Goal: Task Accomplishment & Management: Manage account settings

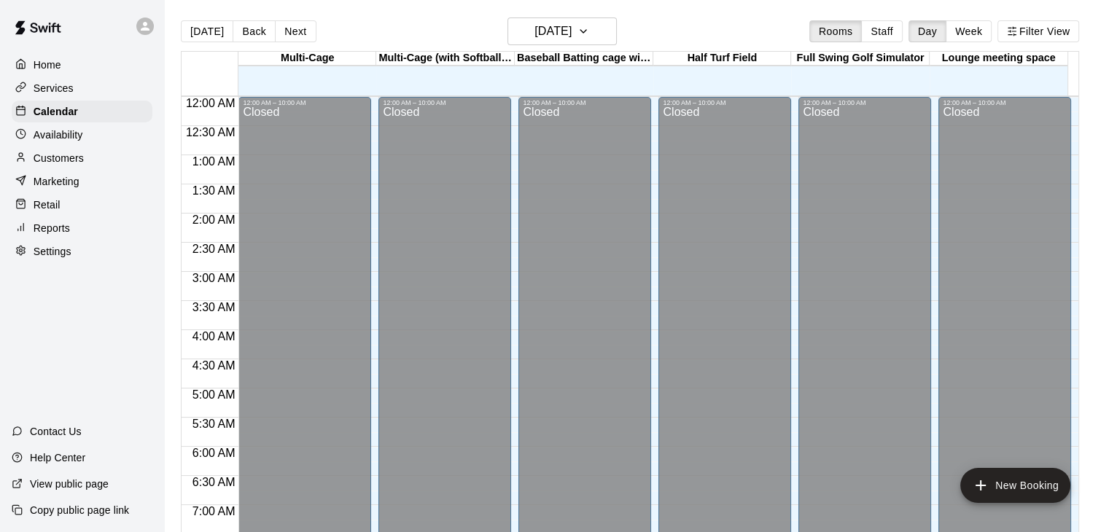
scroll to position [437, 0]
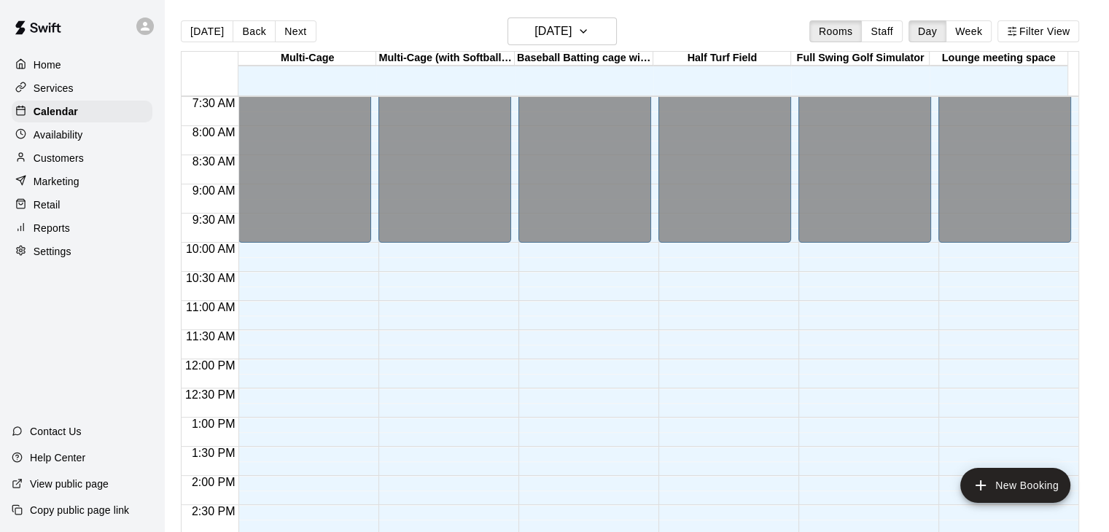
click at [47, 69] on p "Home" at bounding box center [48, 65] width 28 height 15
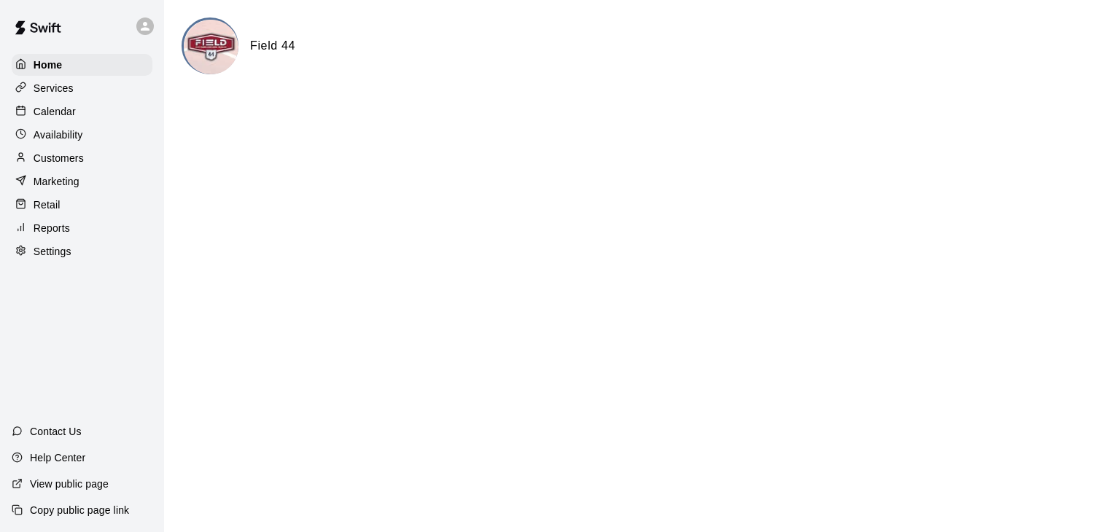
click at [75, 116] on p "Calendar" at bounding box center [55, 111] width 42 height 15
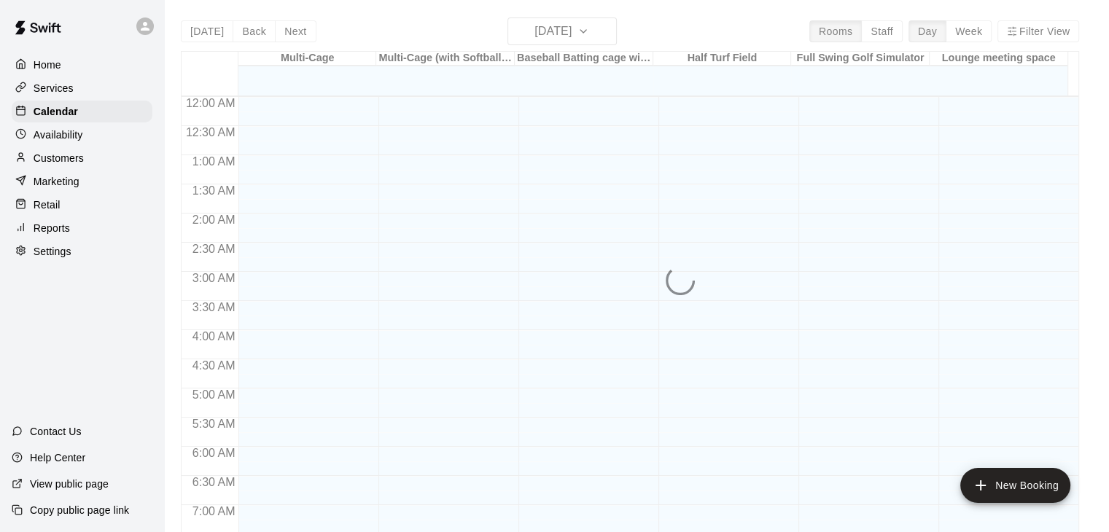
scroll to position [537, 0]
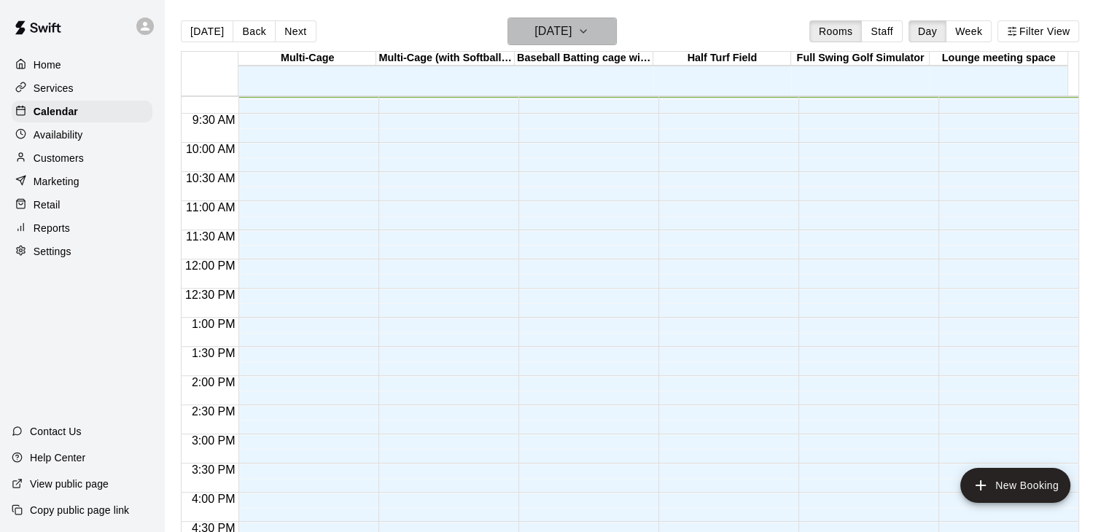
click at [572, 33] on h6 "[DATE]" at bounding box center [552, 31] width 37 height 20
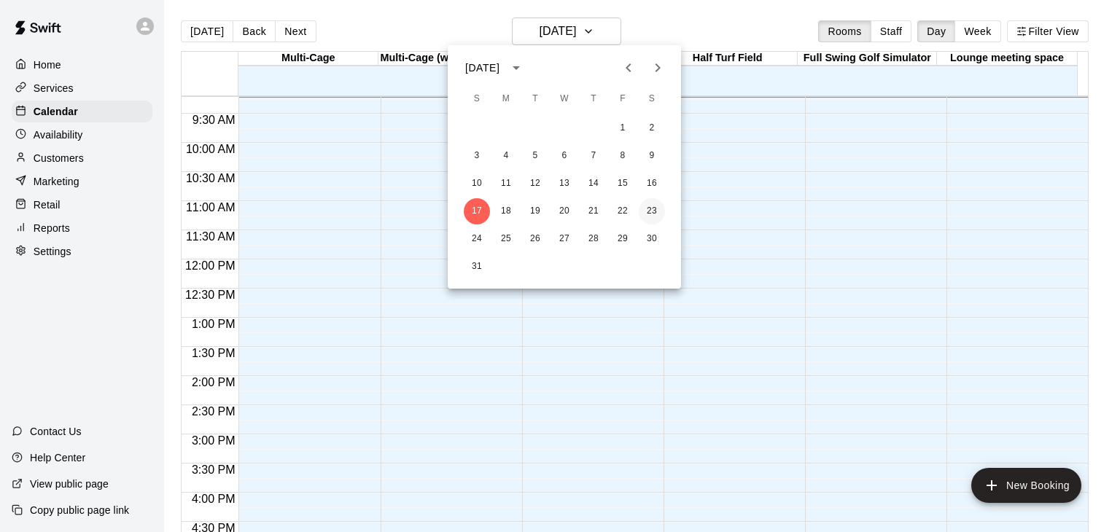
click at [652, 210] on button "23" at bounding box center [652, 211] width 26 height 26
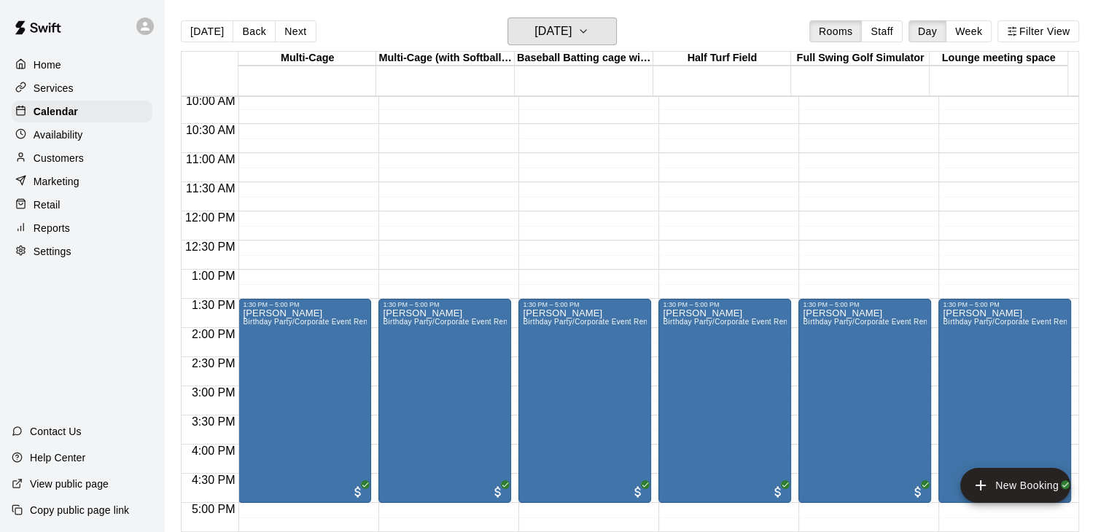
scroll to position [610, 0]
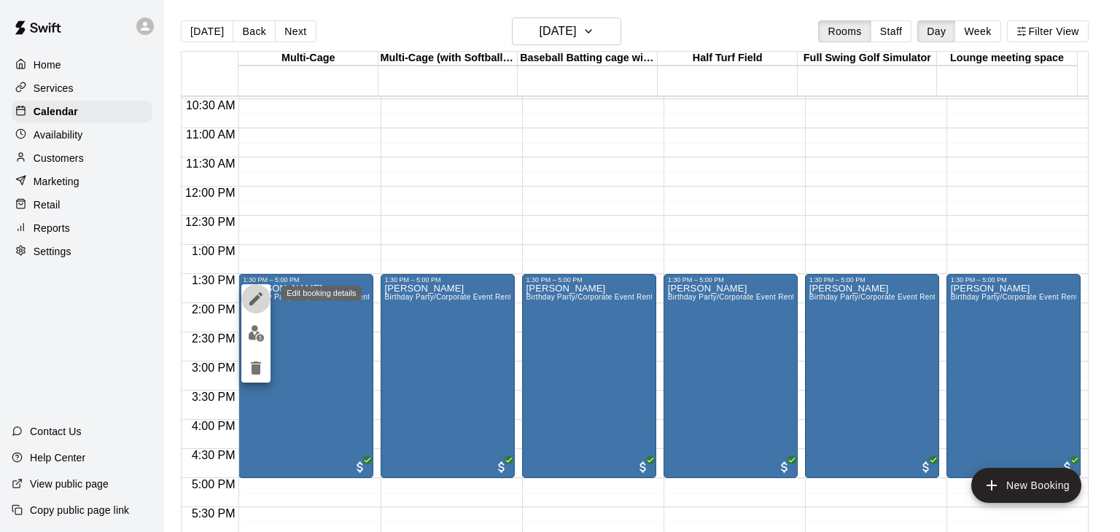
click at [255, 295] on icon "edit" at bounding box center [255, 298] width 17 height 17
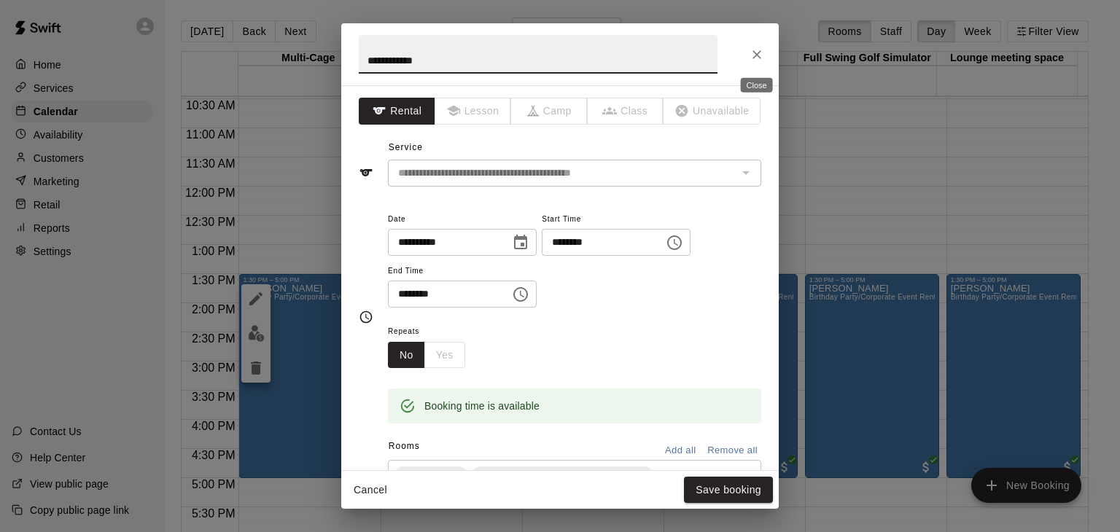
click at [755, 52] on icon "Close" at bounding box center [756, 54] width 9 height 9
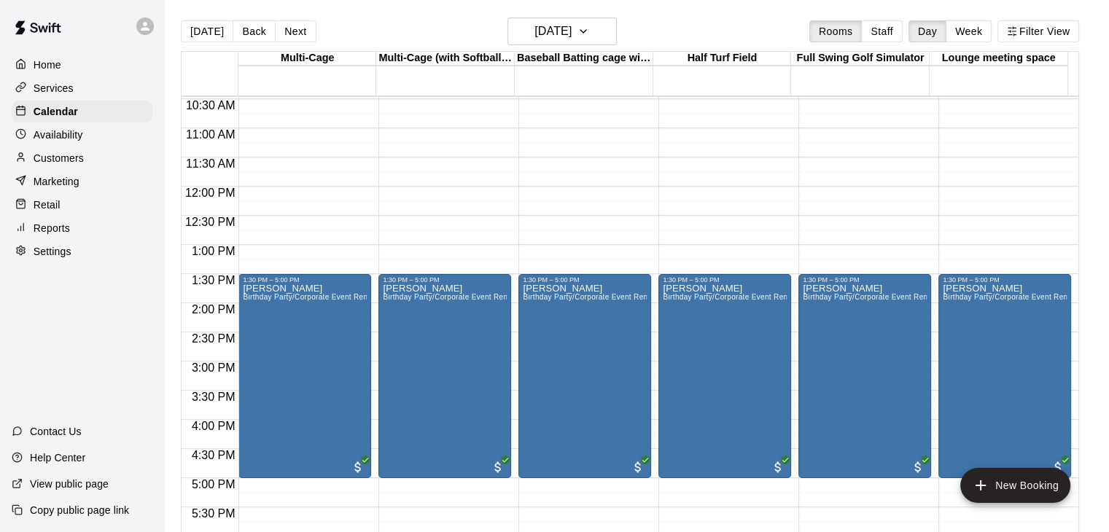
click at [245, 248] on div "12:00 AM – 9:00 AM Closed 1:30 PM – 5:00 PM Andrew Busch Birthday Party/Corpora…" at bounding box center [304, 187] width 133 height 1400
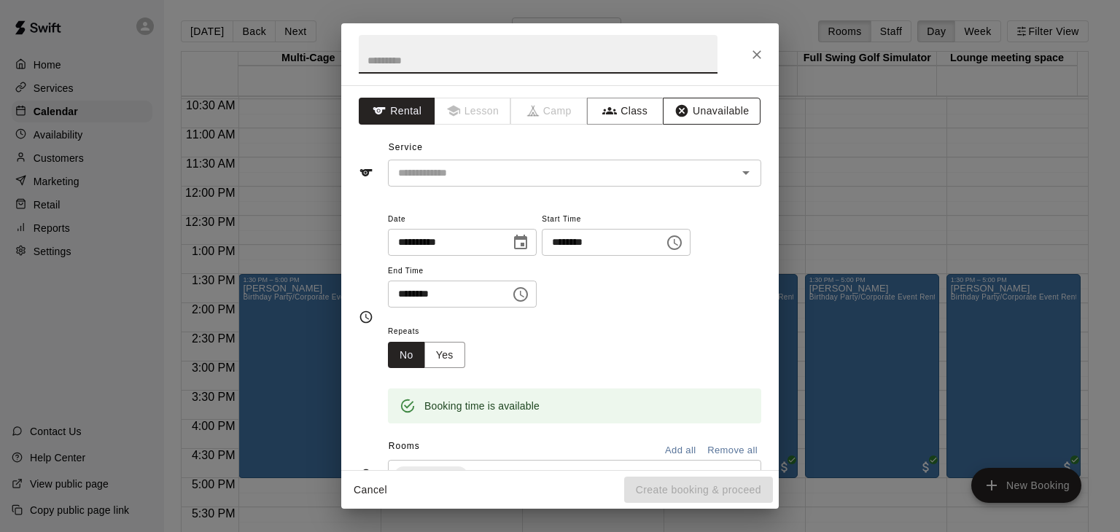
click at [693, 119] on button "Unavailable" at bounding box center [712, 111] width 98 height 27
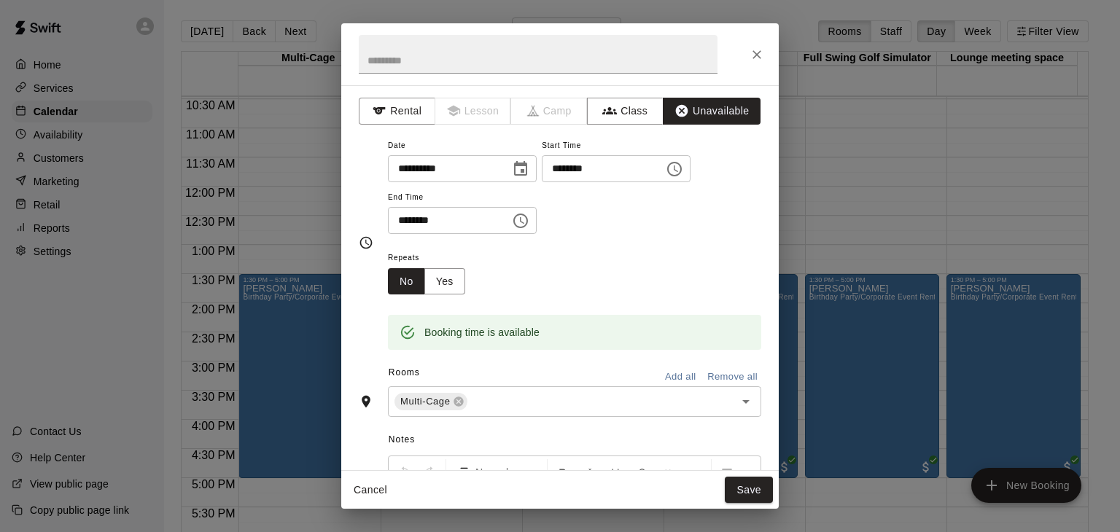
click at [667, 375] on button "Add all" at bounding box center [680, 377] width 47 height 23
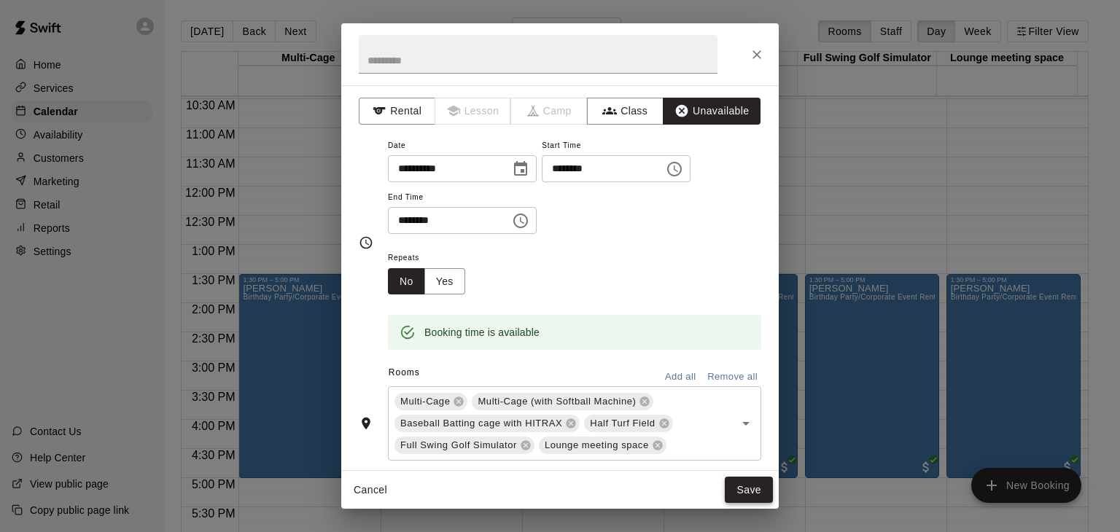
click at [744, 493] on button "Save" at bounding box center [749, 490] width 48 height 27
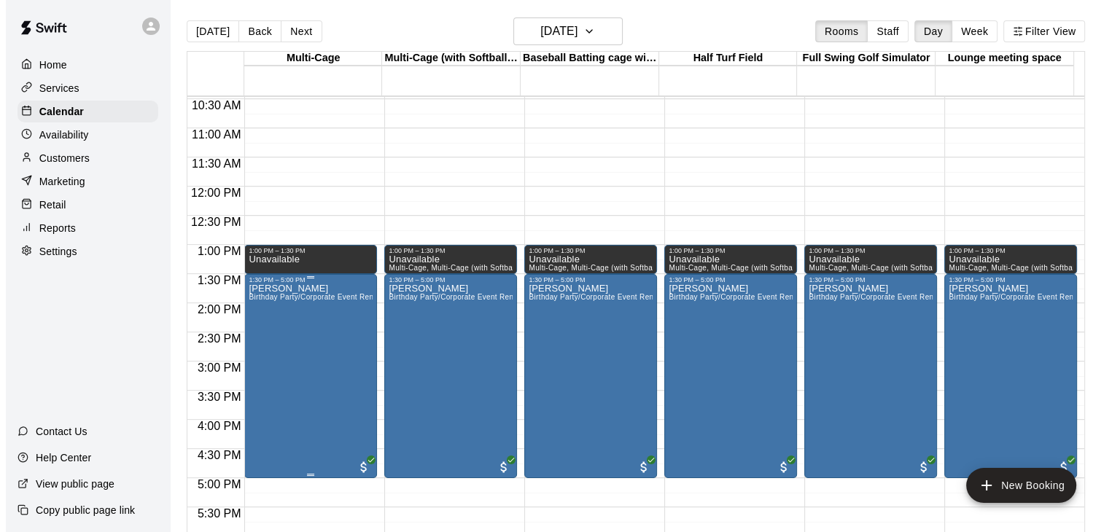
scroll to position [683, 0]
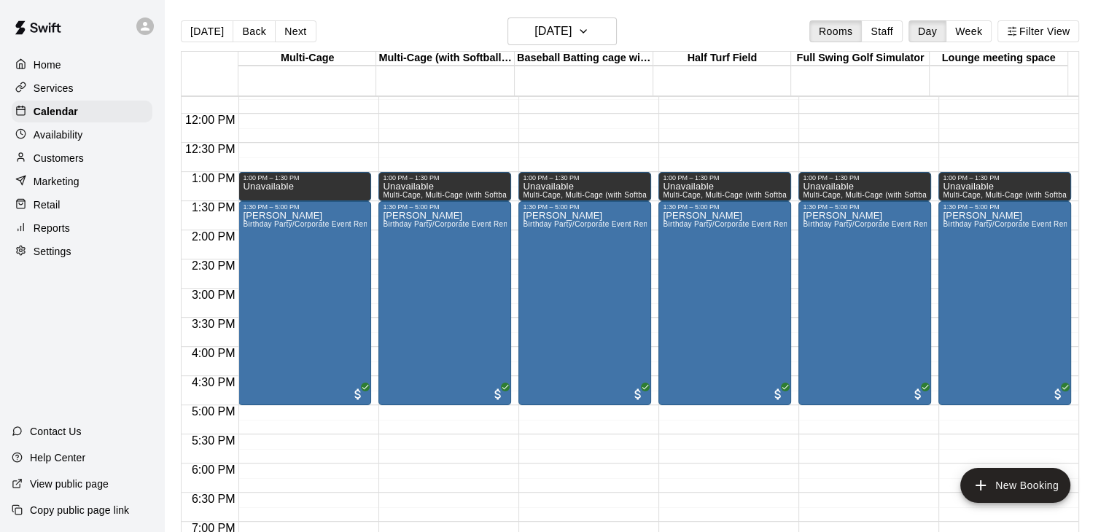
click at [254, 411] on div "12:00 AM – 9:00 AM Closed 1:00 PM – 1:30 PM Unavailable 1:30 PM – 5:00 PM Andre…" at bounding box center [304, 114] width 133 height 1400
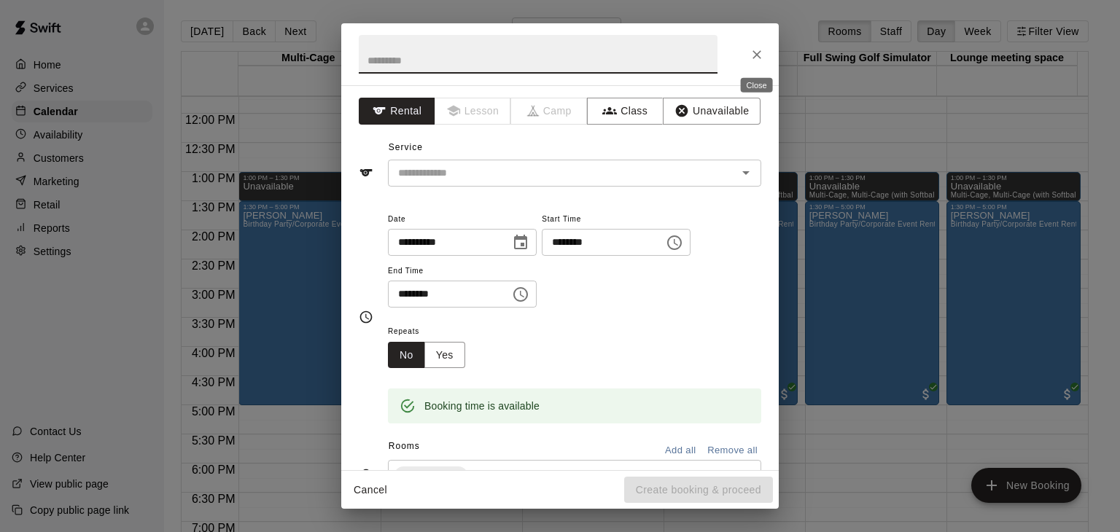
click at [760, 59] on icon "Close" at bounding box center [756, 54] width 15 height 15
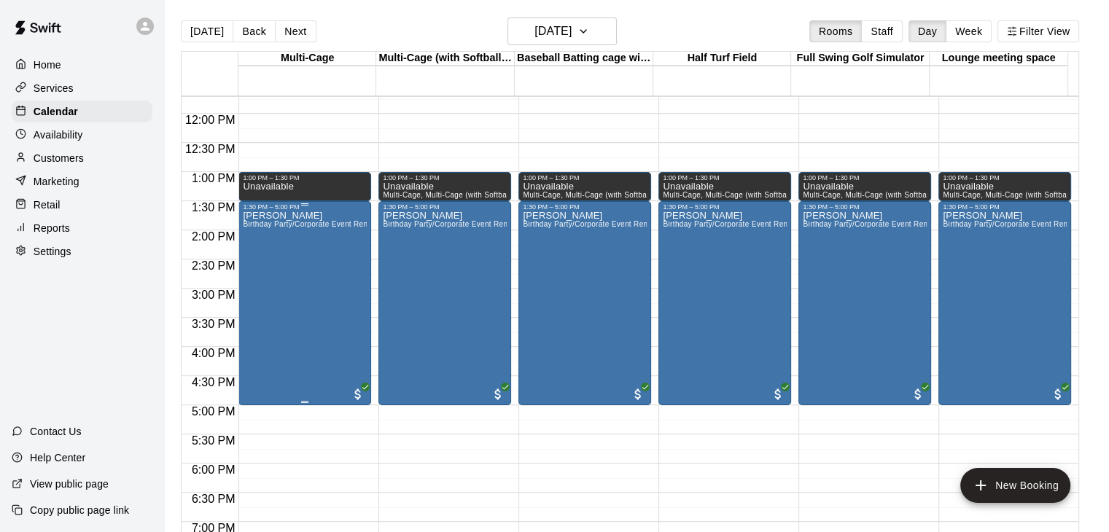
click at [281, 289] on div "Andrew Busch Birthday Party/Corporate Event Rental (3 HOURS)" at bounding box center [305, 477] width 124 height 532
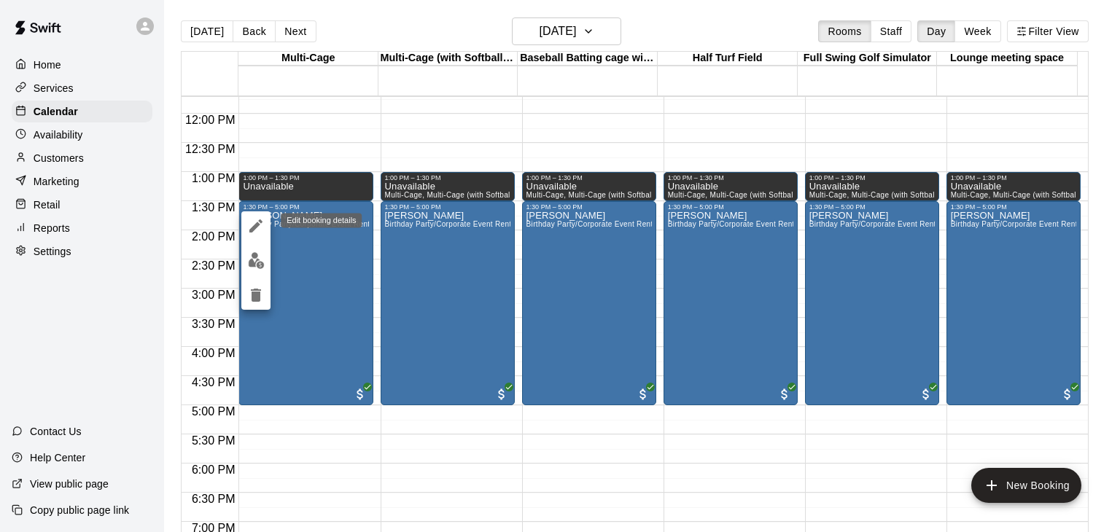
click at [250, 217] on icon "edit" at bounding box center [255, 225] width 17 height 17
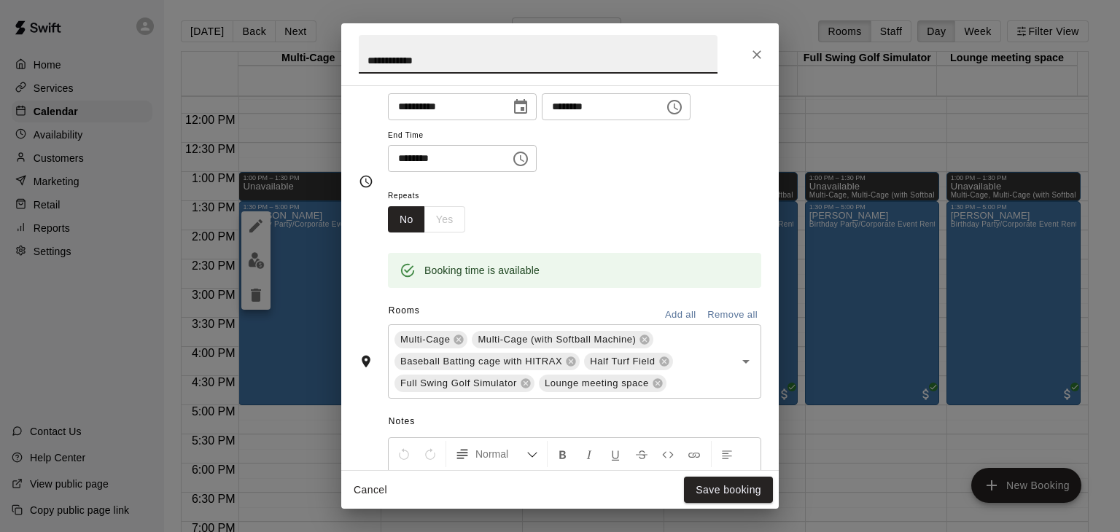
scroll to position [0, 0]
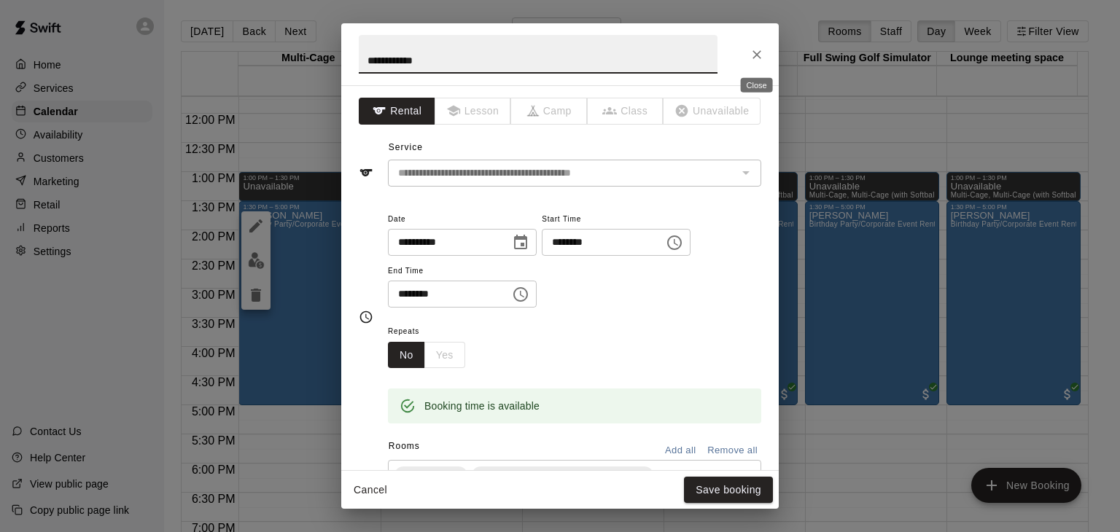
click at [759, 50] on icon "Close" at bounding box center [756, 54] width 15 height 15
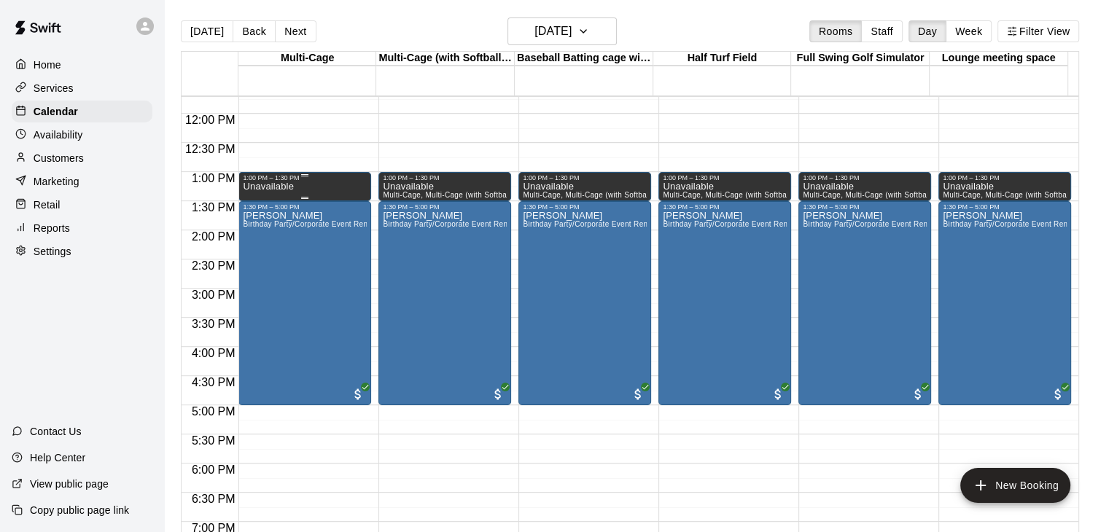
click at [292, 187] on p "Unavailable" at bounding box center [268, 187] width 50 height 0
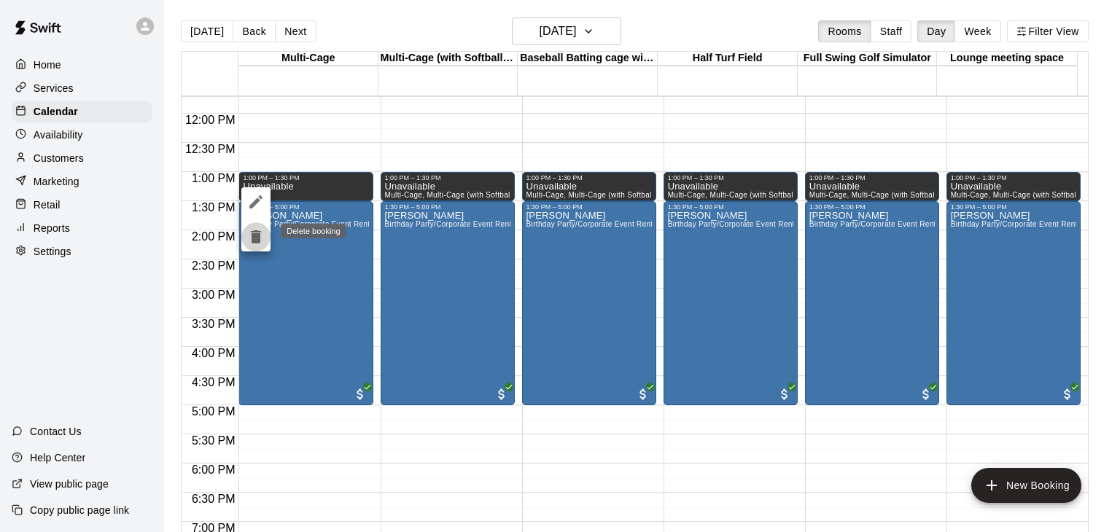
click at [254, 240] on icon "delete" at bounding box center [256, 236] width 10 height 13
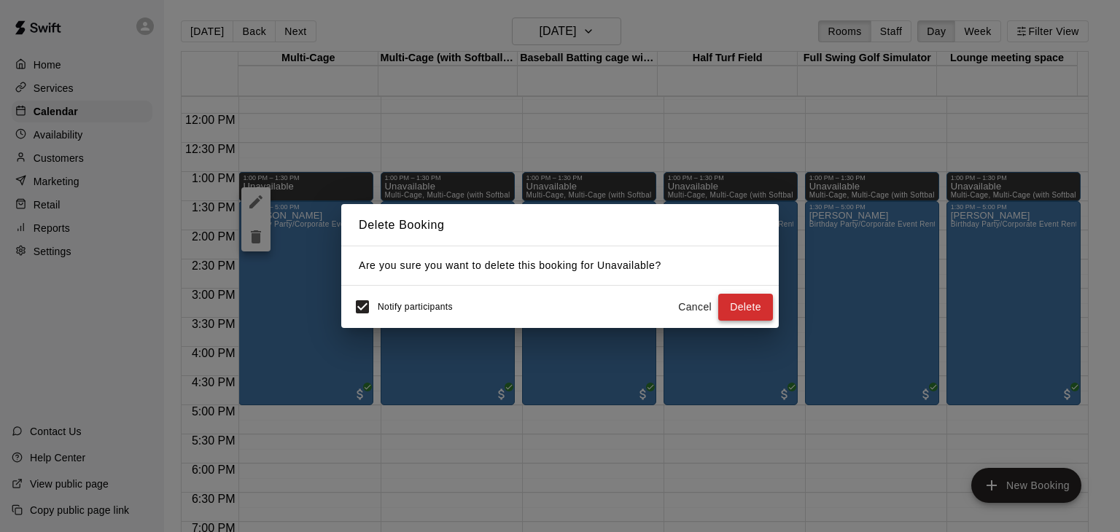
click at [756, 306] on button "Delete" at bounding box center [745, 307] width 55 height 27
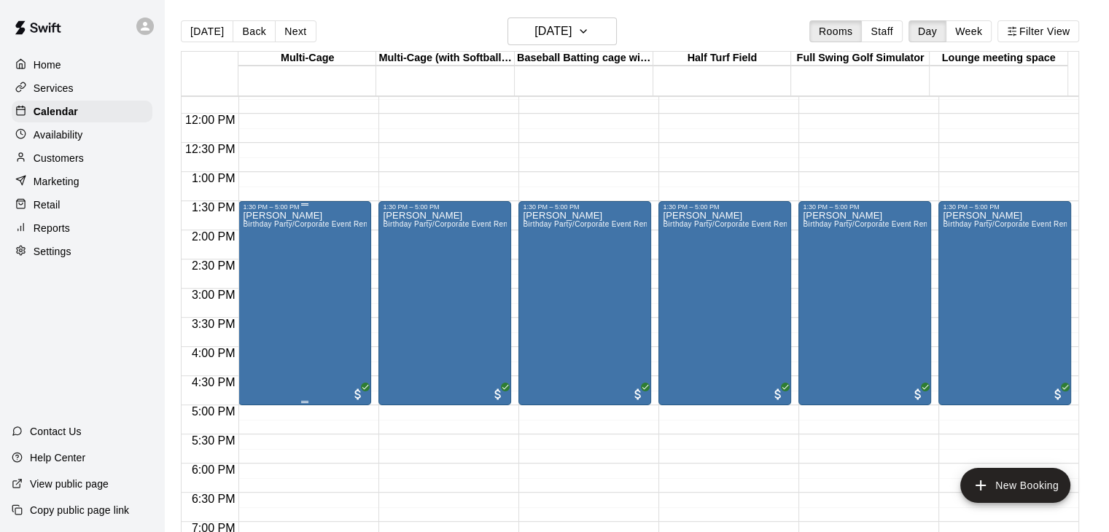
click at [301, 301] on div "Andrew Busch Birthday Party/Corporate Event Rental (3 HOURS)" at bounding box center [305, 477] width 124 height 532
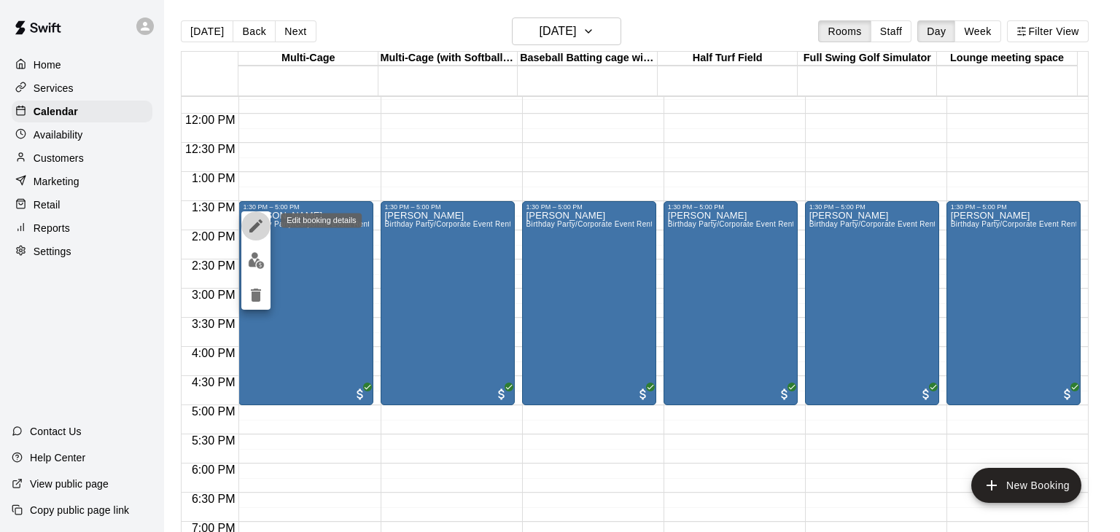
click at [253, 225] on icon "edit" at bounding box center [255, 225] width 17 height 17
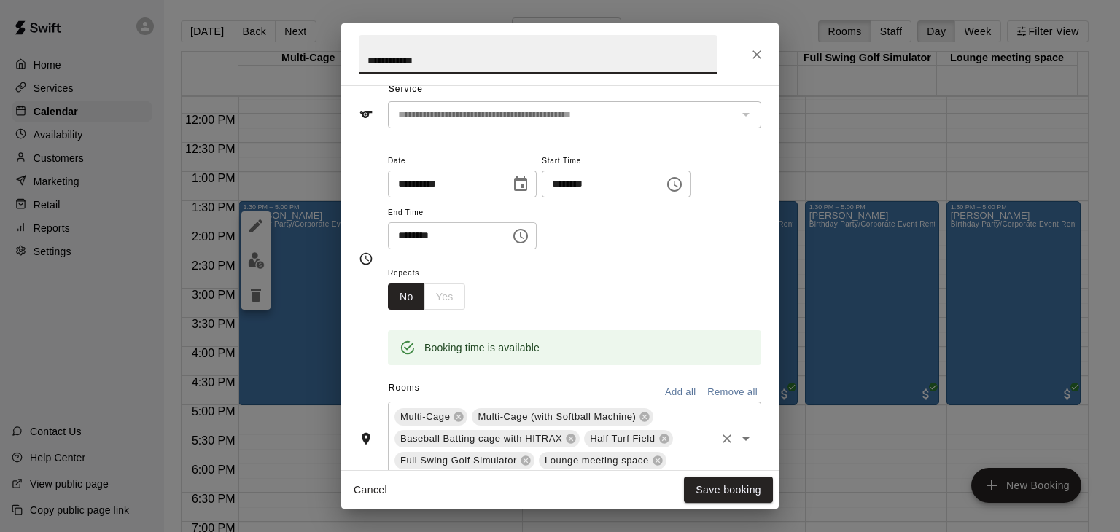
scroll to position [146, 0]
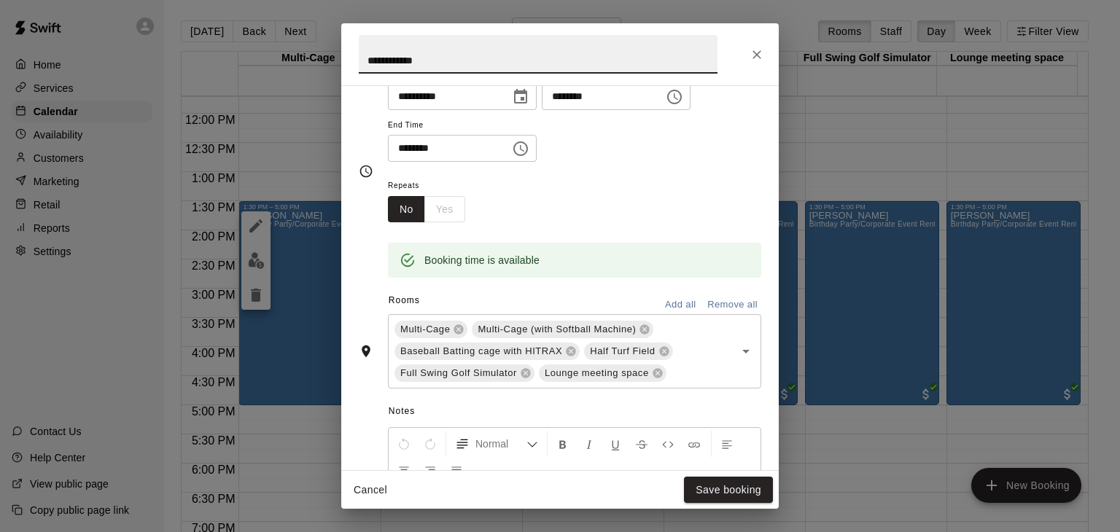
click at [761, 56] on icon "Close" at bounding box center [756, 54] width 15 height 15
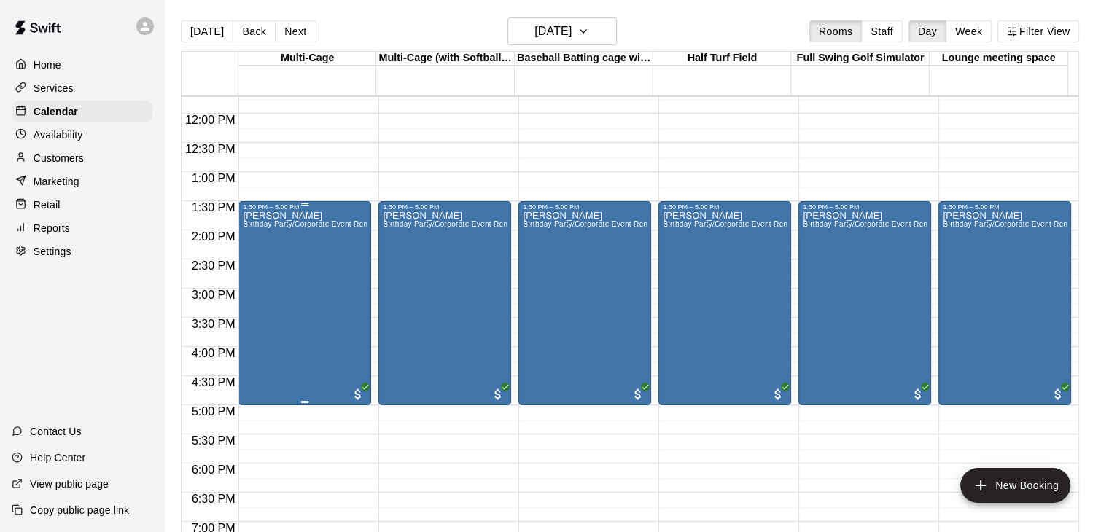
click at [281, 267] on div "Andrew Busch Birthday Party/Corporate Event Rental (3 HOURS)" at bounding box center [305, 477] width 124 height 532
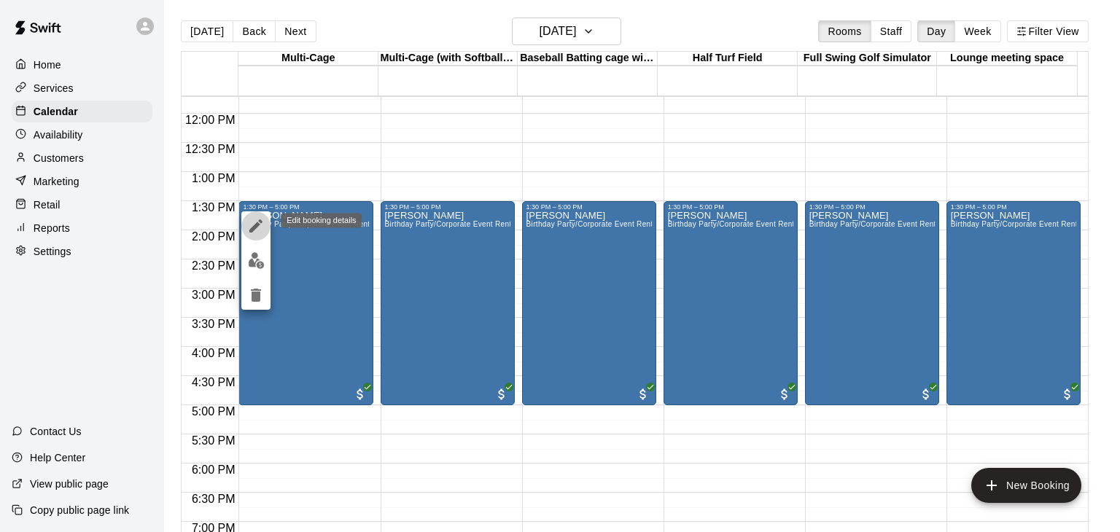
click at [254, 227] on icon "edit" at bounding box center [255, 225] width 13 height 13
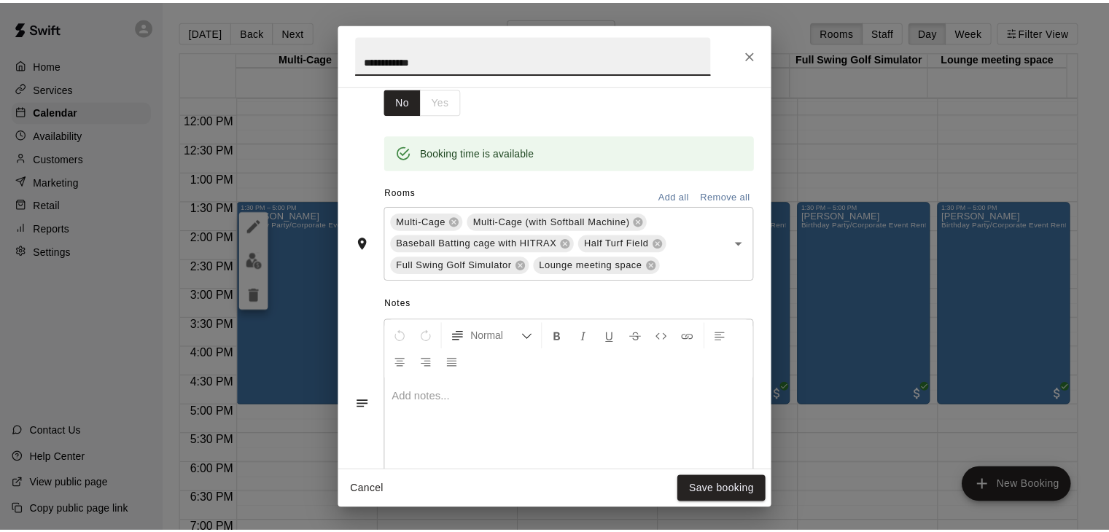
scroll to position [292, 0]
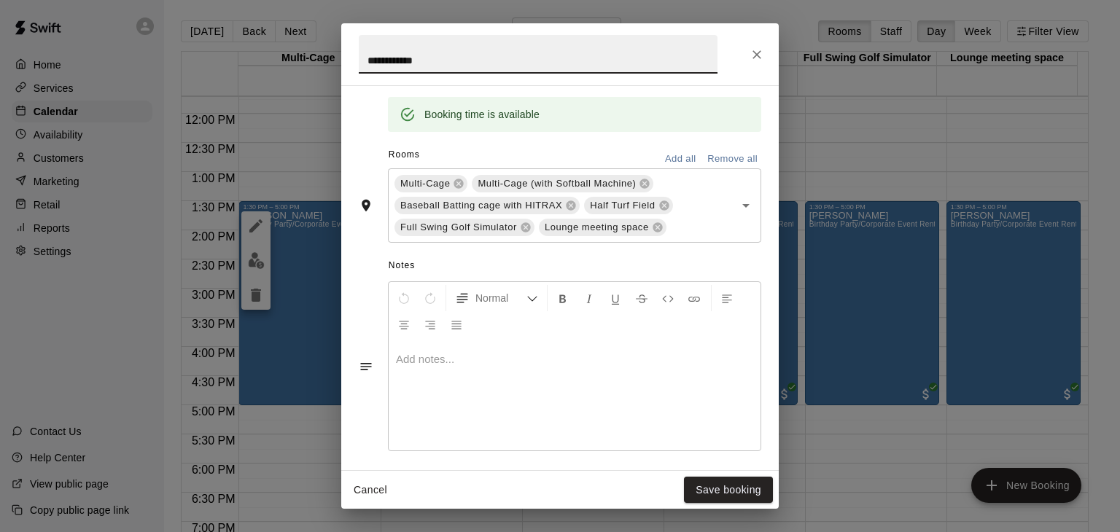
click at [455, 367] on div at bounding box center [575, 395] width 372 height 109
click at [715, 494] on button "Save booking" at bounding box center [728, 490] width 89 height 27
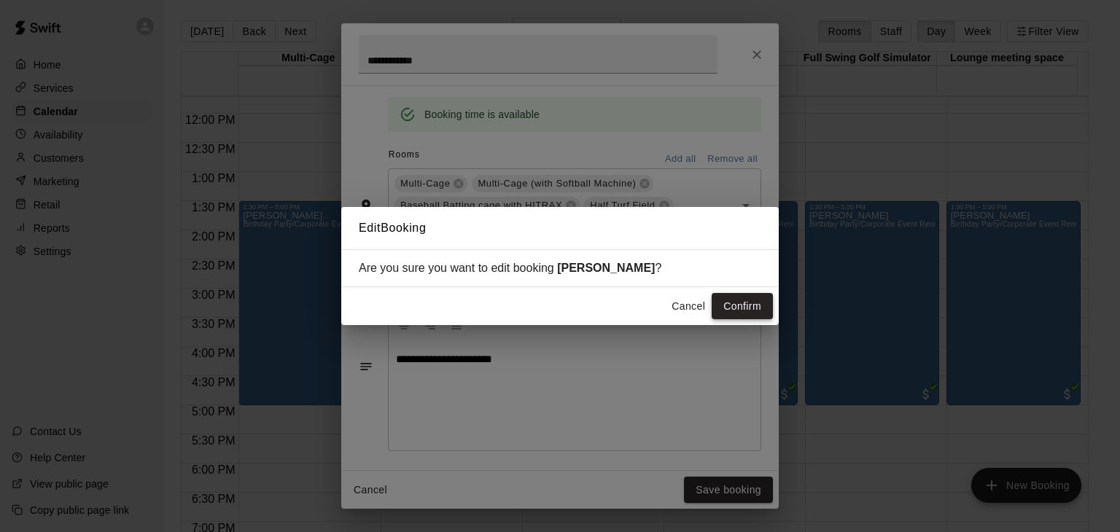
click at [745, 311] on button "Confirm" at bounding box center [742, 306] width 61 height 27
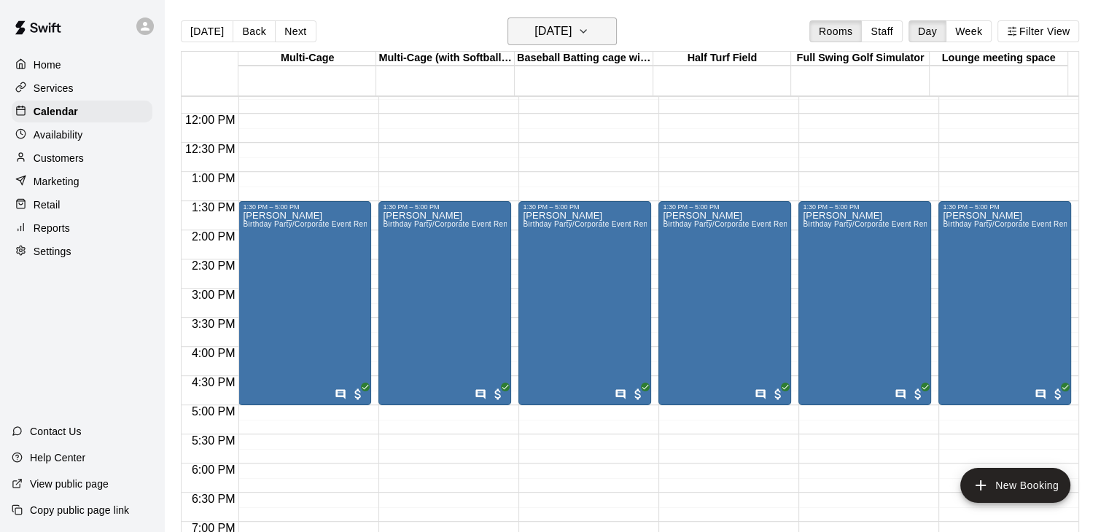
click at [572, 28] on h6 "Saturday Aug 23" at bounding box center [552, 31] width 37 height 20
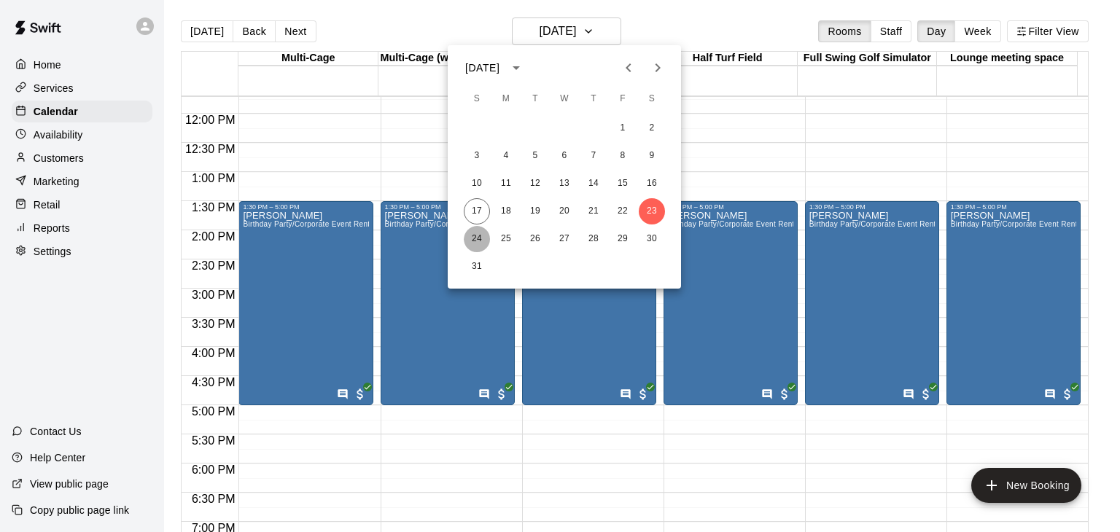
click at [478, 235] on button "24" at bounding box center [477, 239] width 26 height 26
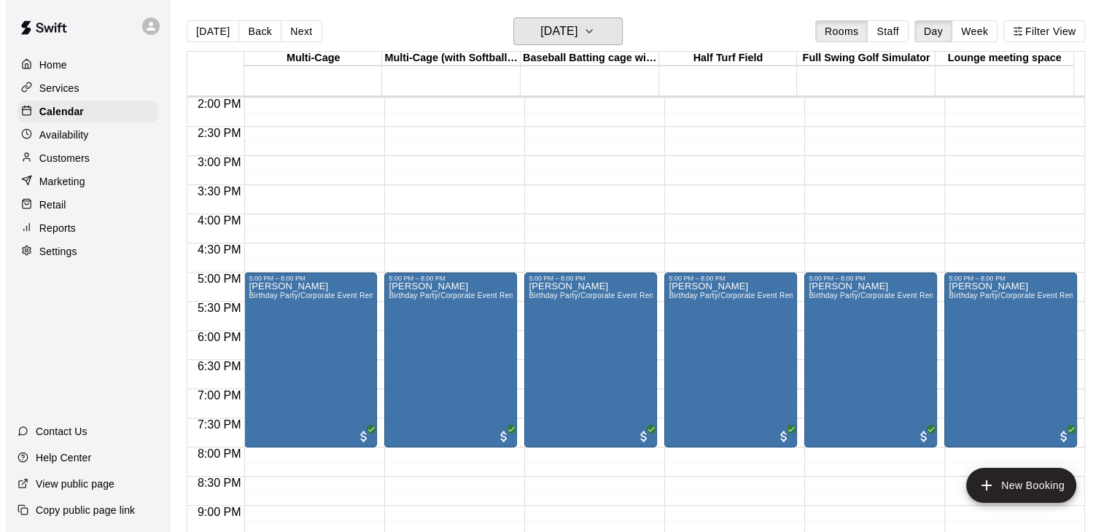
scroll to position [829, 0]
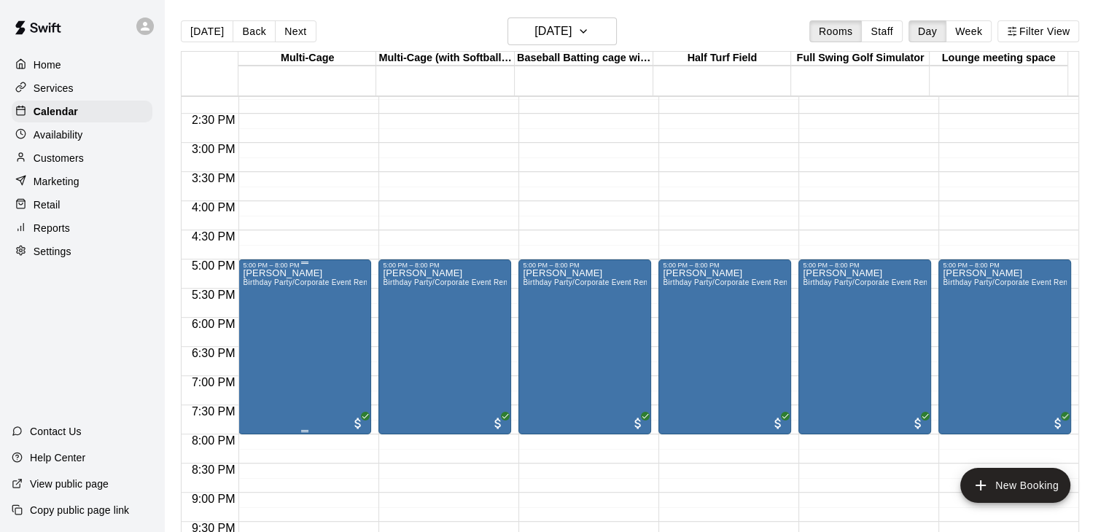
click at [303, 323] on div "Justin Eckert Birthday Party/Corporate Event Rental (3 HOURS)" at bounding box center [305, 535] width 124 height 532
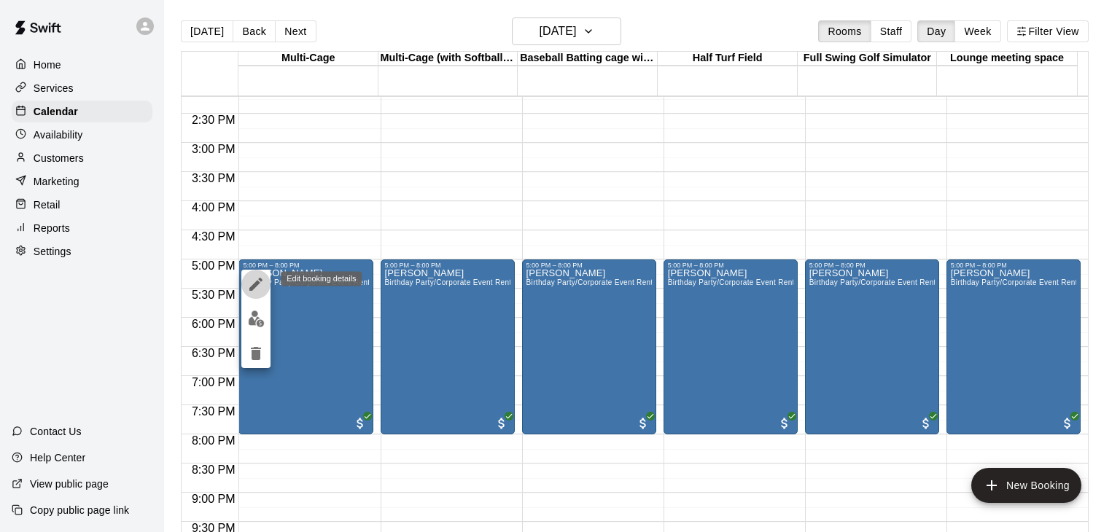
click at [257, 284] on icon "edit" at bounding box center [255, 284] width 13 height 13
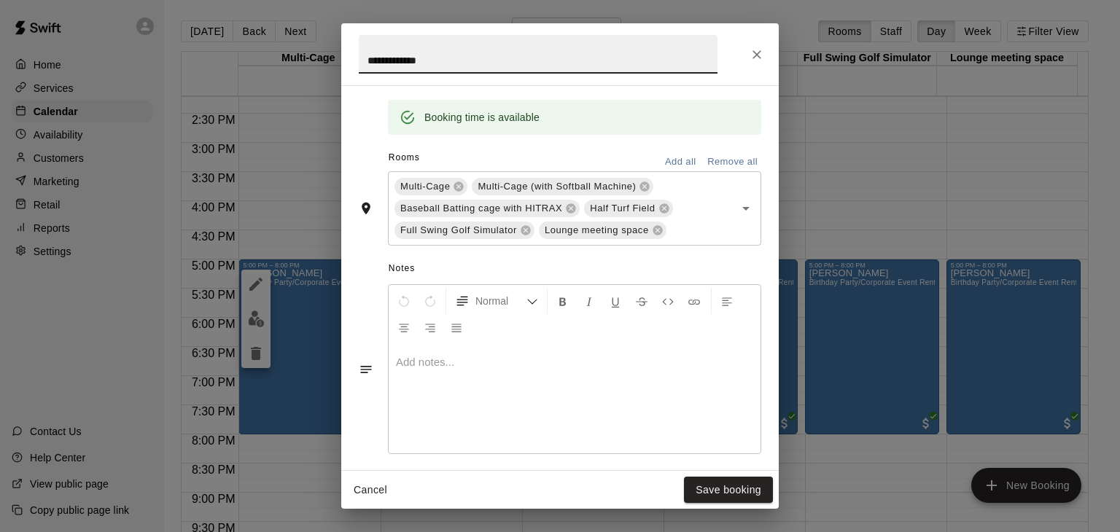
scroll to position [365, 0]
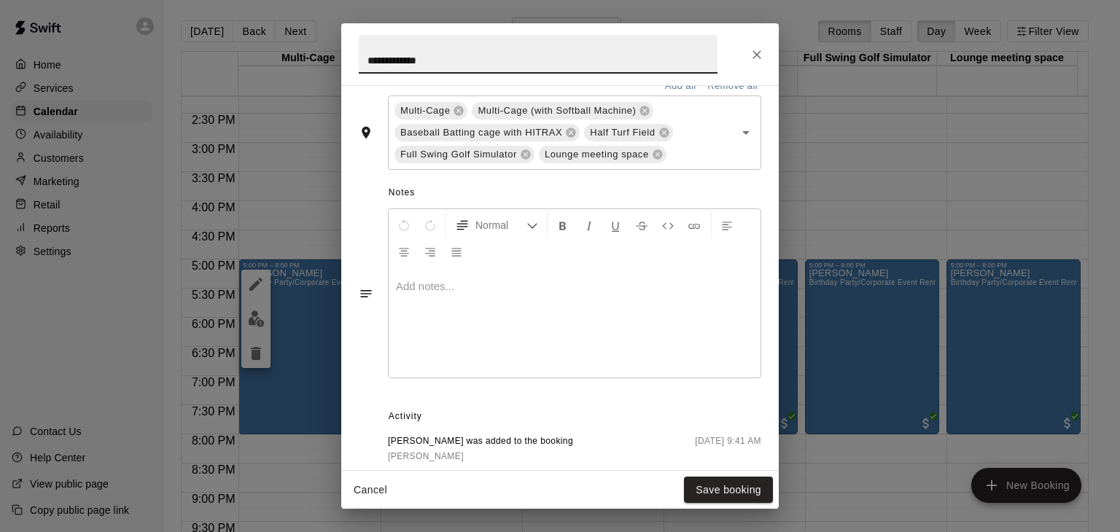
click at [461, 321] on div at bounding box center [575, 322] width 372 height 109
click at [429, 313] on div at bounding box center [575, 322] width 372 height 109
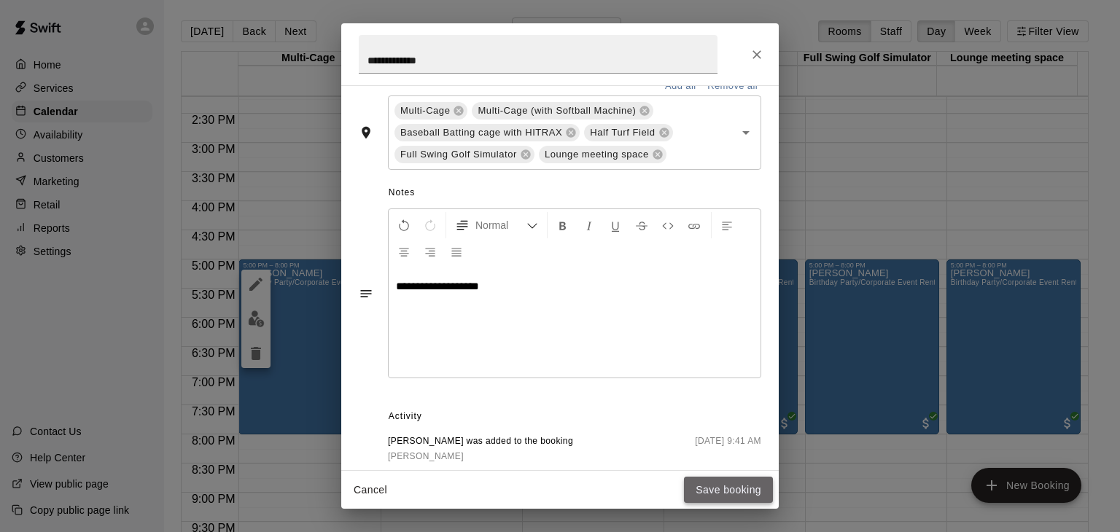
click at [717, 485] on button "Save booking" at bounding box center [728, 490] width 89 height 27
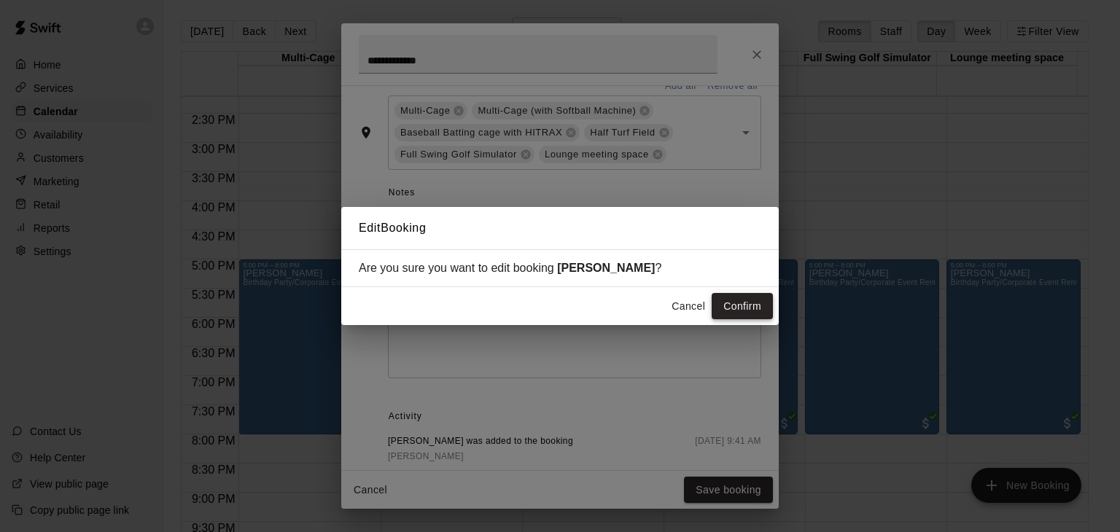
click at [733, 308] on button "Confirm" at bounding box center [742, 306] width 61 height 27
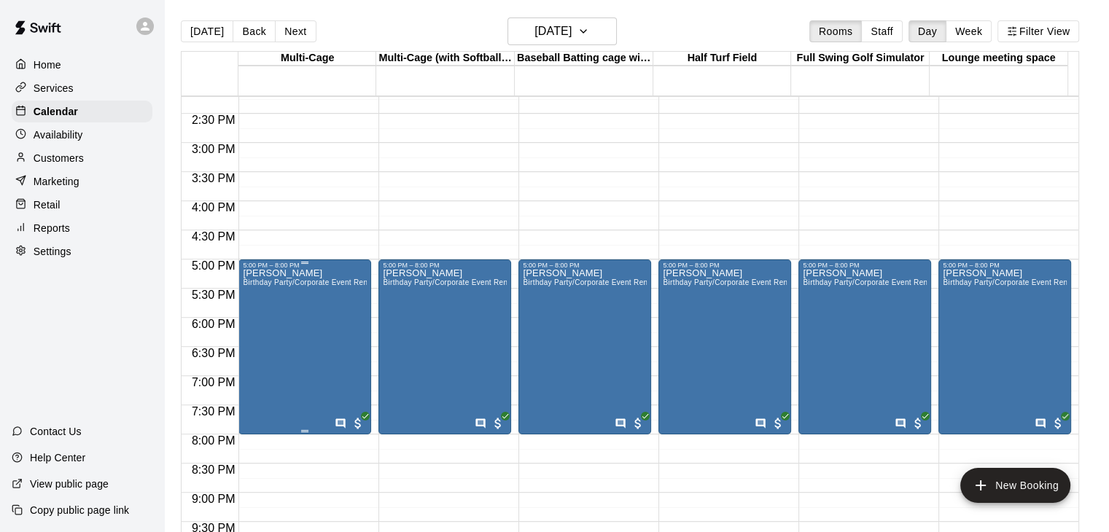
click at [295, 358] on div "Justin Eckert Birthday Party/Corporate Event Rental (3 HOURS)" at bounding box center [305, 535] width 124 height 532
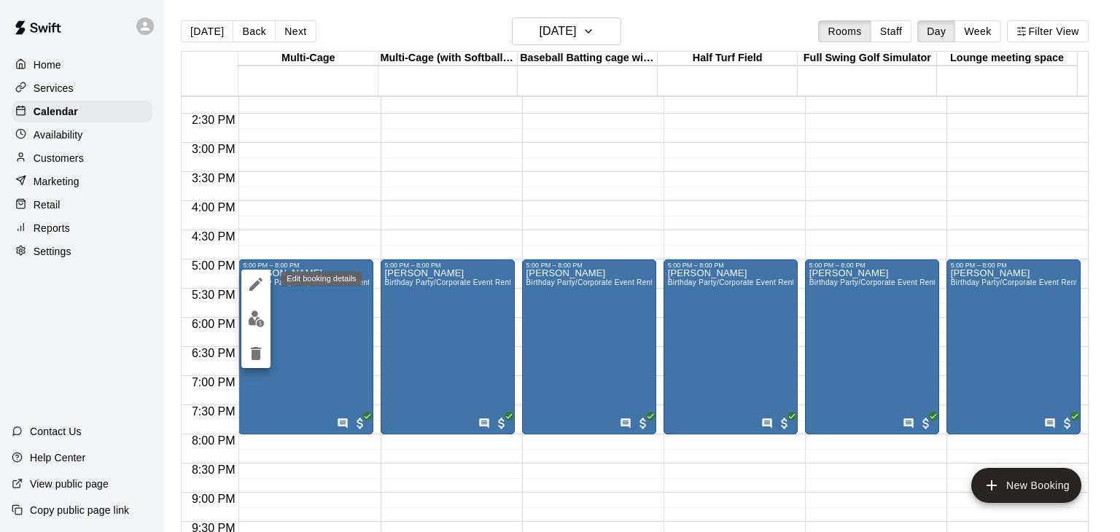
click at [260, 281] on icon "edit" at bounding box center [255, 284] width 13 height 13
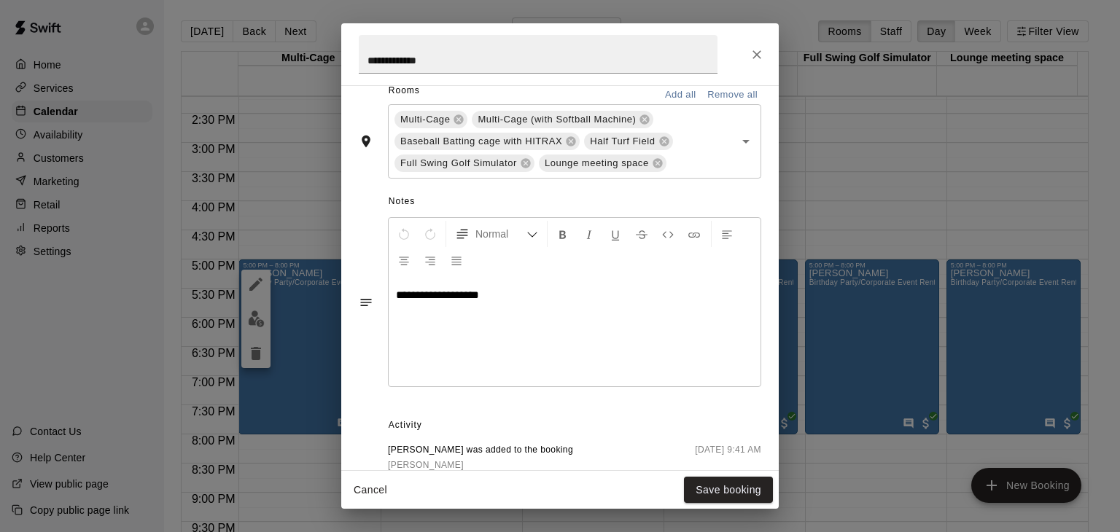
scroll to position [439, 0]
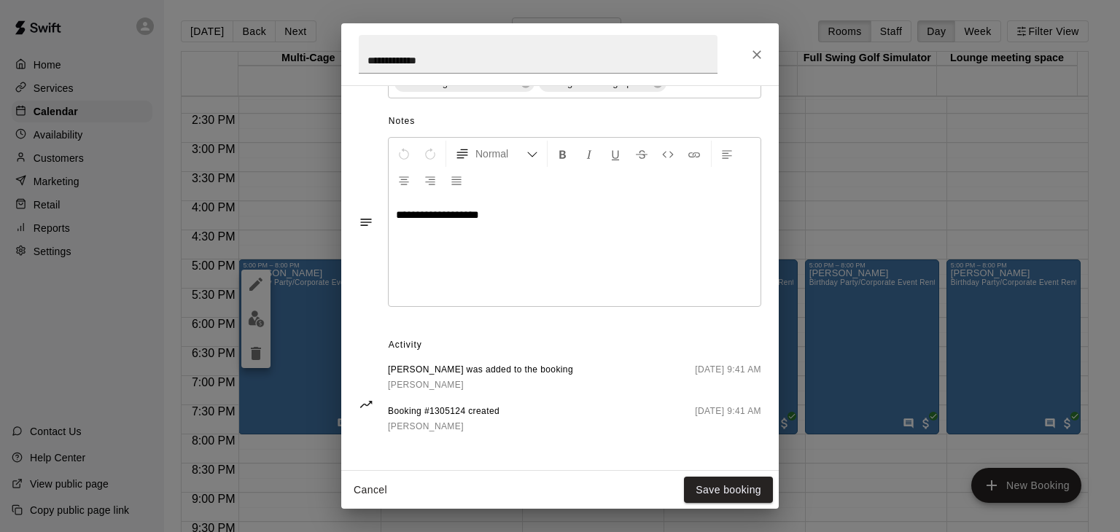
click at [758, 55] on icon "Close" at bounding box center [756, 54] width 9 height 9
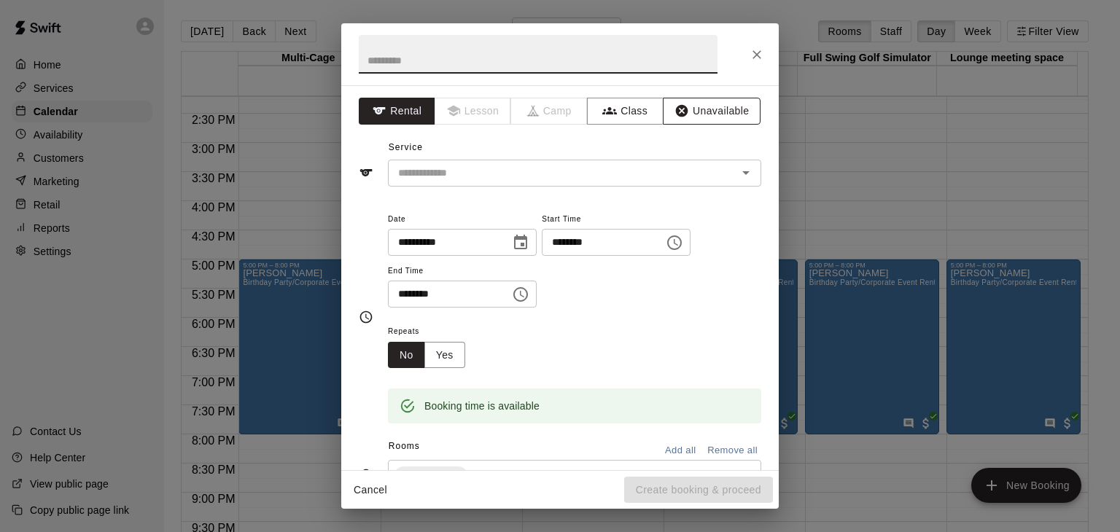
click at [716, 117] on button "Unavailable" at bounding box center [712, 111] width 98 height 27
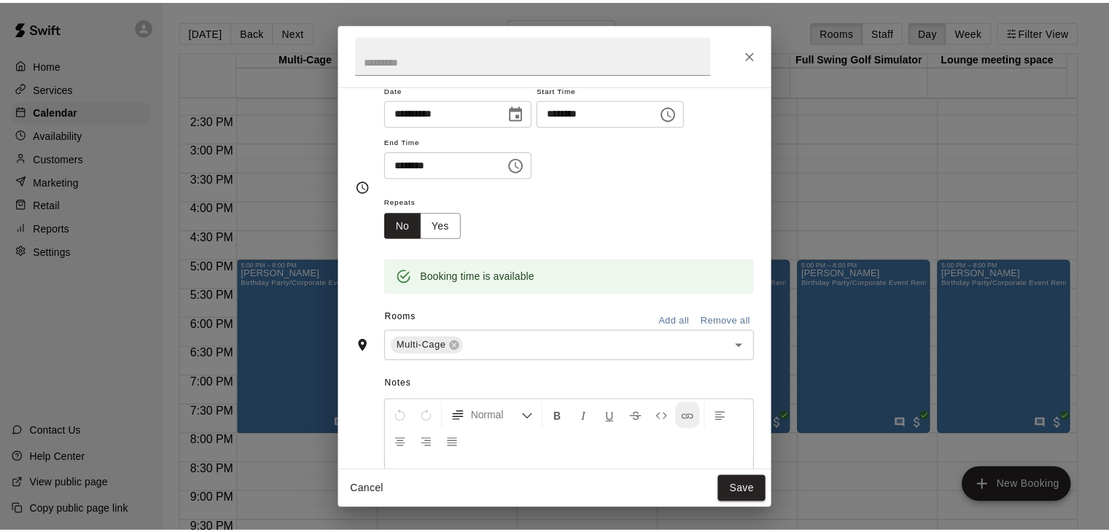
scroll to position [182, 0]
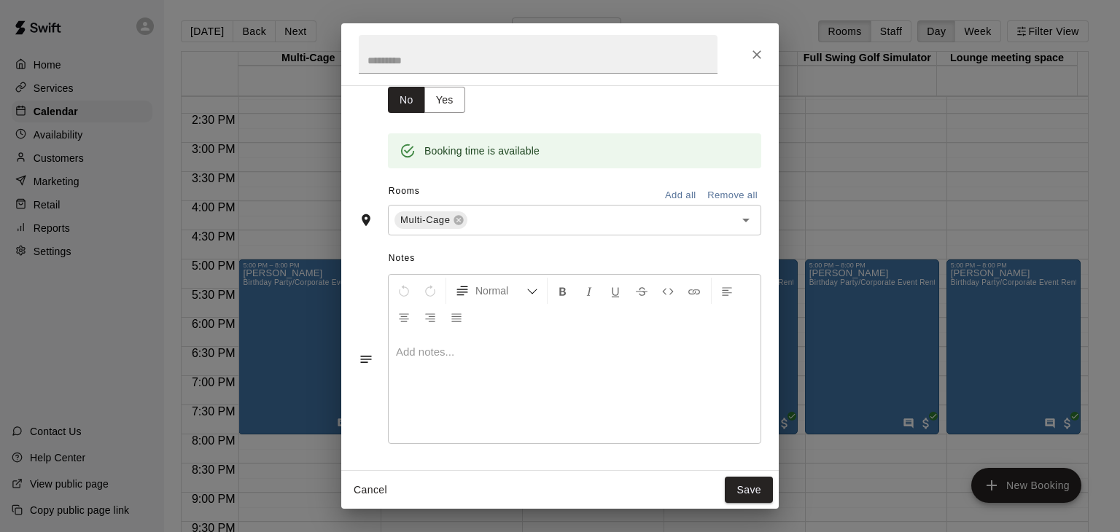
click at [672, 196] on button "Add all" at bounding box center [680, 195] width 47 height 23
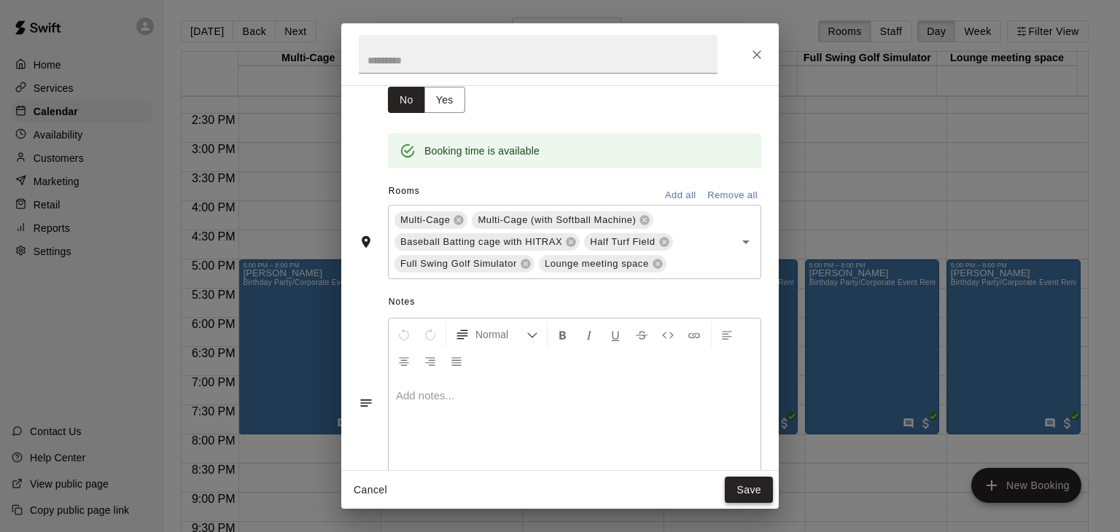
click at [745, 485] on button "Save" at bounding box center [749, 490] width 48 height 27
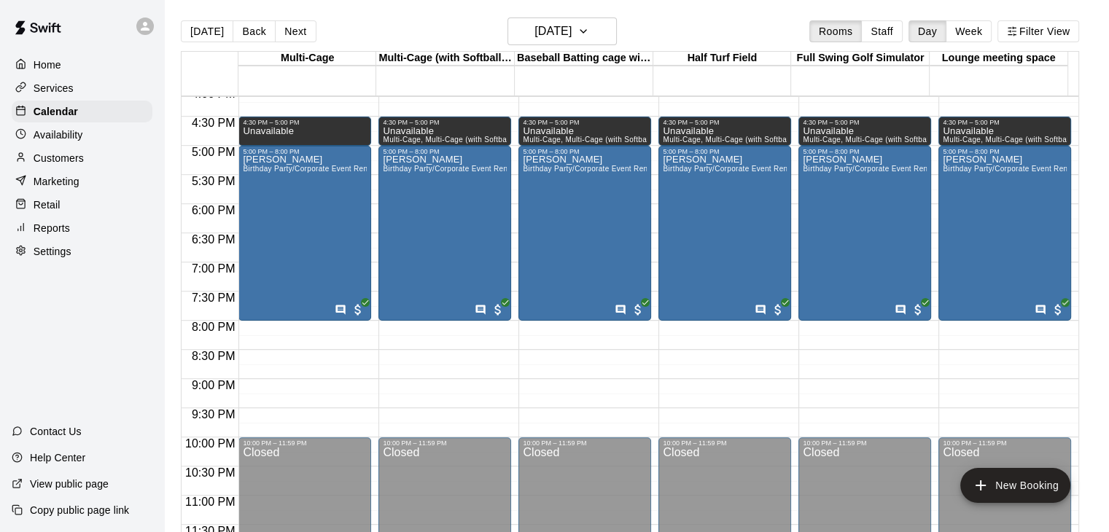
scroll to position [948, 0]
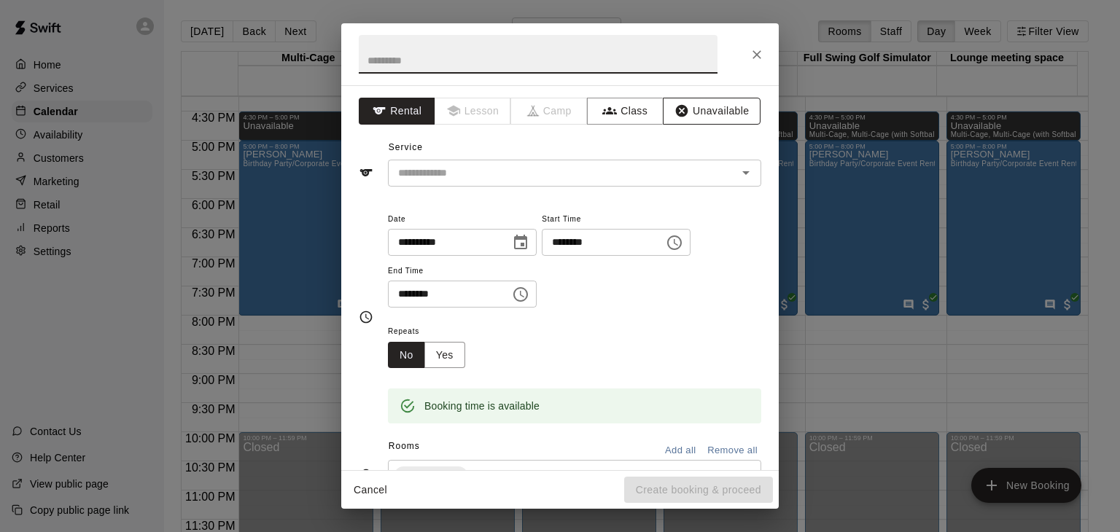
click at [712, 103] on button "Unavailable" at bounding box center [712, 111] width 98 height 27
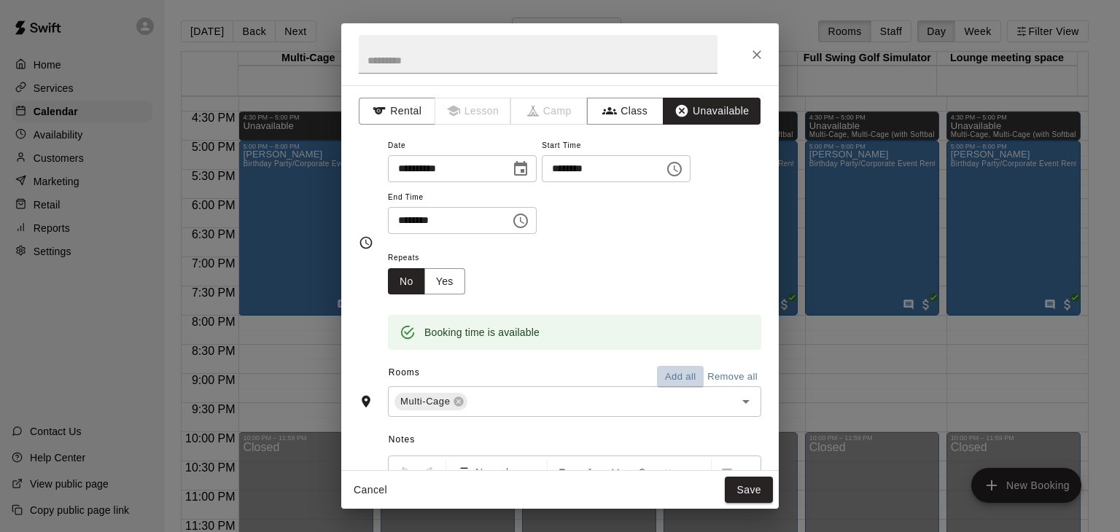
click at [666, 373] on button "Add all" at bounding box center [680, 377] width 47 height 23
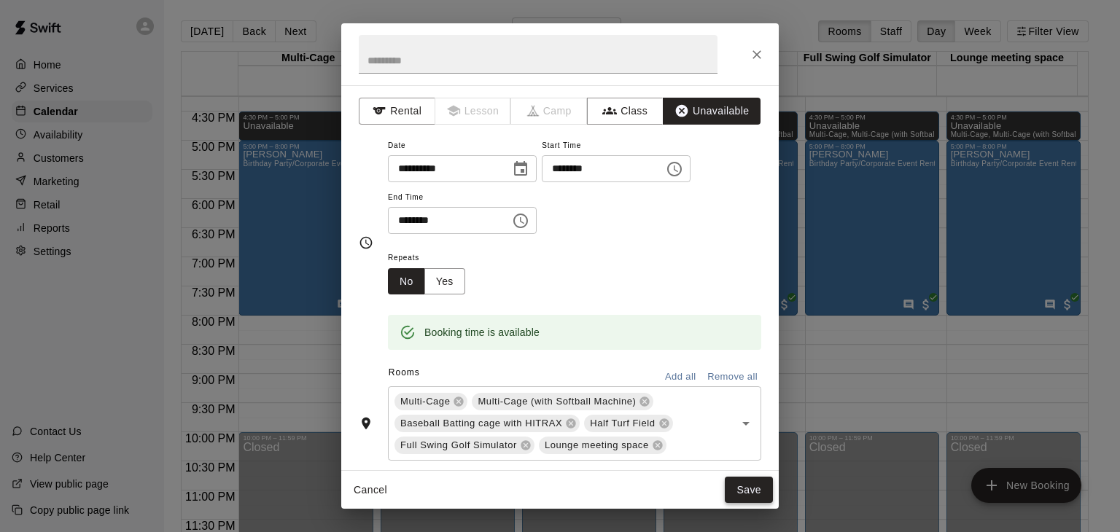
click at [751, 491] on button "Save" at bounding box center [749, 490] width 48 height 27
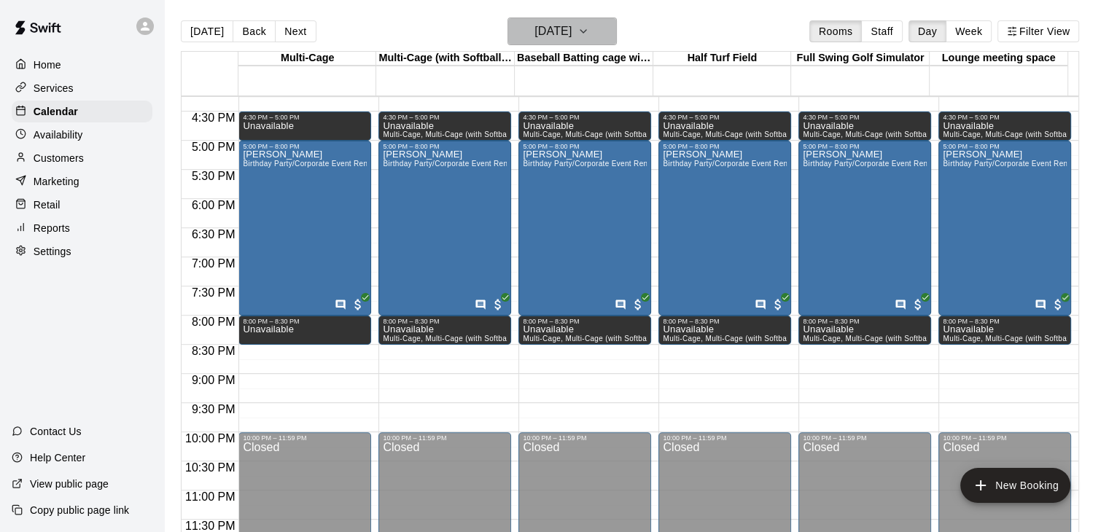
click at [589, 34] on icon "button" at bounding box center [583, 31] width 12 height 17
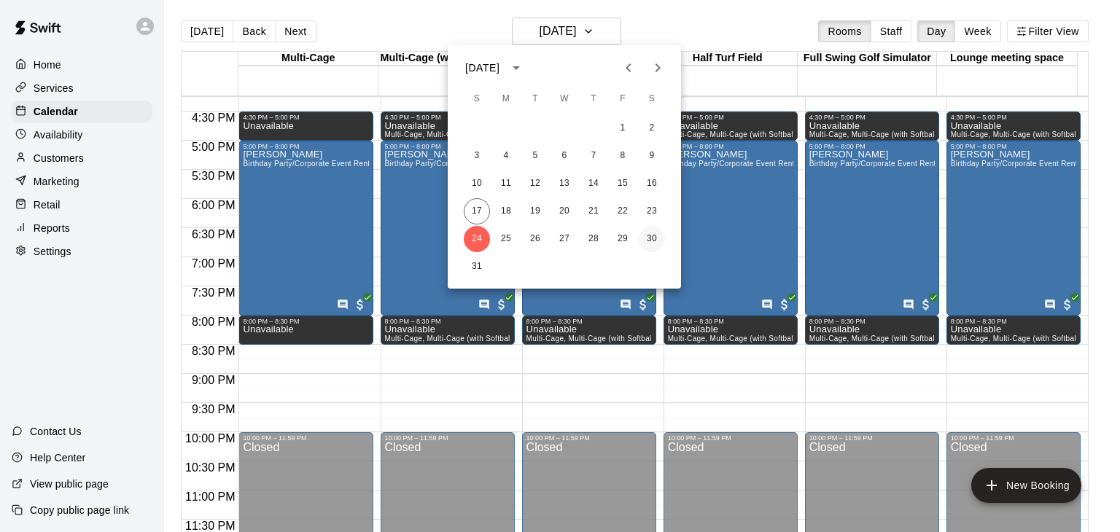
click at [650, 237] on button "30" at bounding box center [652, 239] width 26 height 26
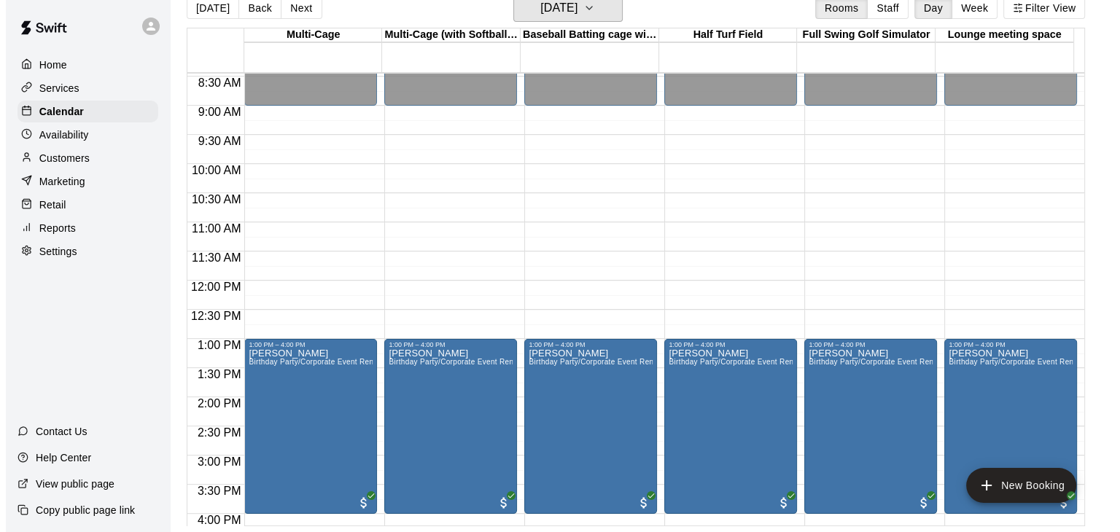
scroll to position [583, 0]
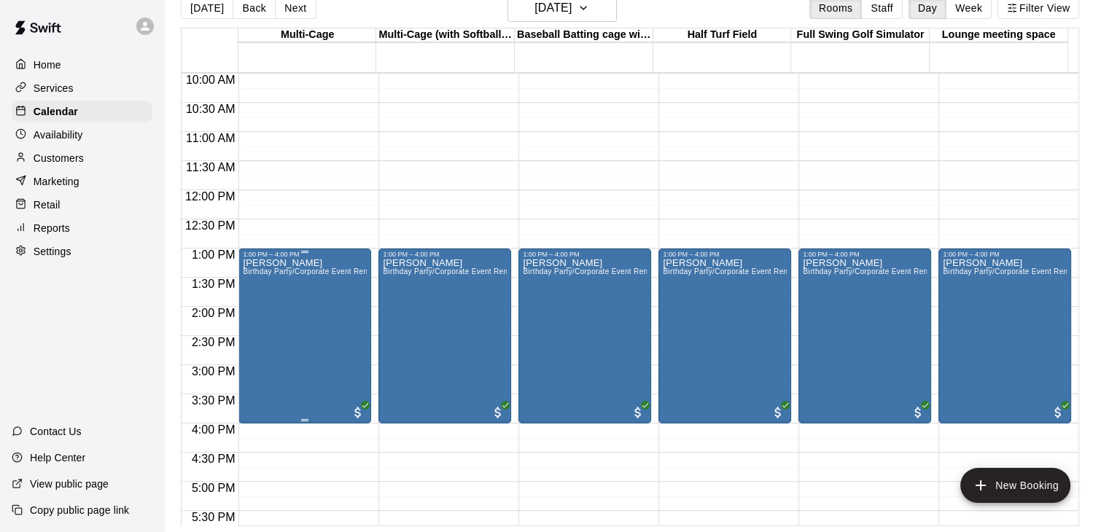
click at [322, 307] on div "Zane Hetzer Birthday Party/Corporate Event Rental (3 HOURS)" at bounding box center [305, 524] width 124 height 532
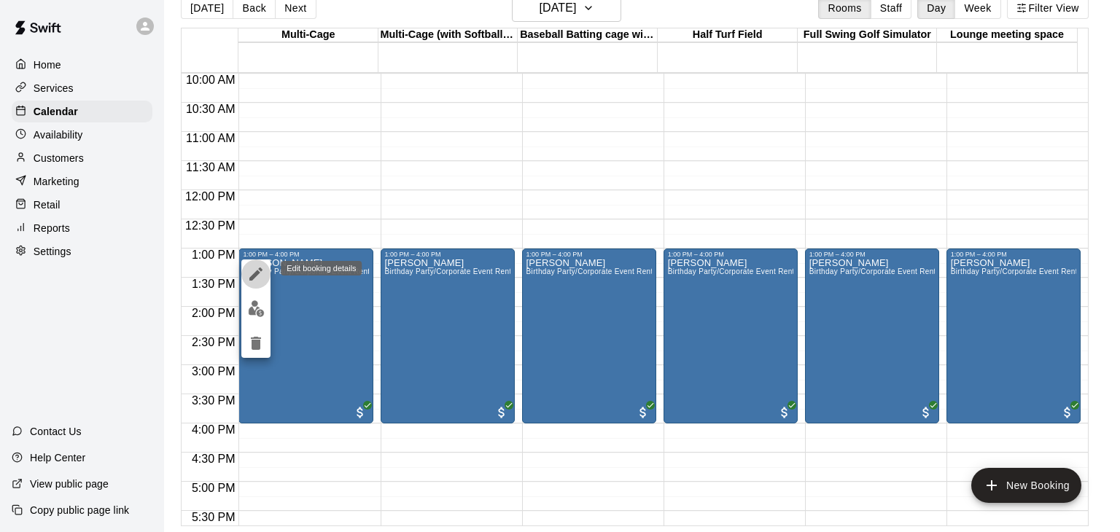
click at [251, 276] on icon "edit" at bounding box center [255, 274] width 13 height 13
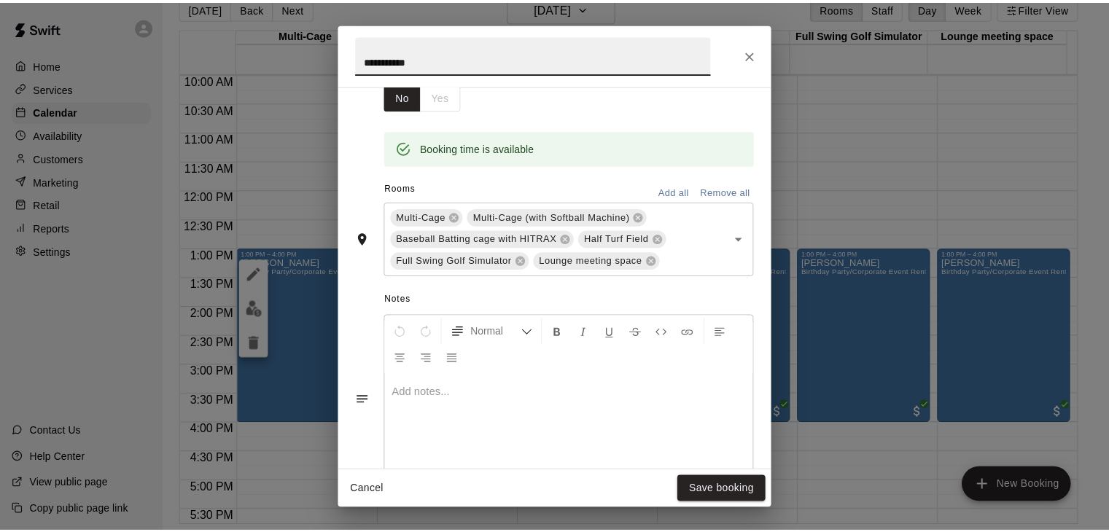
scroll to position [292, 0]
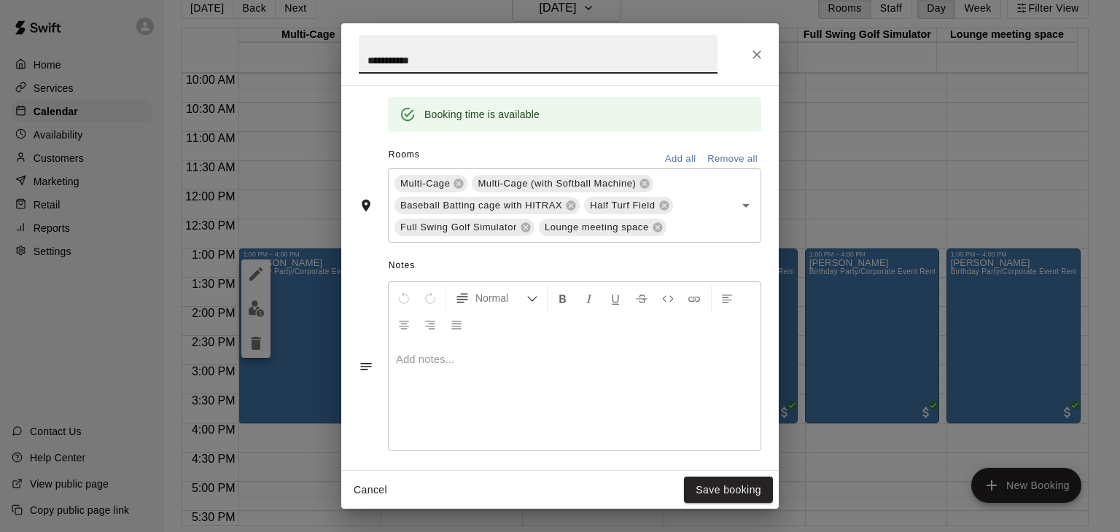
click at [463, 383] on div at bounding box center [575, 395] width 372 height 109
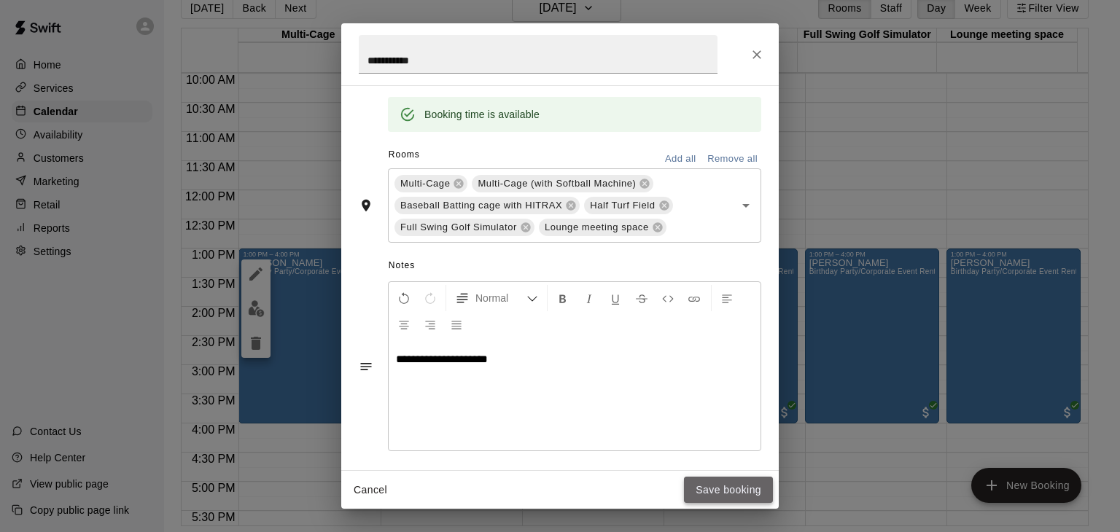
click at [717, 483] on button "Save booking" at bounding box center [728, 490] width 89 height 27
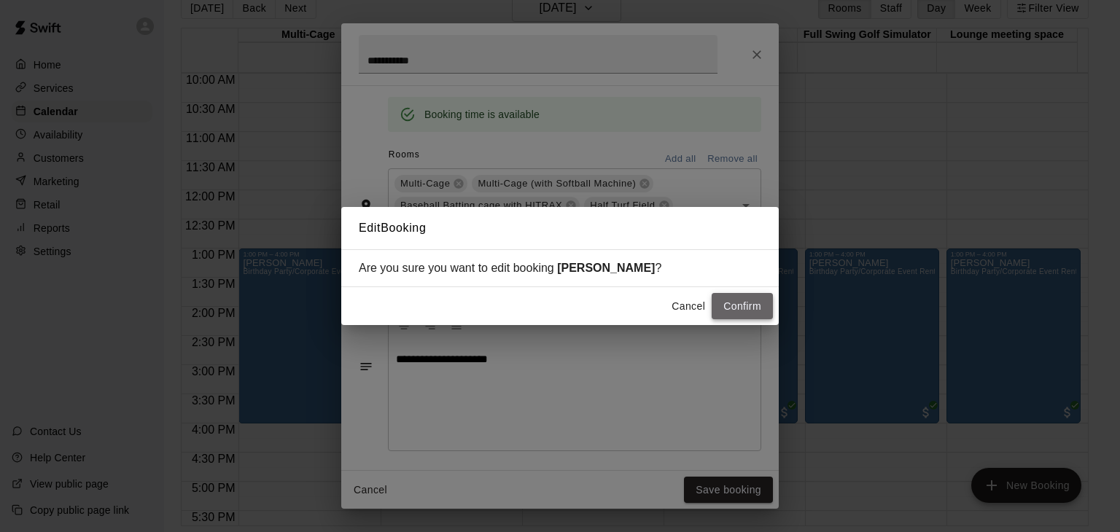
click at [732, 308] on button "Confirm" at bounding box center [742, 306] width 61 height 27
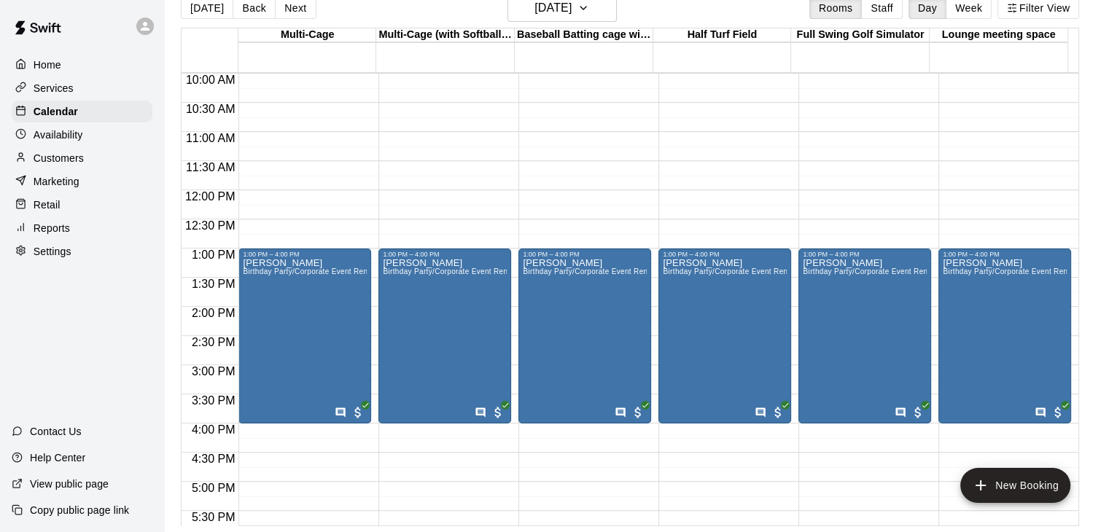
click at [246, 224] on div "12:00 AM – 9:00 AM Closed 1:00 PM – 4:00 PM Zane Hetzer Birthday Party/Corporat…" at bounding box center [304, 190] width 133 height 1400
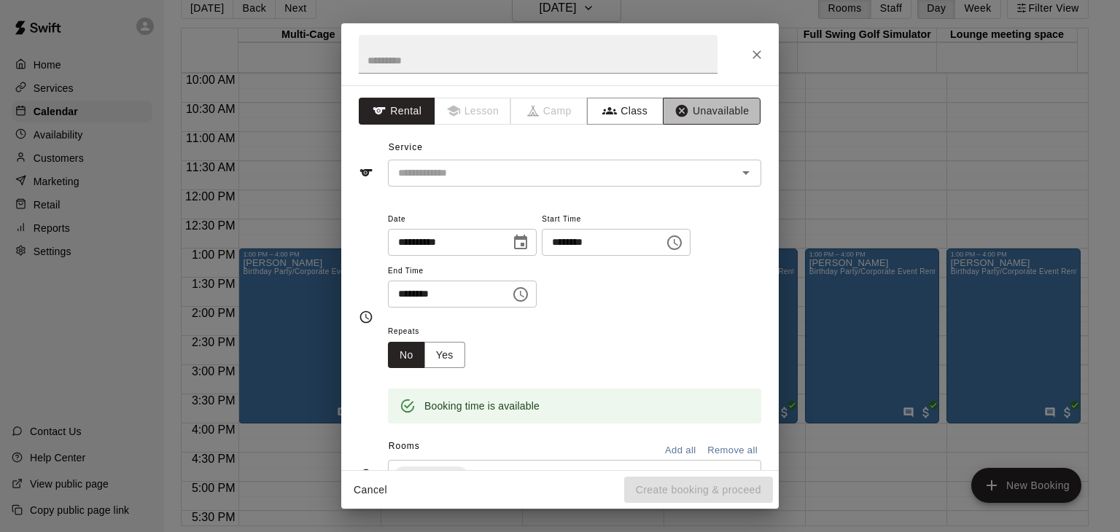
click at [690, 112] on button "Unavailable" at bounding box center [712, 111] width 98 height 27
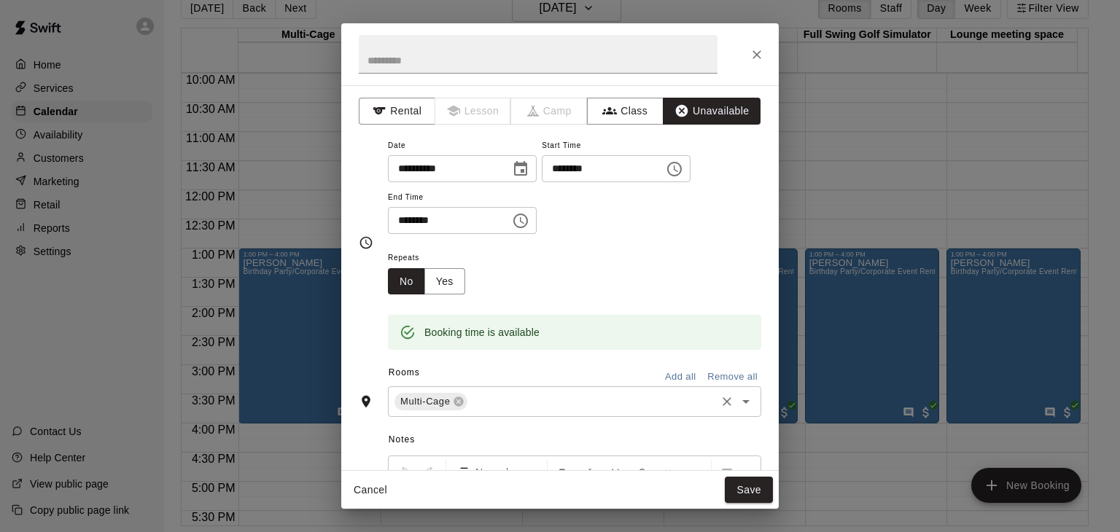
drag, startPoint x: 671, startPoint y: 377, endPoint x: 685, endPoint y: 394, distance: 22.2
click at [671, 378] on button "Add all" at bounding box center [680, 377] width 47 height 23
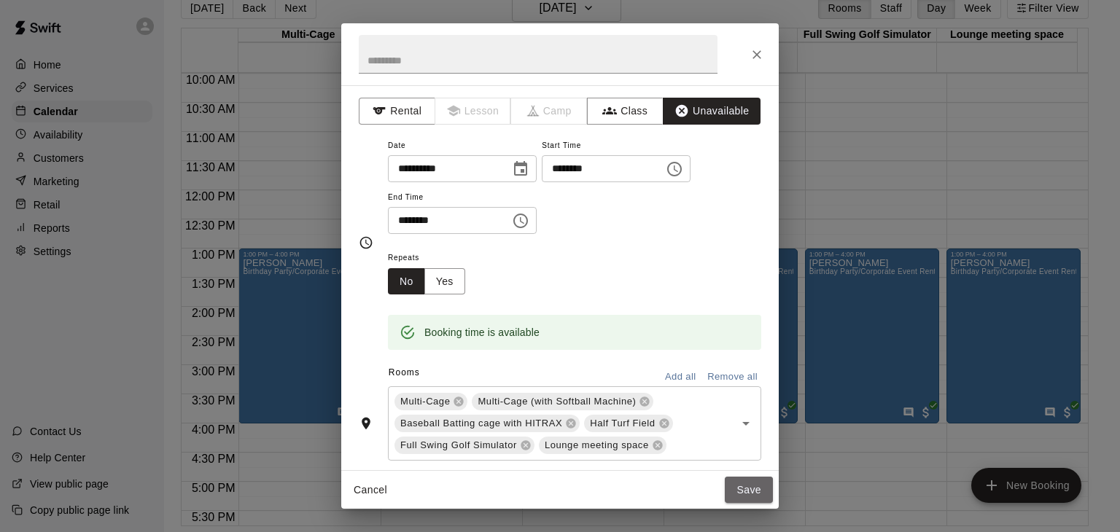
drag, startPoint x: 760, startPoint y: 490, endPoint x: 697, endPoint y: 480, distance: 64.2
click at [759, 489] on button "Save" at bounding box center [749, 490] width 48 height 27
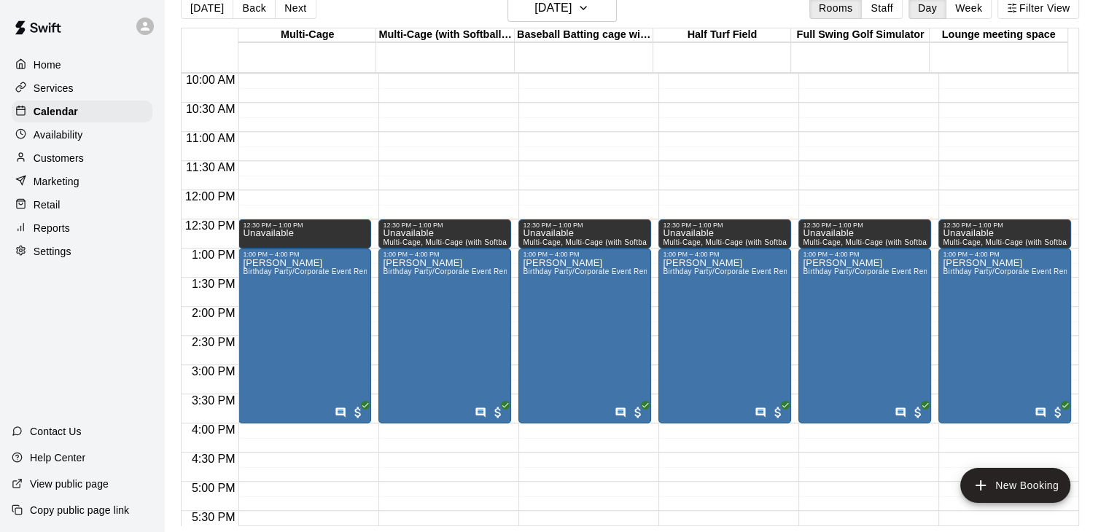
click at [245, 429] on div "12:00 AM – 9:00 AM Closed 12:30 PM – 1:00 PM Unavailable 1:00 PM – 4:00 PM Zane…" at bounding box center [304, 190] width 133 height 1400
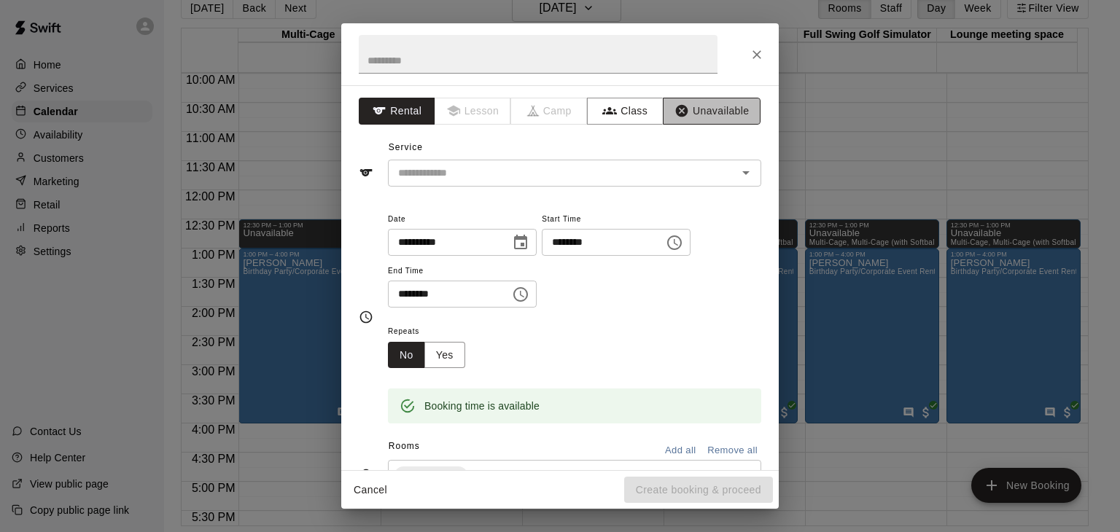
click at [715, 113] on button "Unavailable" at bounding box center [712, 111] width 98 height 27
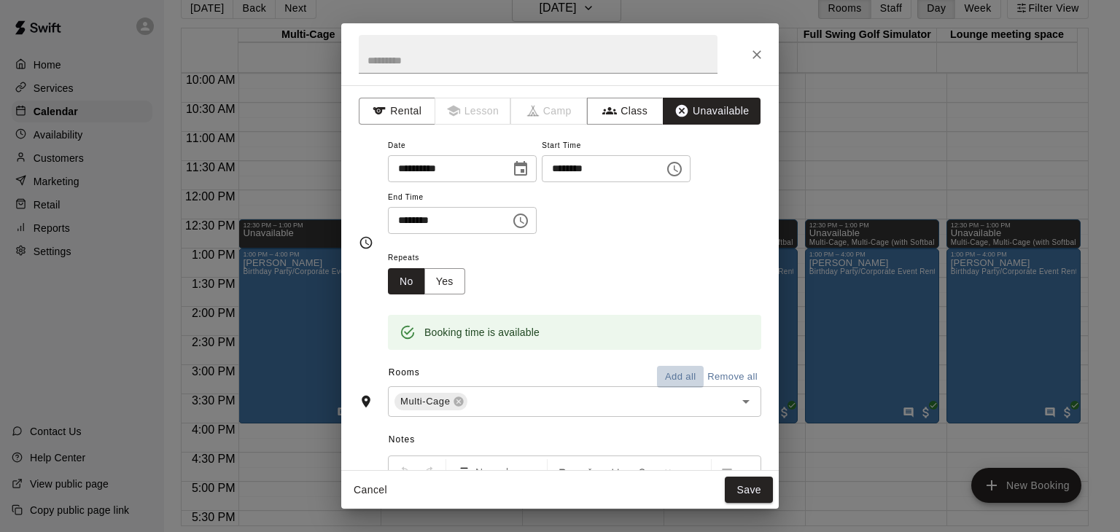
click at [669, 378] on button "Add all" at bounding box center [680, 377] width 47 height 23
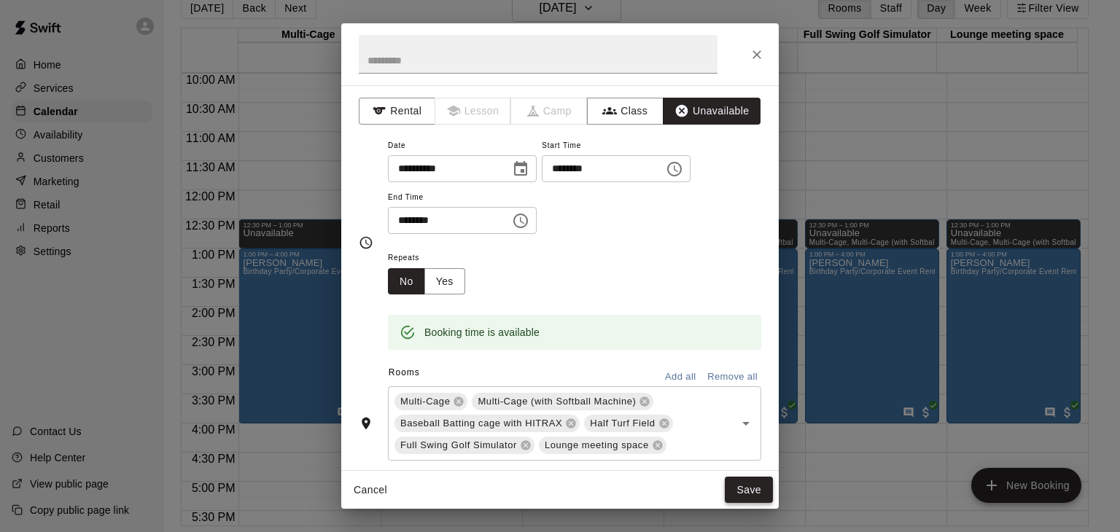
click at [749, 488] on button "Save" at bounding box center [749, 490] width 48 height 27
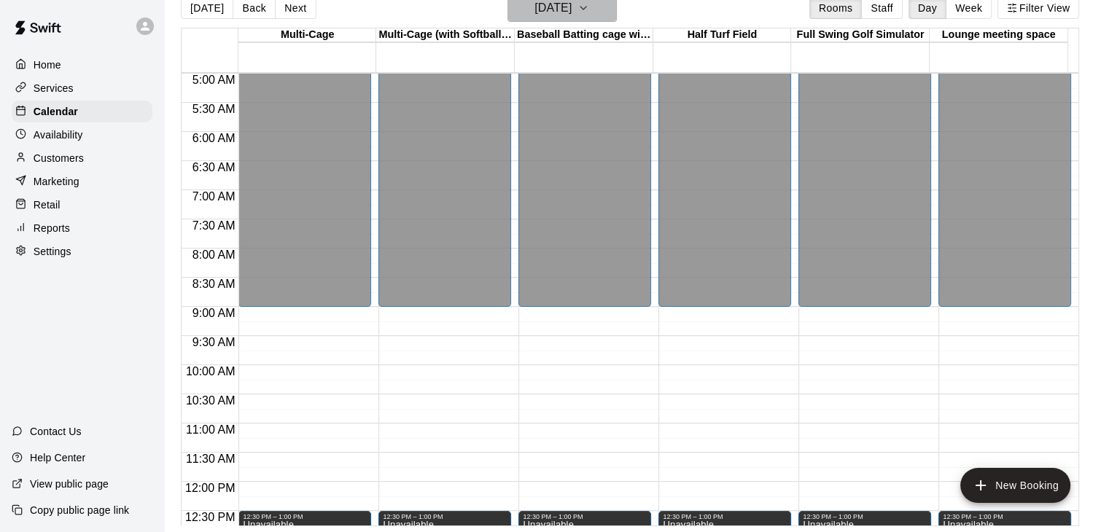
click at [601, 5] on button "Saturday Aug 30" at bounding box center [561, 8] width 109 height 28
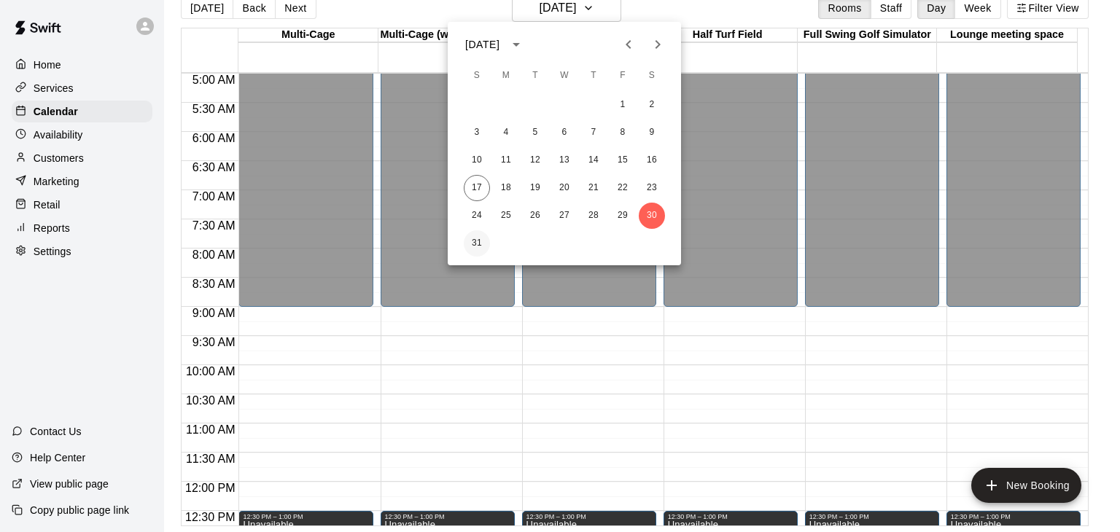
click at [477, 243] on button "31" at bounding box center [477, 243] width 26 height 26
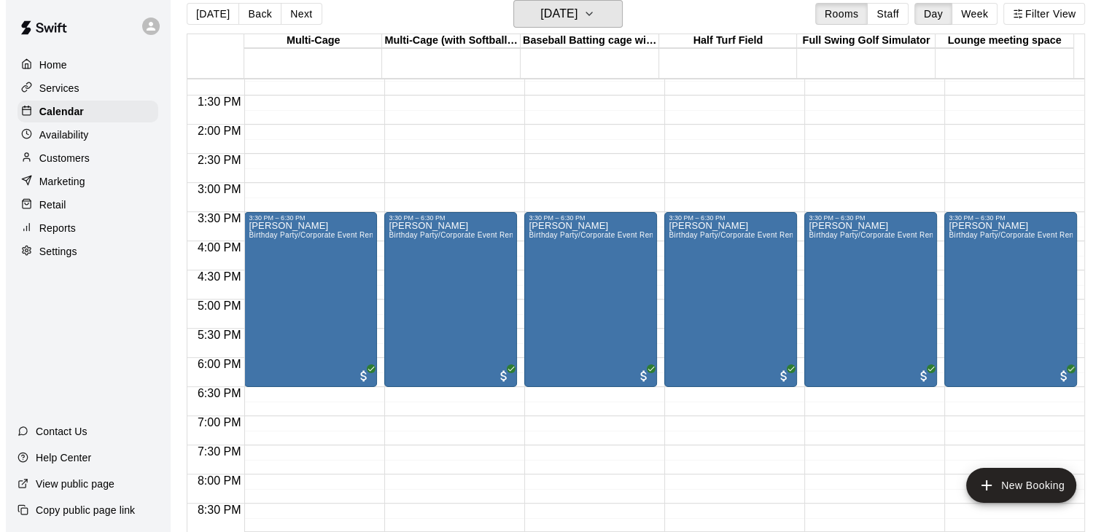
scroll to position [802, 0]
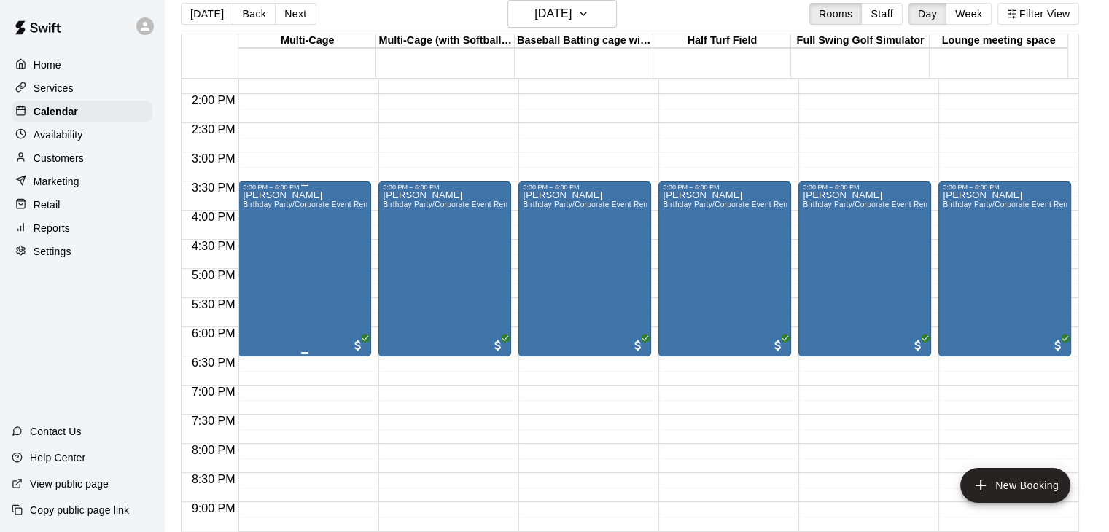
click at [311, 254] on div "Ashley Follett Birthday Party/Corporate Event Rental (3 HOURS)" at bounding box center [305, 457] width 124 height 532
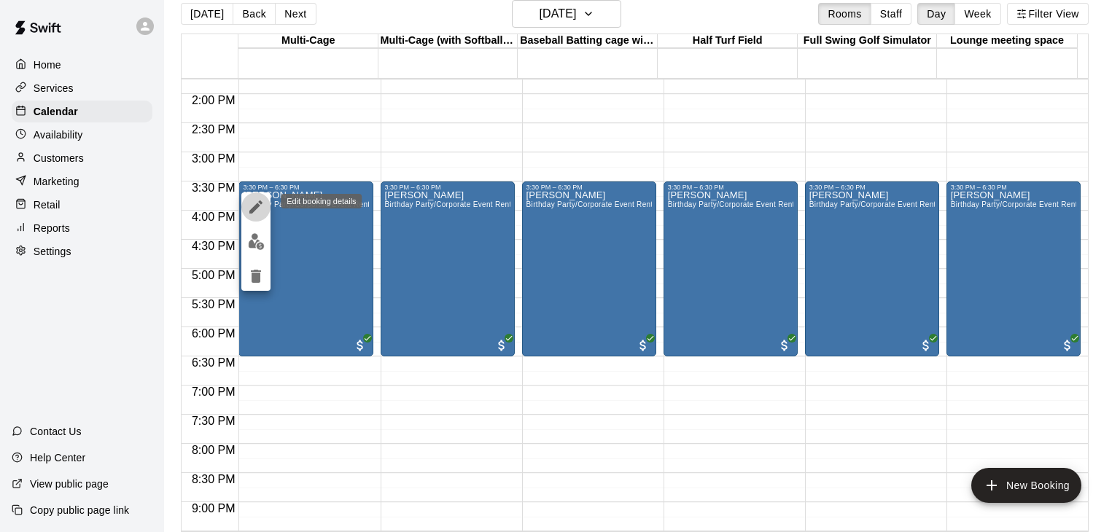
click at [257, 206] on icon "edit" at bounding box center [255, 206] width 13 height 13
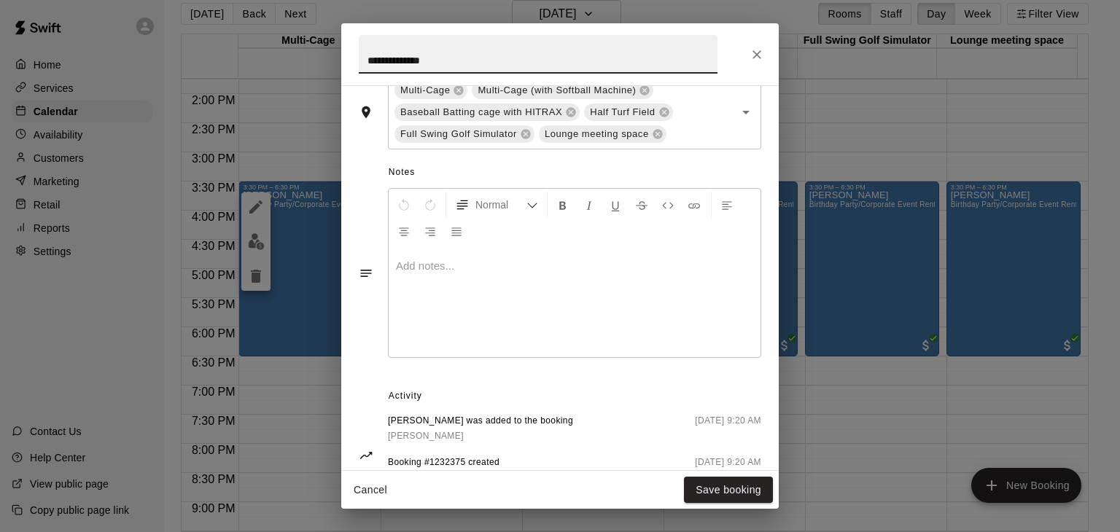
scroll to position [365, 0]
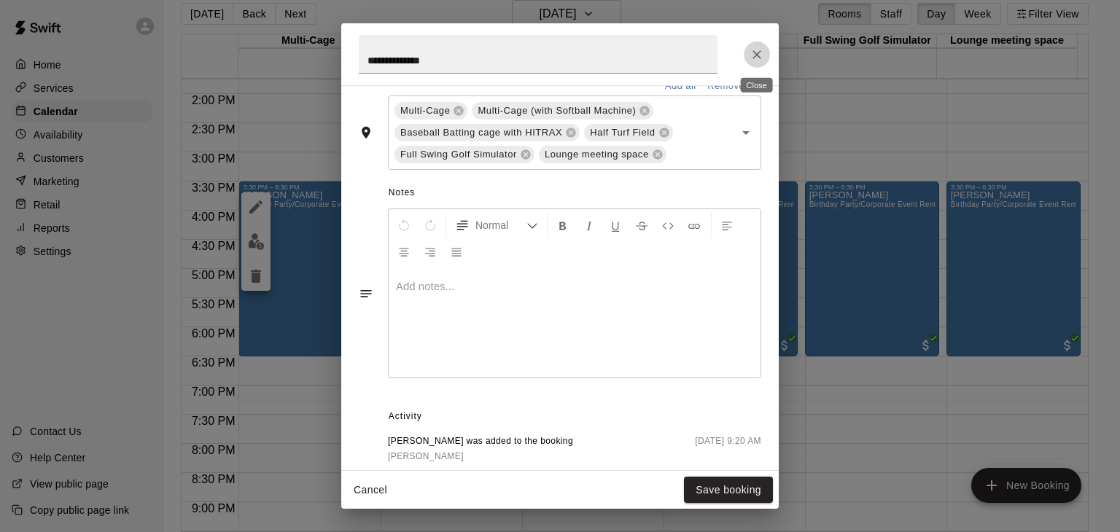
click at [760, 58] on icon "Close" at bounding box center [756, 54] width 15 height 15
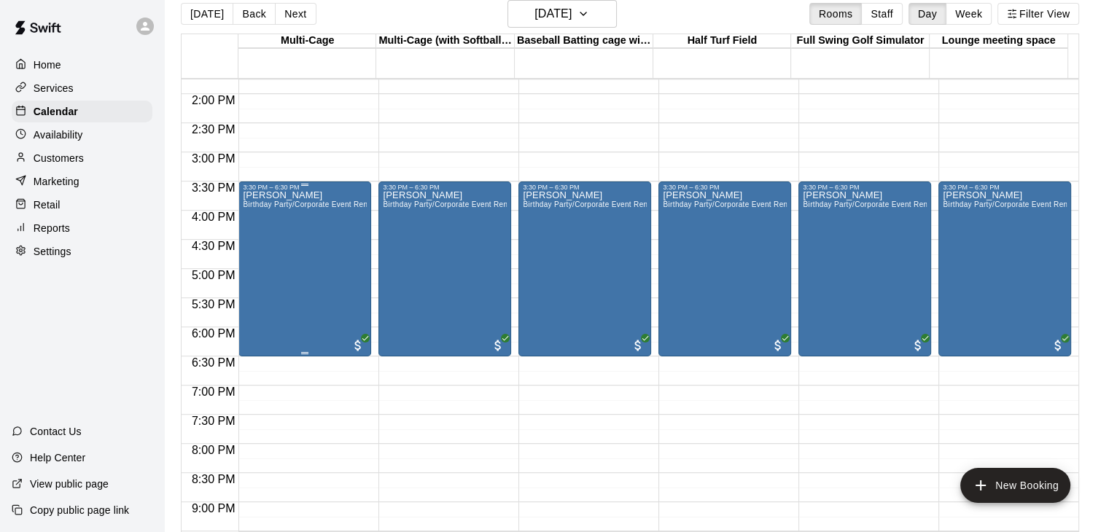
click at [287, 260] on div "Ashley Follett Birthday Party/Corporate Event Rental (3 HOURS)" at bounding box center [305, 457] width 124 height 532
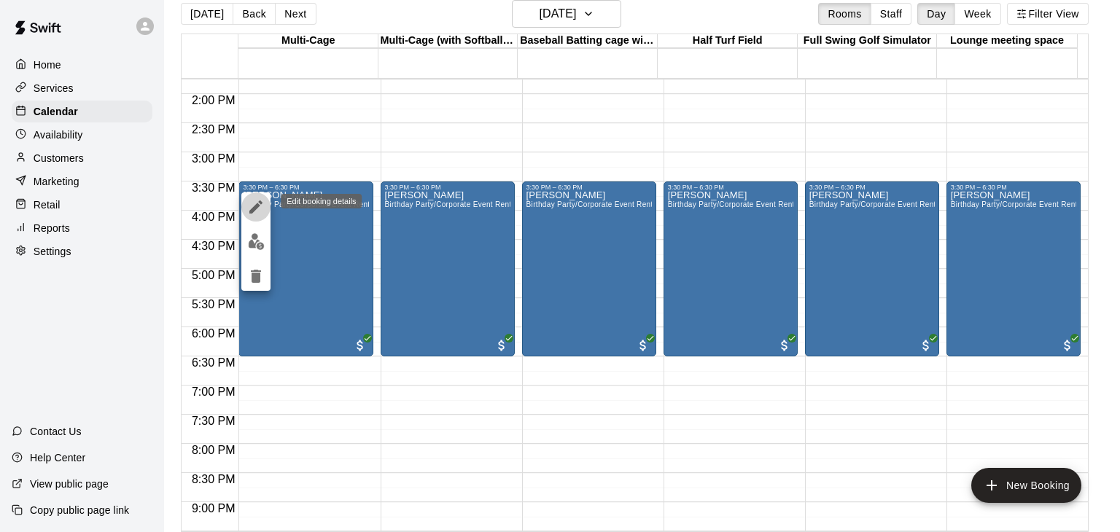
click at [253, 209] on icon "edit" at bounding box center [255, 206] width 13 height 13
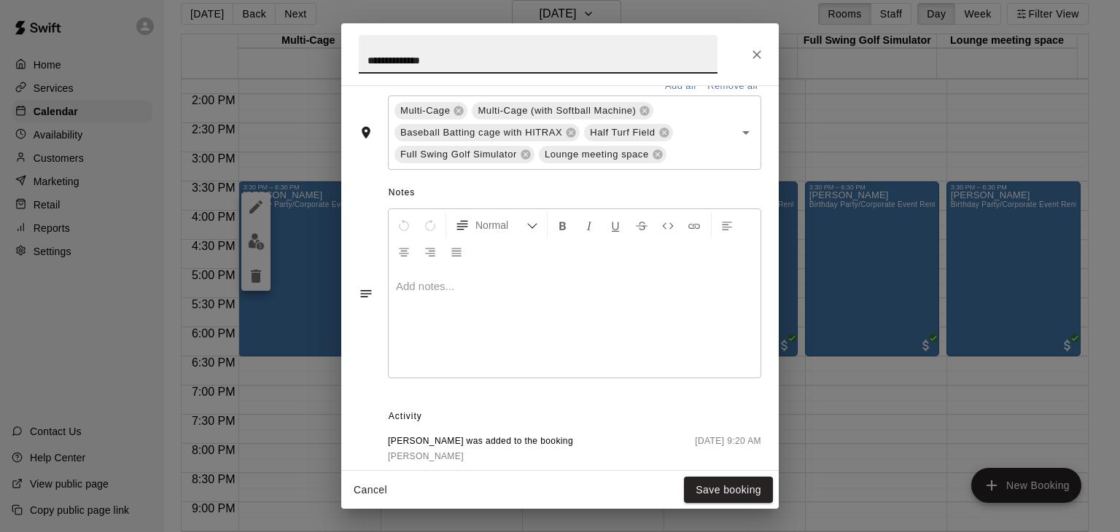
click at [475, 312] on div at bounding box center [575, 322] width 372 height 109
click at [741, 491] on button "Save booking" at bounding box center [728, 490] width 89 height 27
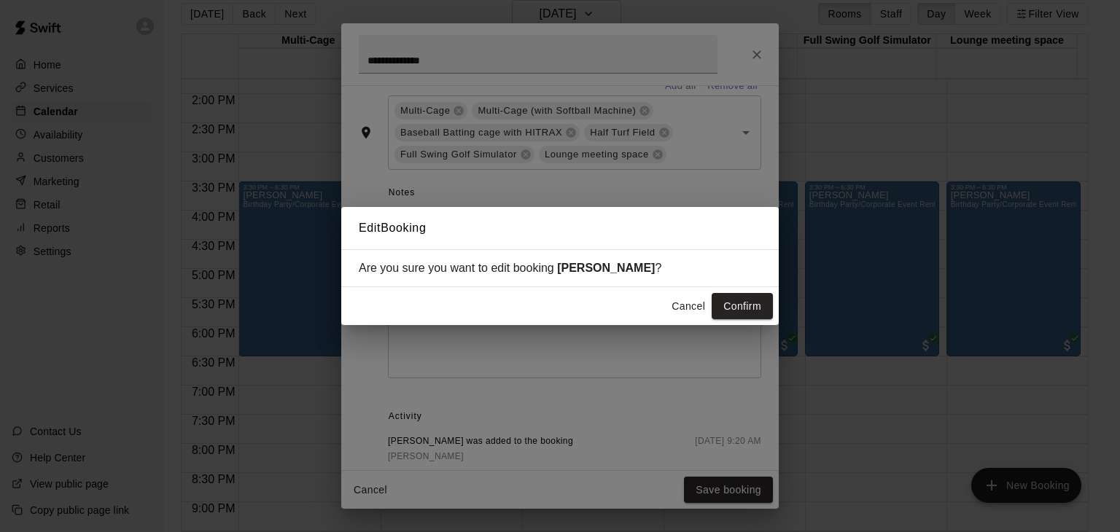
click at [748, 306] on button "Confirm" at bounding box center [742, 306] width 61 height 27
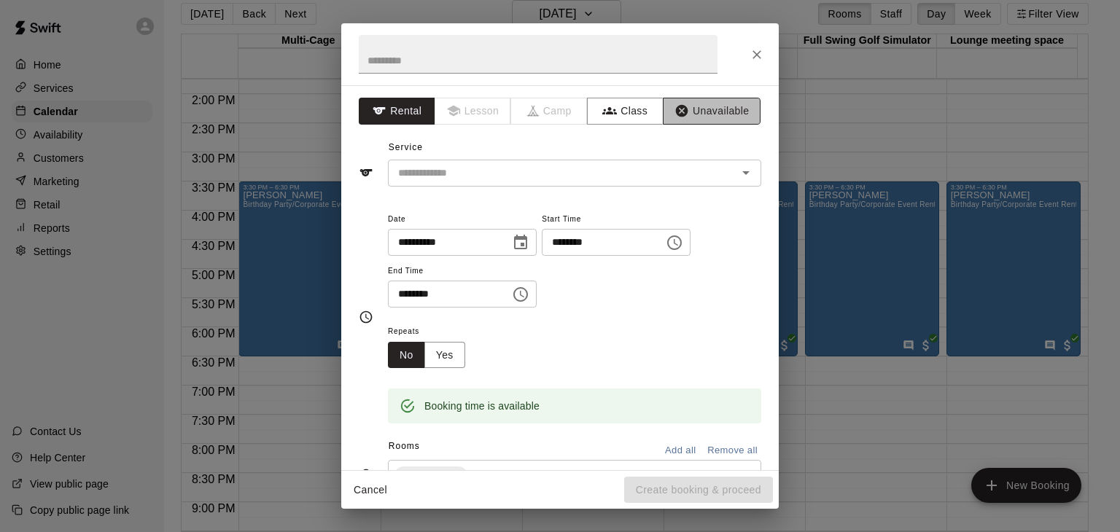
click at [688, 111] on button "Unavailable" at bounding box center [712, 111] width 98 height 27
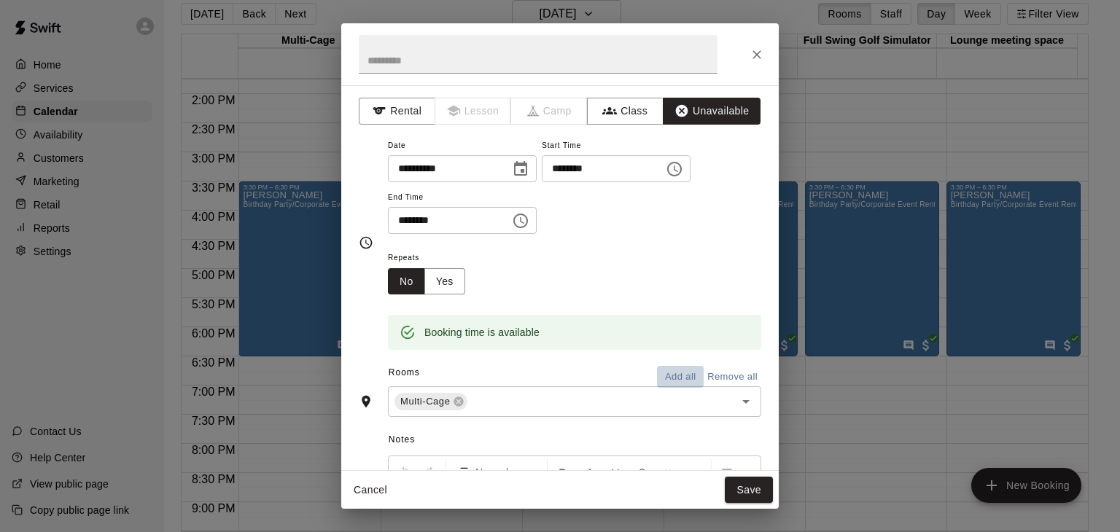
click at [669, 378] on button "Add all" at bounding box center [680, 377] width 47 height 23
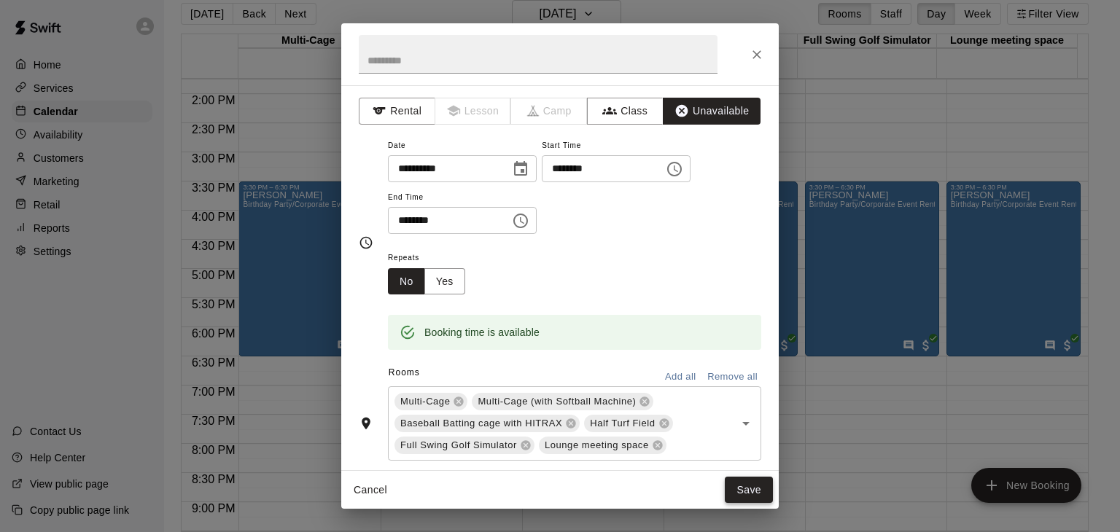
click at [752, 488] on button "Save" at bounding box center [749, 490] width 48 height 27
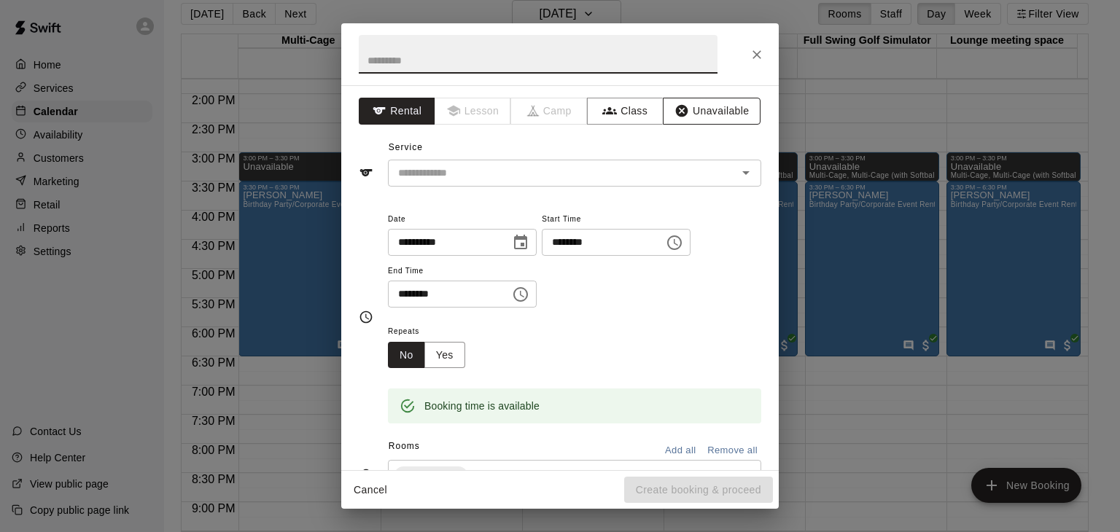
click at [711, 110] on button "Unavailable" at bounding box center [712, 111] width 98 height 27
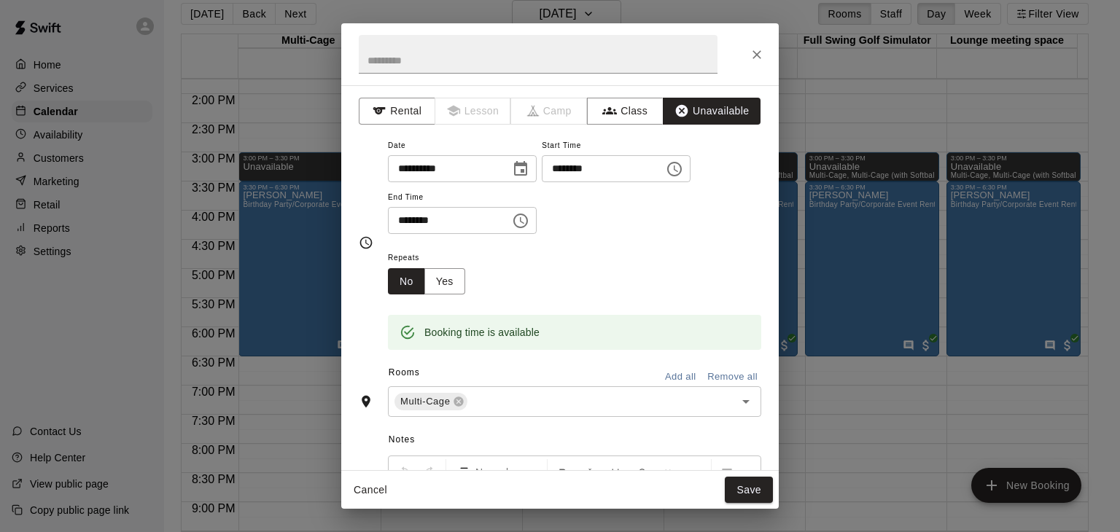
click at [665, 377] on button "Add all" at bounding box center [680, 377] width 47 height 23
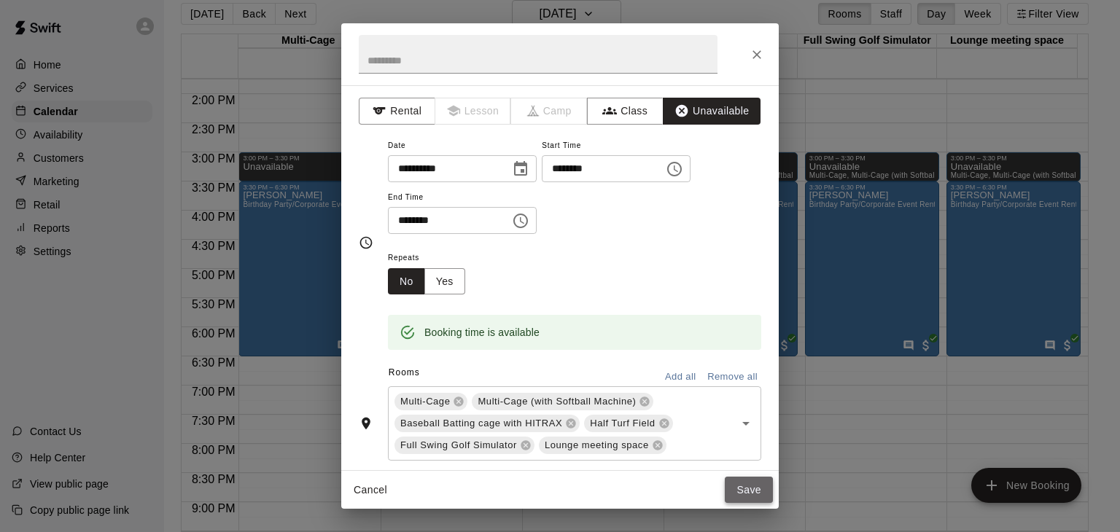
click at [755, 491] on button "Save" at bounding box center [749, 490] width 48 height 27
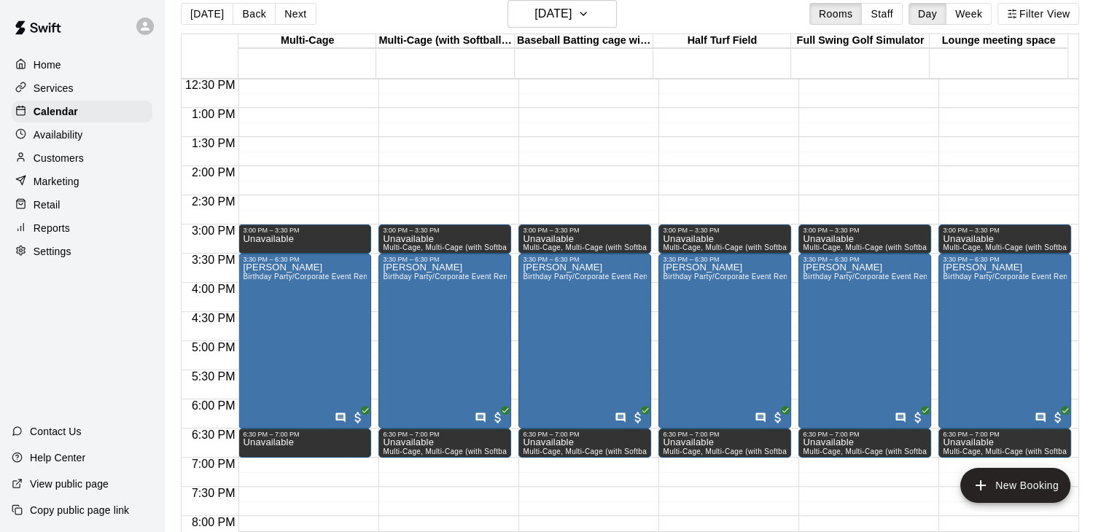
scroll to position [802, 0]
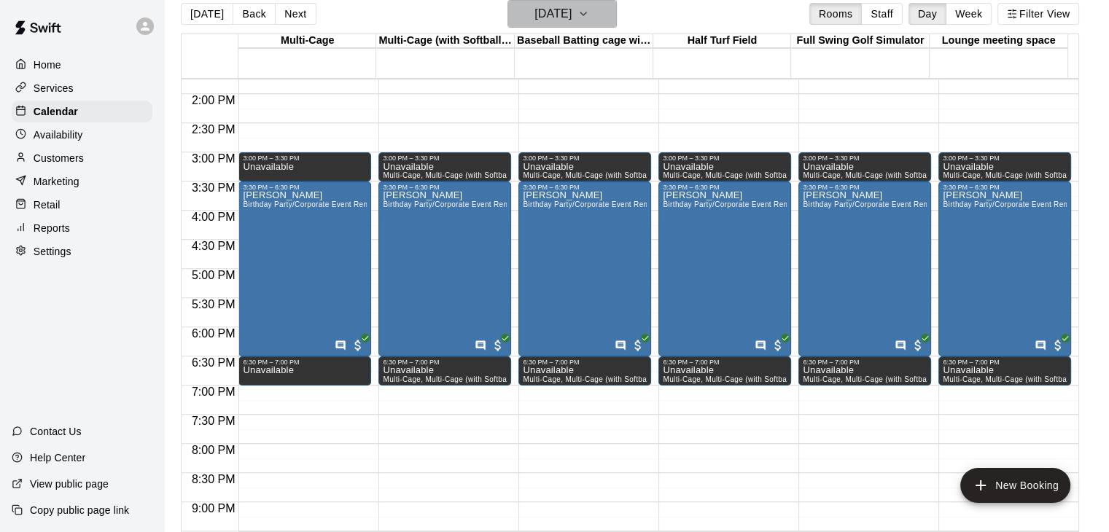
click at [589, 21] on icon "button" at bounding box center [583, 13] width 12 height 17
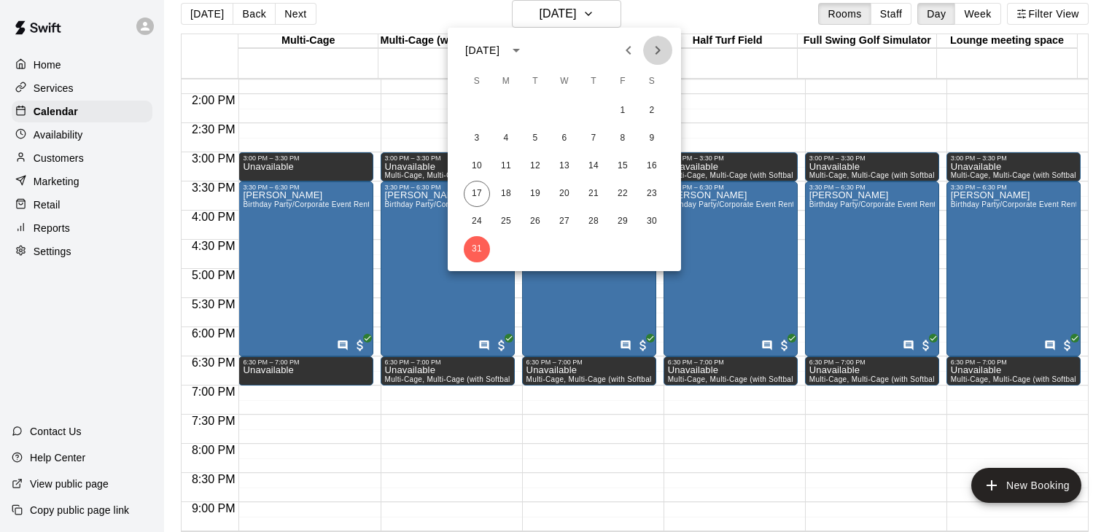
click at [659, 54] on icon "Next month" at bounding box center [657, 50] width 17 height 17
click at [653, 111] on button "6" at bounding box center [652, 111] width 26 height 26
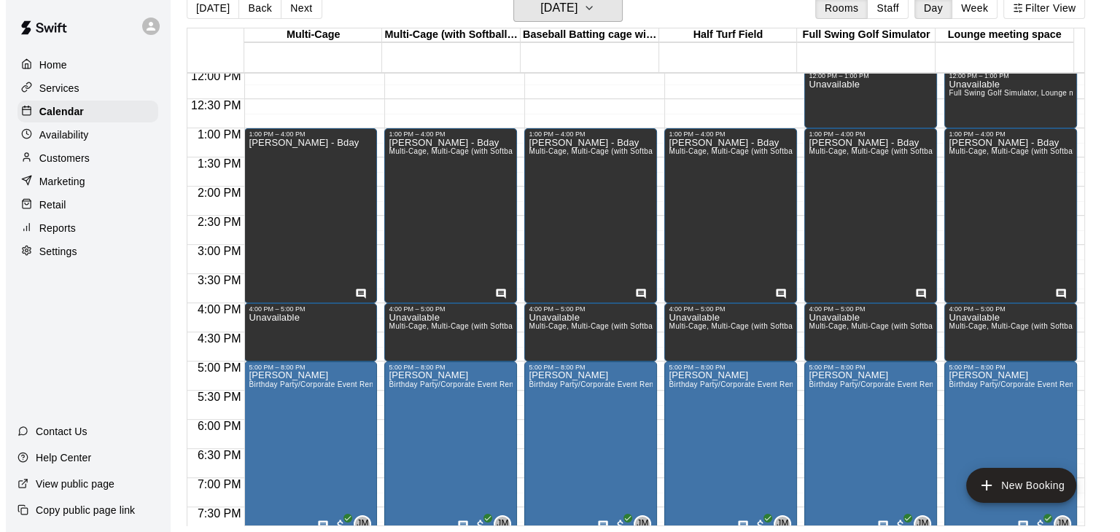
scroll to position [437, 0]
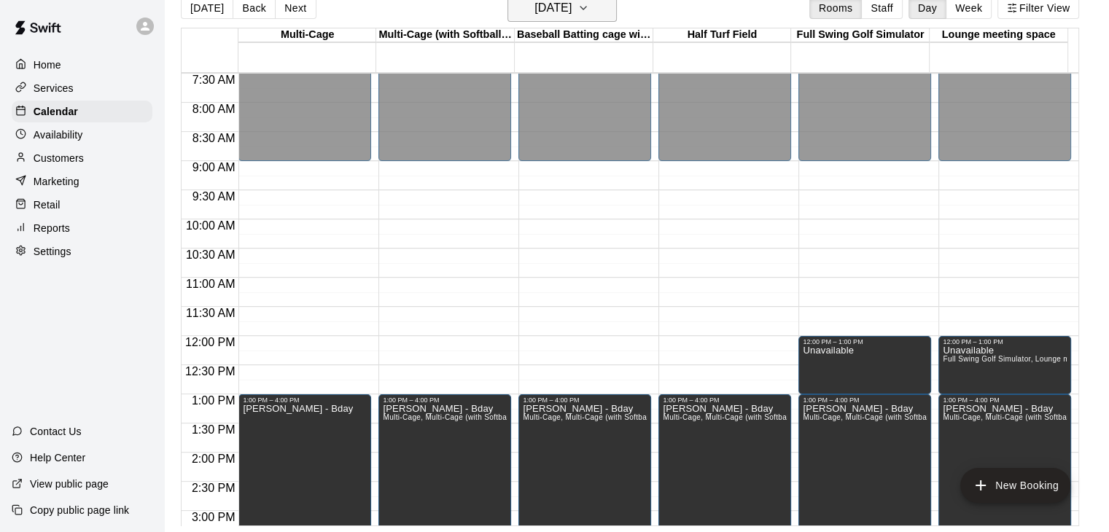
click at [572, 8] on h6 "Saturday Sep 06" at bounding box center [552, 8] width 37 height 20
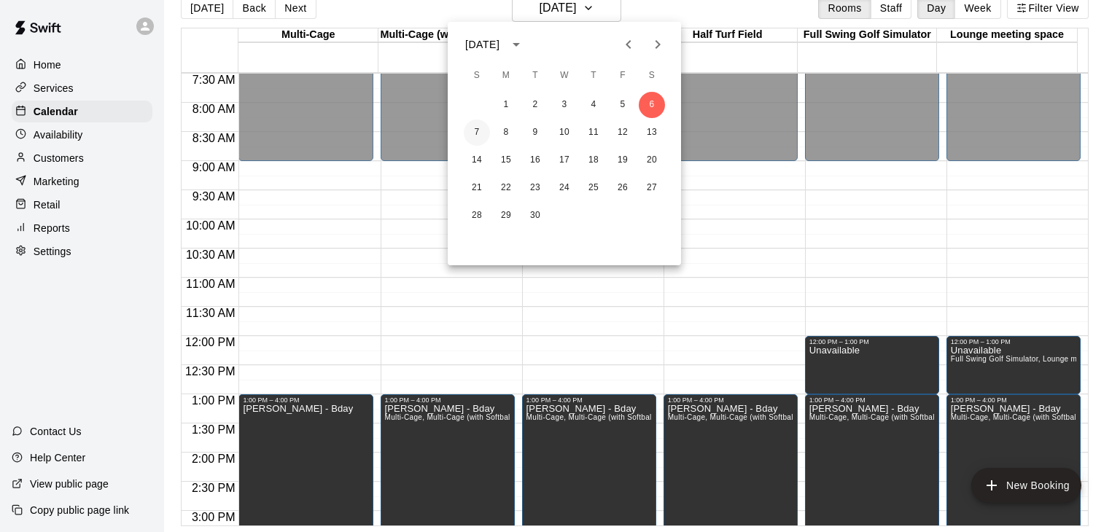
click at [476, 129] on button "7" at bounding box center [477, 133] width 26 height 26
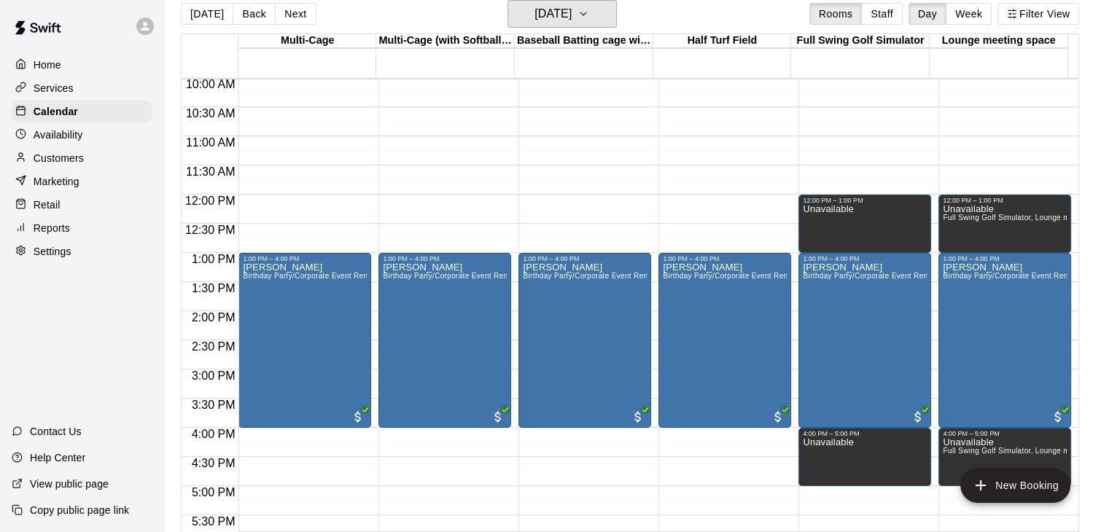
scroll to position [583, 0]
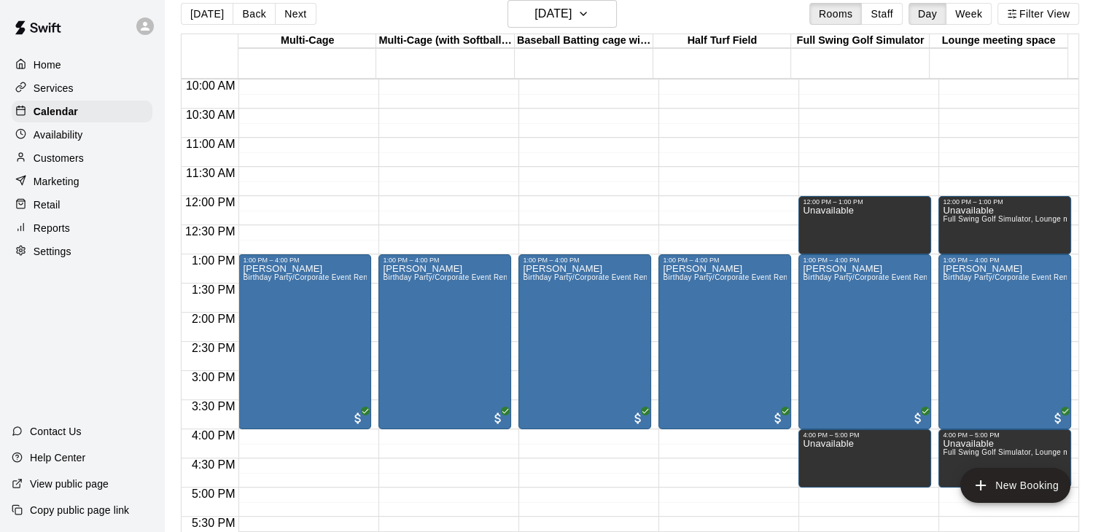
click at [857, 117] on div "12:00 AM – 9:00 AM Closed 12:00 PM – 1:00 PM Unavailable 1:00 PM – 4:00 PM Anth…" at bounding box center [864, 196] width 133 height 1400
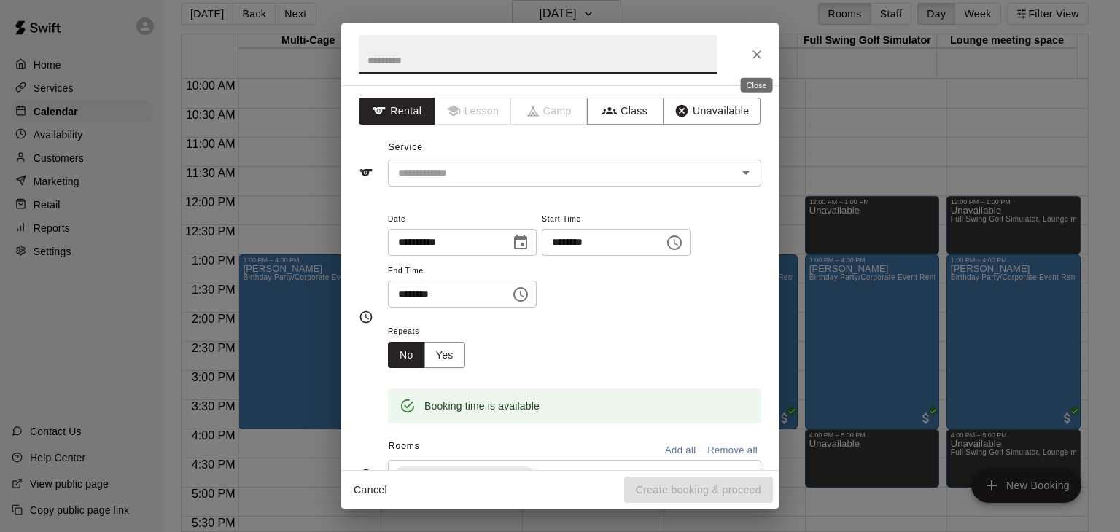
click at [752, 57] on icon "Close" at bounding box center [756, 54] width 15 height 15
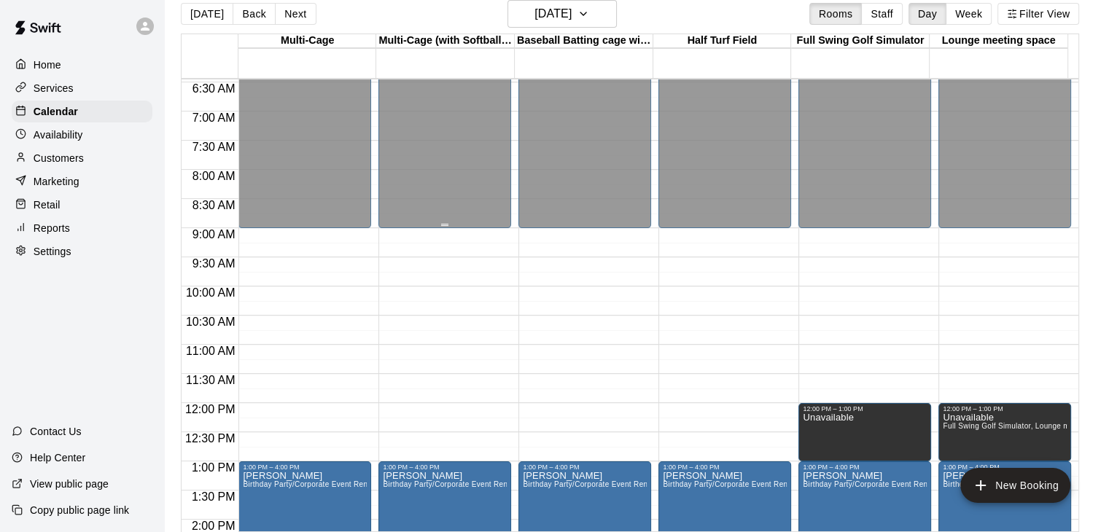
scroll to position [365, 0]
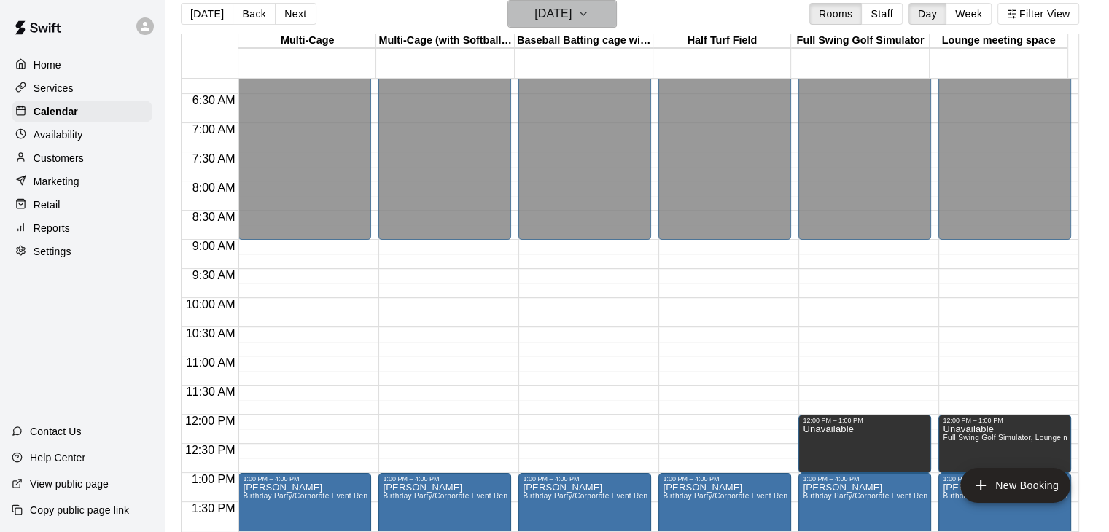
click at [572, 15] on h6 "Sunday Sep 07" at bounding box center [552, 14] width 37 height 20
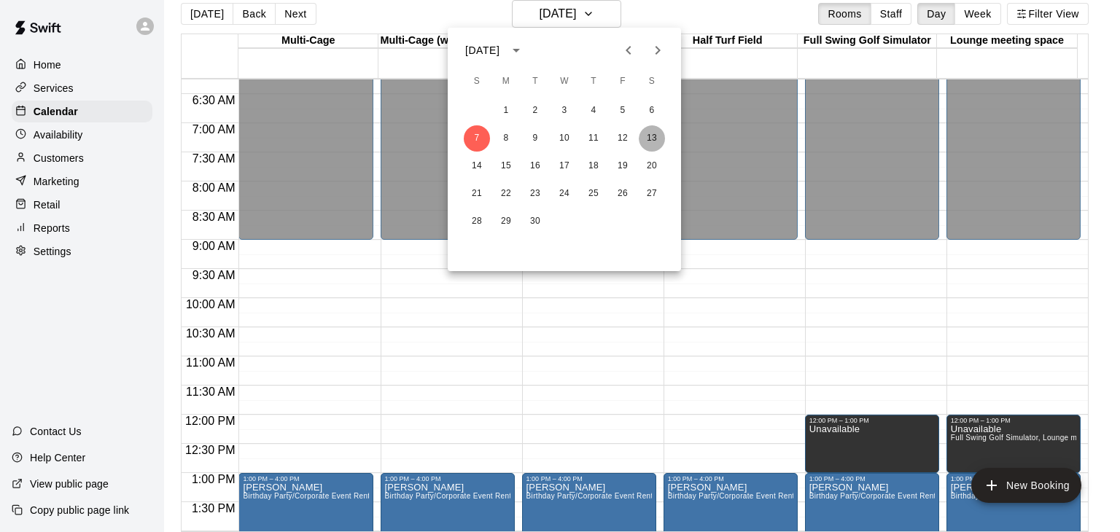
click at [653, 137] on button "13" at bounding box center [652, 138] width 26 height 26
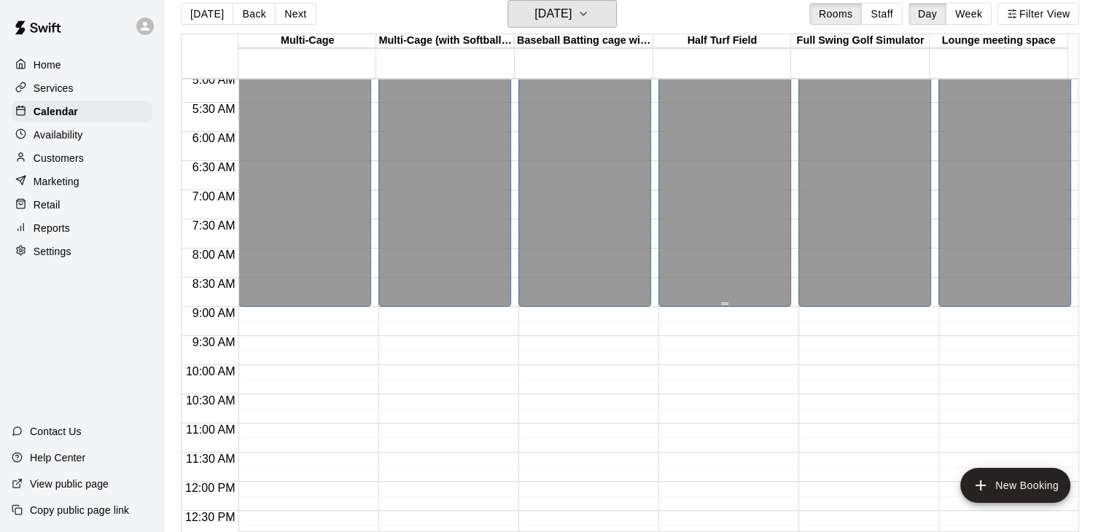
scroll to position [146, 0]
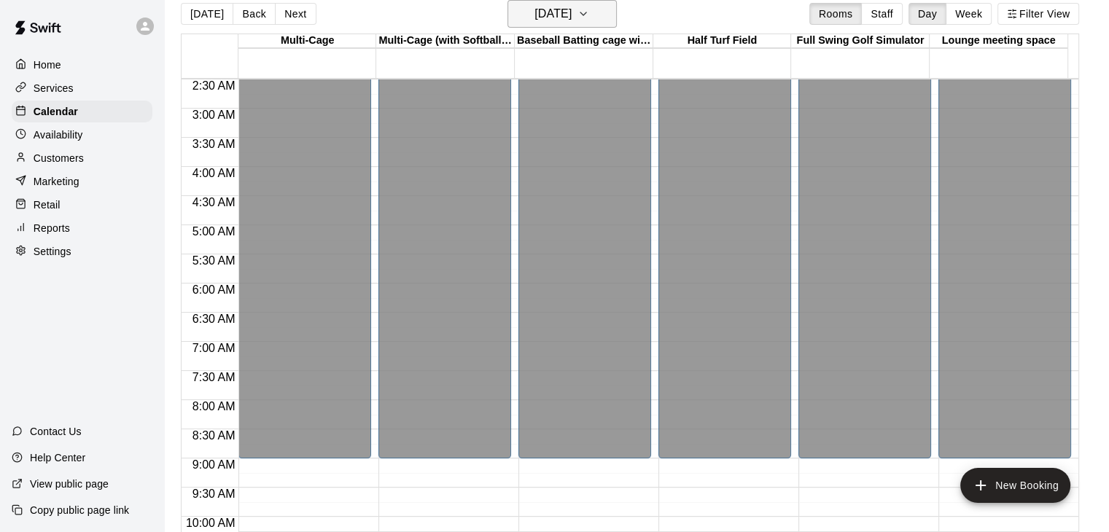
click at [586, 13] on icon "button" at bounding box center [583, 13] width 6 height 3
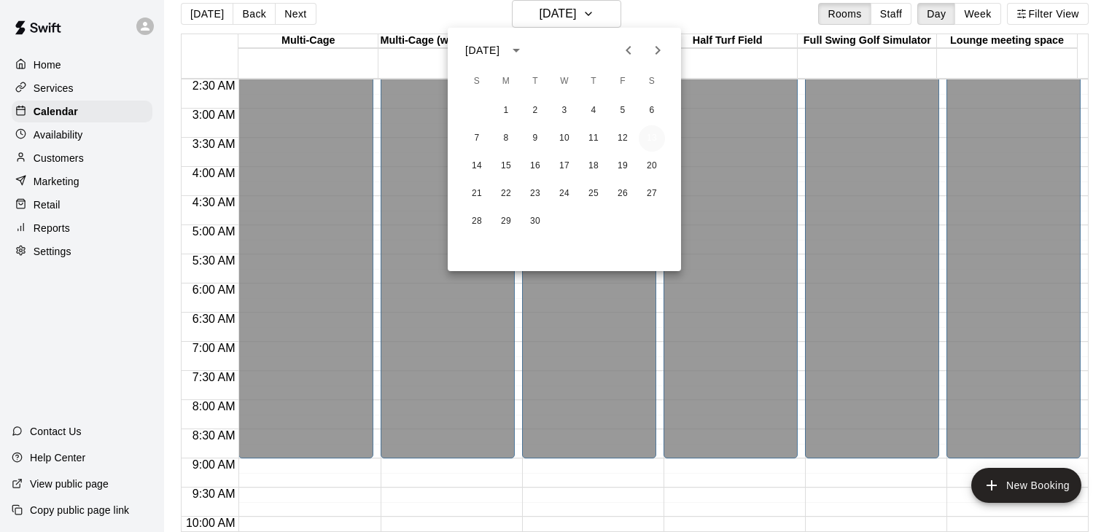
click at [650, 141] on button "13" at bounding box center [652, 138] width 26 height 26
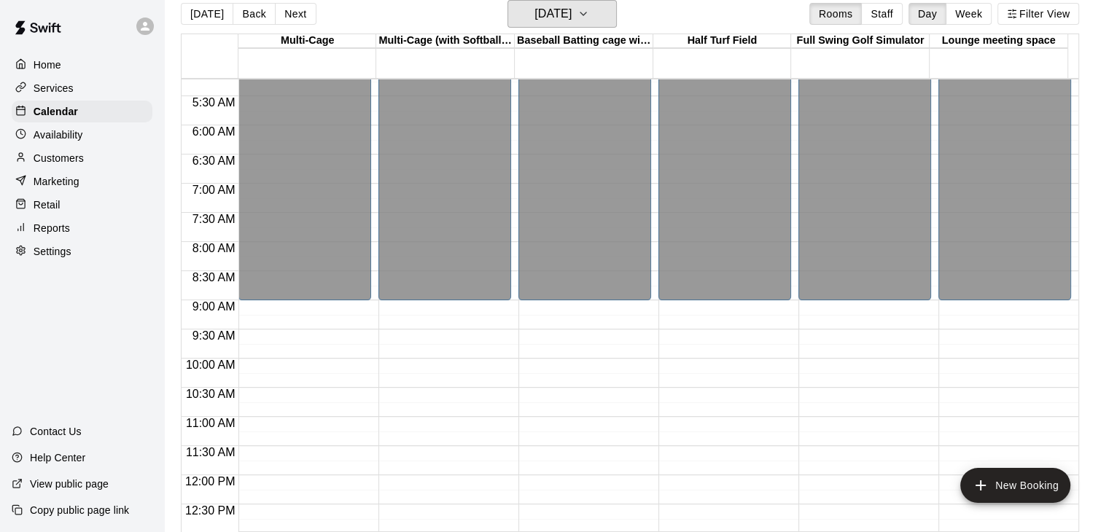
scroll to position [656, 0]
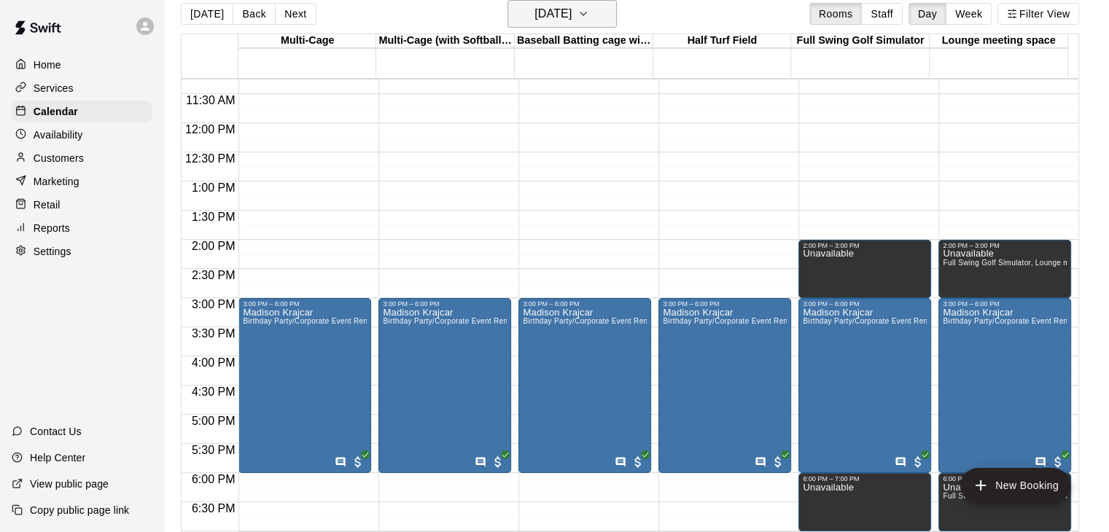
click at [572, 9] on h6 "Saturday Sep 13" at bounding box center [552, 14] width 37 height 20
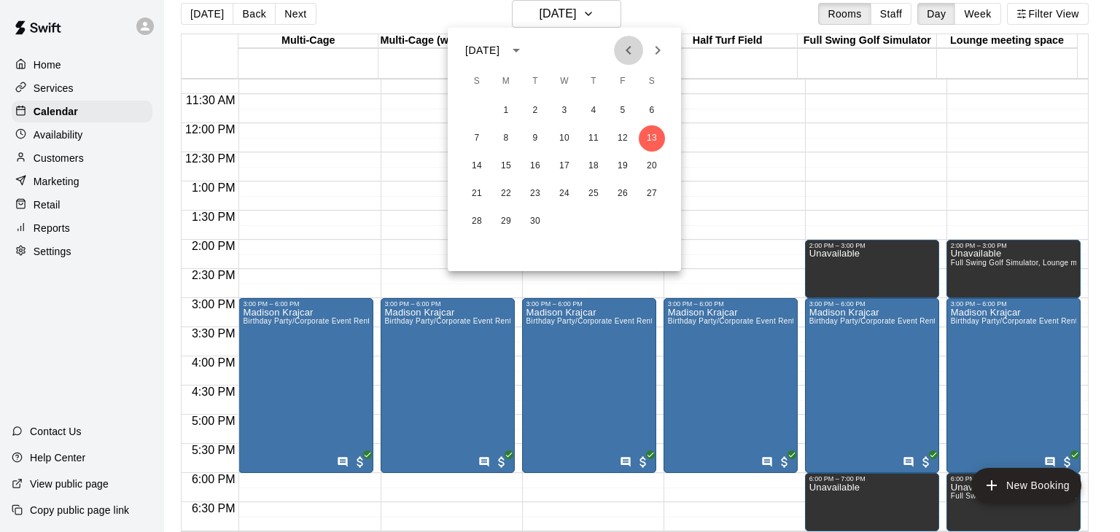
click at [631, 54] on icon "Previous month" at bounding box center [628, 50] width 17 height 17
click at [651, 197] on button "23" at bounding box center [652, 194] width 26 height 26
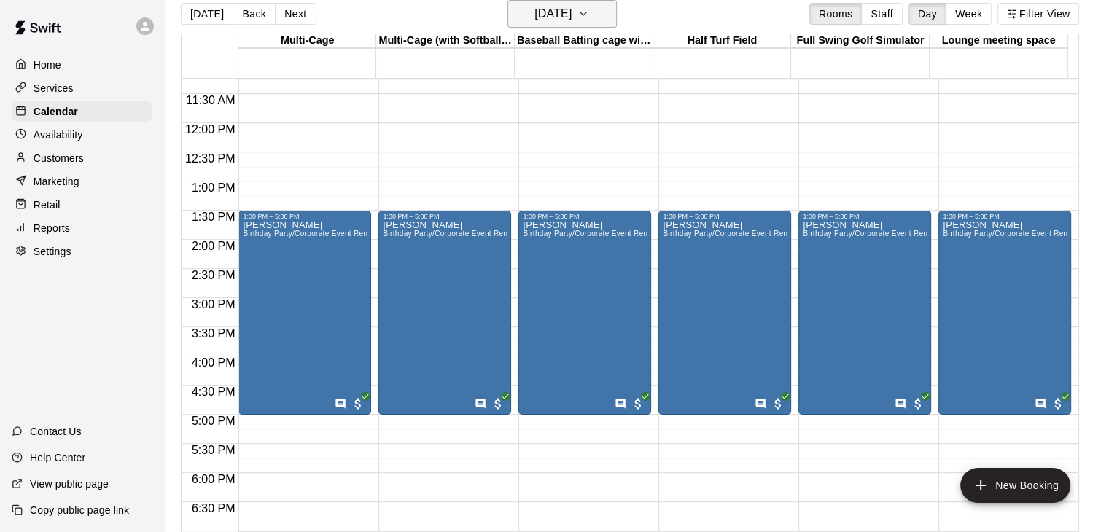
click at [599, 17] on button "Saturday Aug 23" at bounding box center [561, 14] width 109 height 28
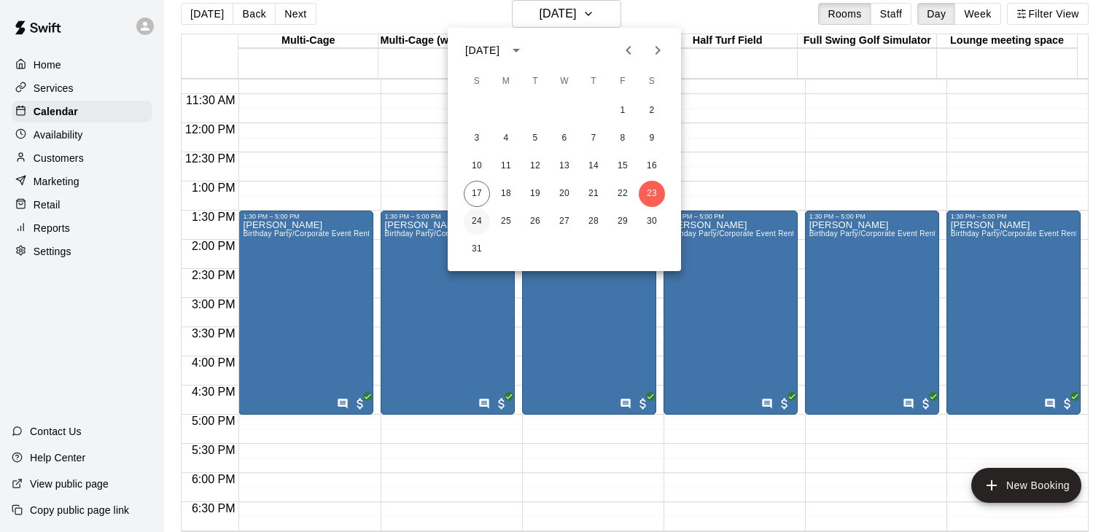
click at [472, 219] on button "24" at bounding box center [477, 221] width 26 height 26
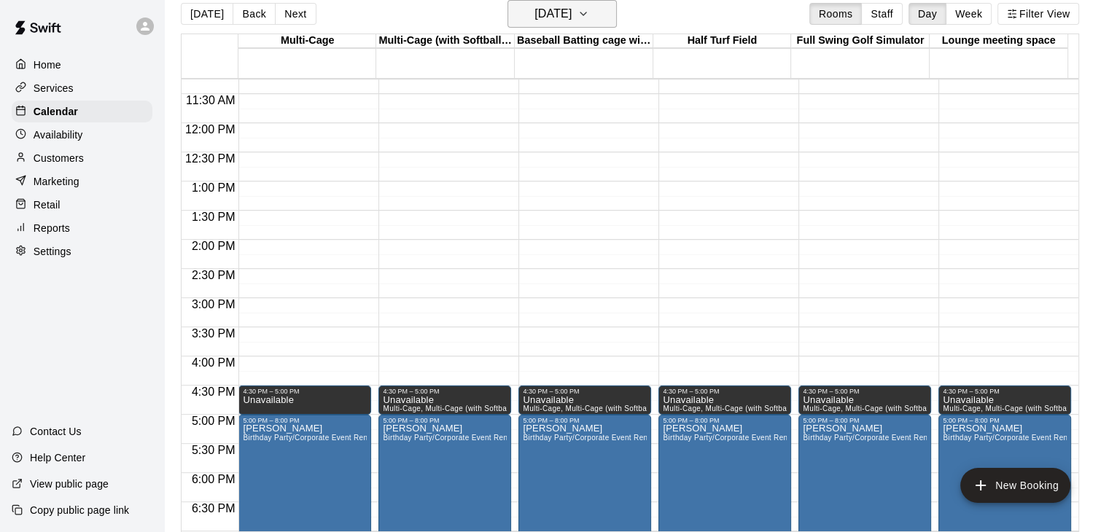
click at [589, 15] on icon "button" at bounding box center [583, 13] width 12 height 17
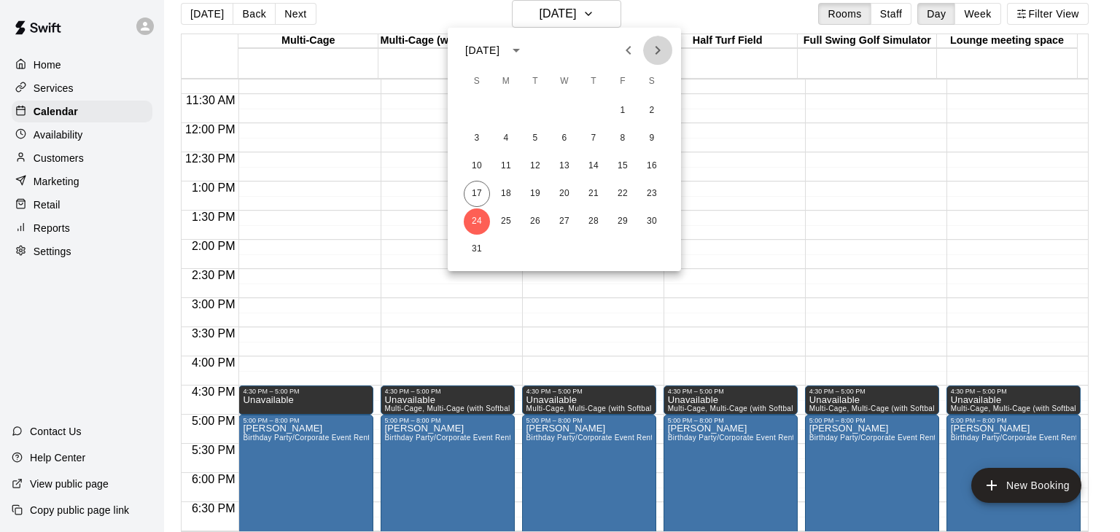
click at [658, 49] on icon "Next month" at bounding box center [657, 50] width 5 height 9
click at [649, 112] on button "6" at bounding box center [652, 111] width 26 height 26
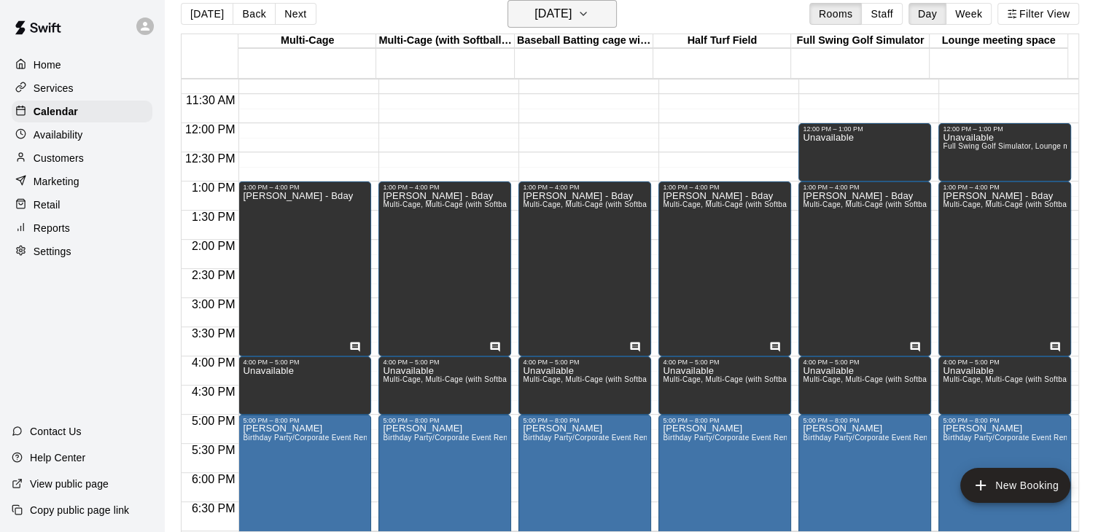
click at [572, 7] on h6 "Saturday Sep 06" at bounding box center [552, 14] width 37 height 20
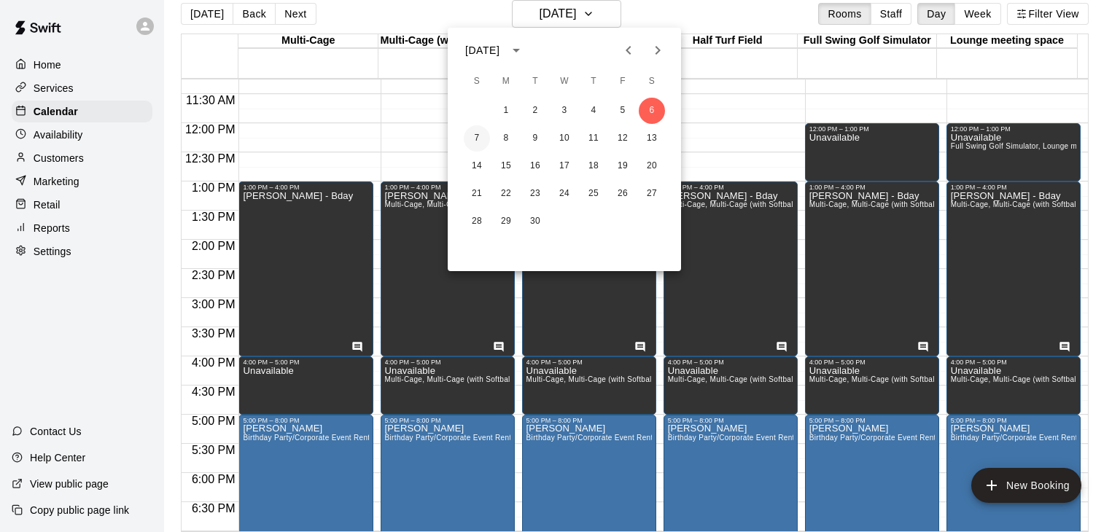
click at [466, 137] on button "7" at bounding box center [477, 138] width 26 height 26
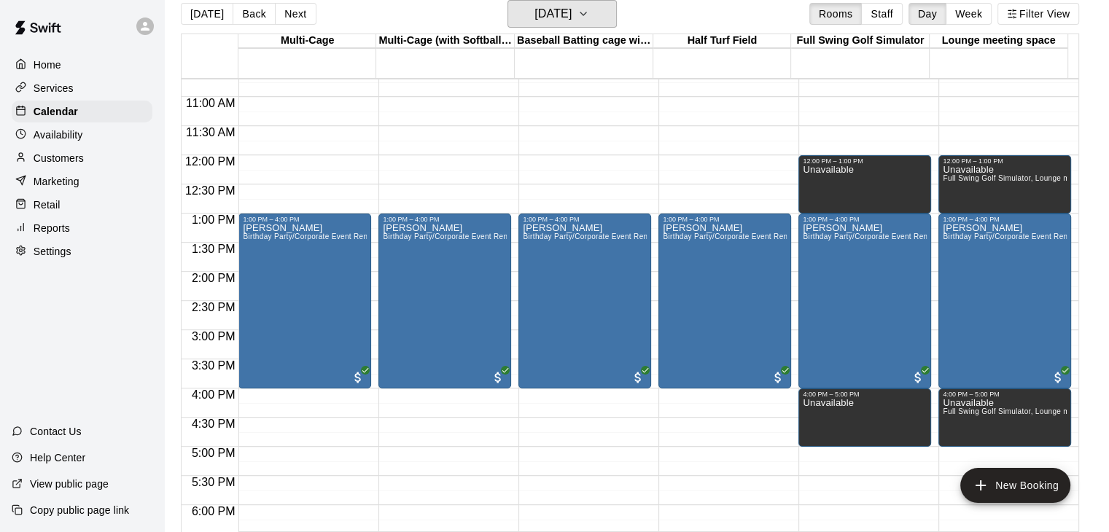
scroll to position [510, 0]
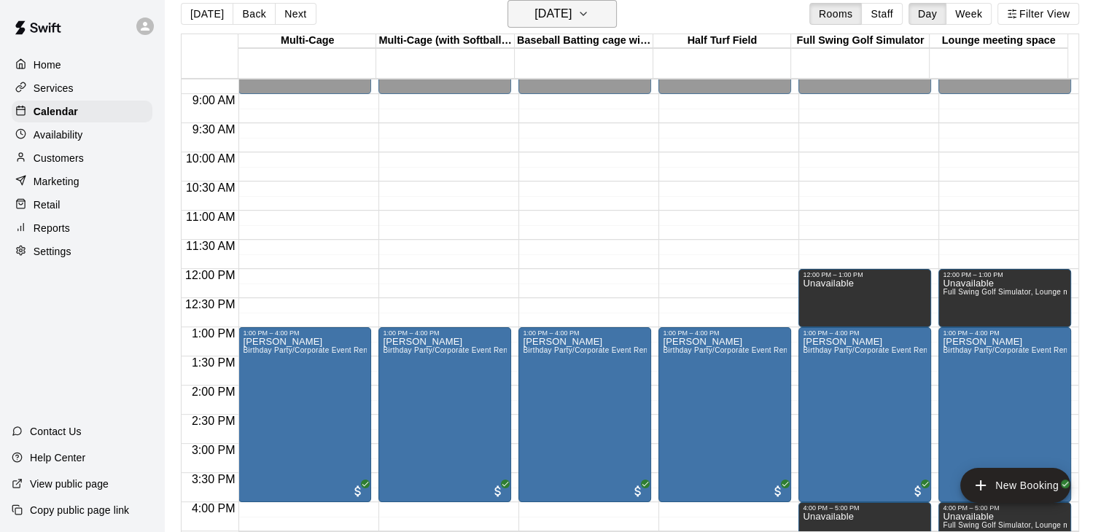
click at [597, 27] on button "Sunday Sep 07" at bounding box center [561, 14] width 109 height 28
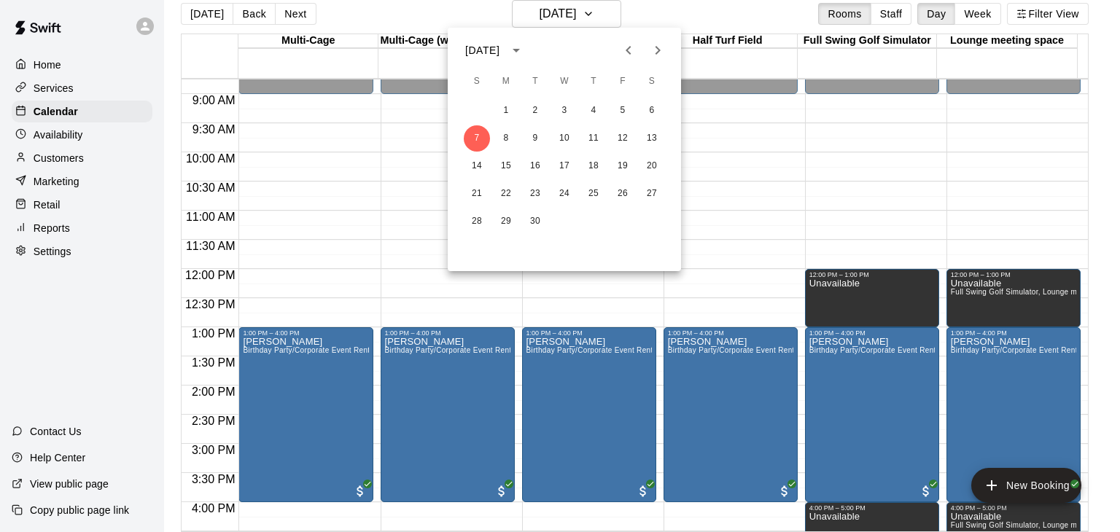
click at [593, 24] on div at bounding box center [560, 266] width 1120 height 532
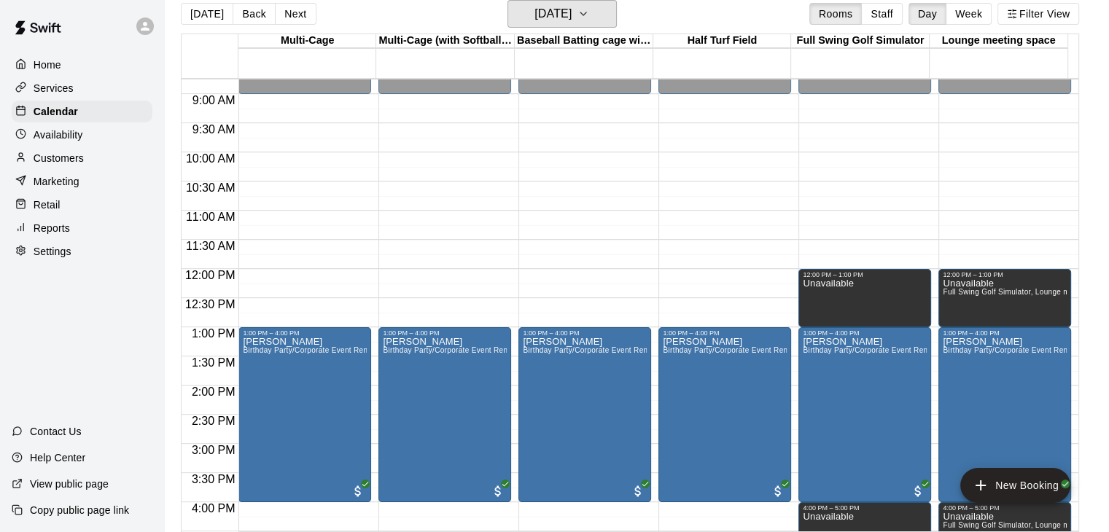
click at [593, 24] on button "Sunday Sep 07" at bounding box center [561, 14] width 109 height 28
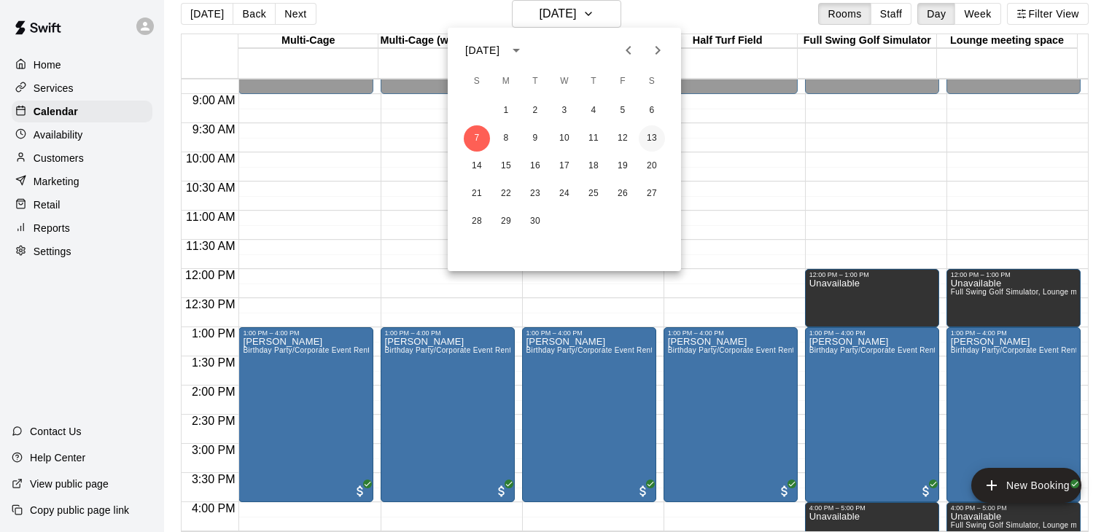
click at [653, 140] on button "13" at bounding box center [652, 138] width 26 height 26
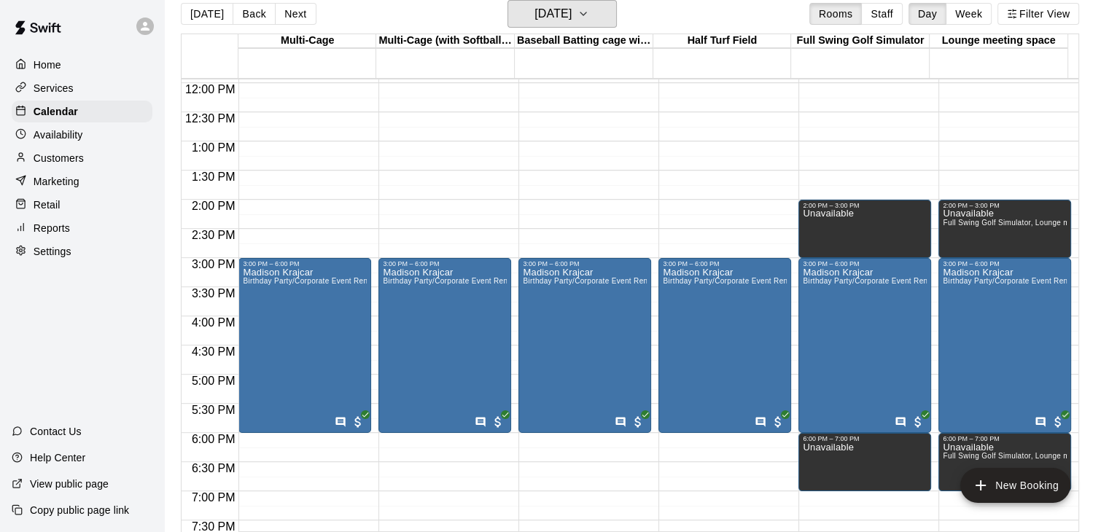
scroll to position [437, 0]
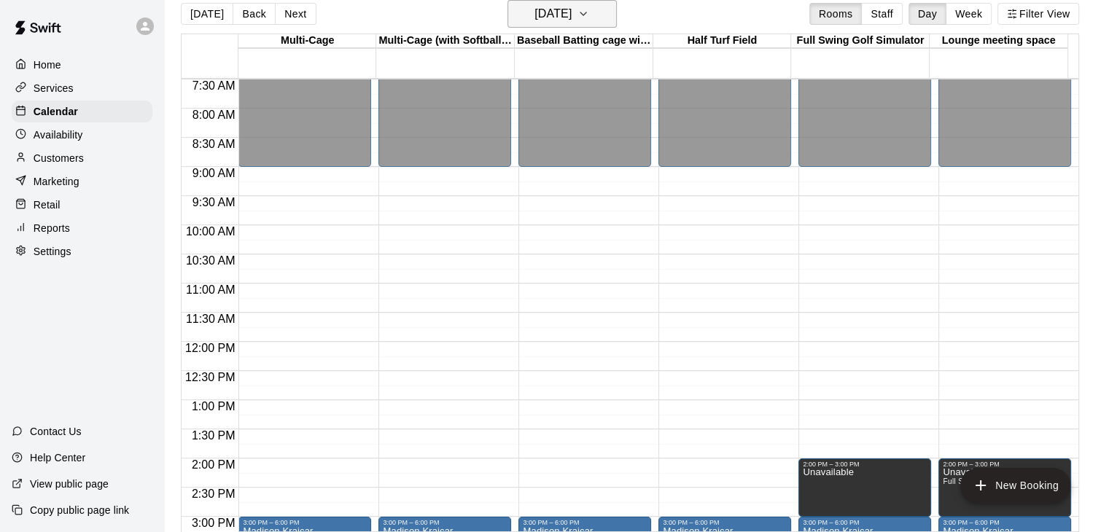
click at [617, 12] on button "Saturday Sep 13" at bounding box center [561, 14] width 109 height 28
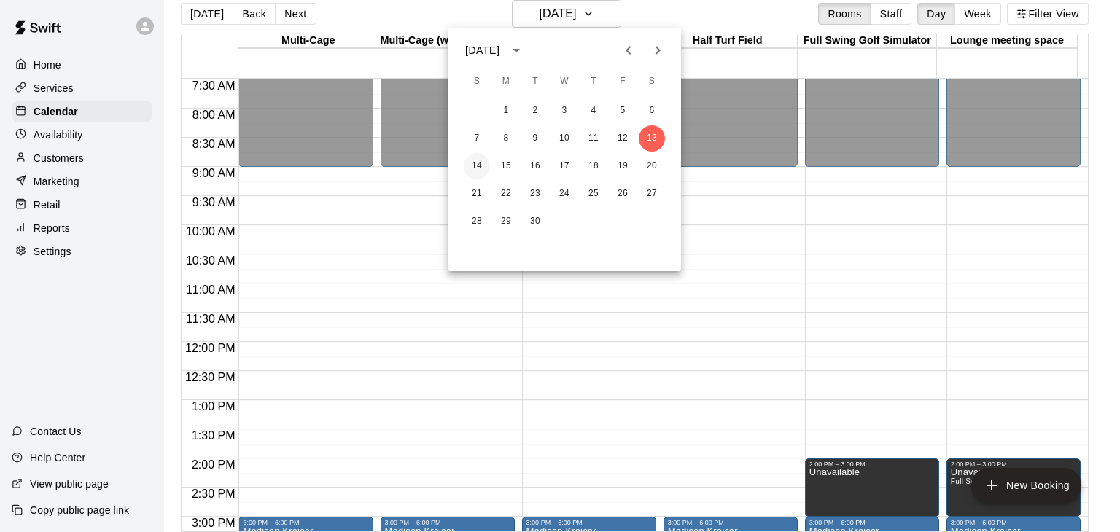
click at [477, 163] on button "14" at bounding box center [477, 166] width 26 height 26
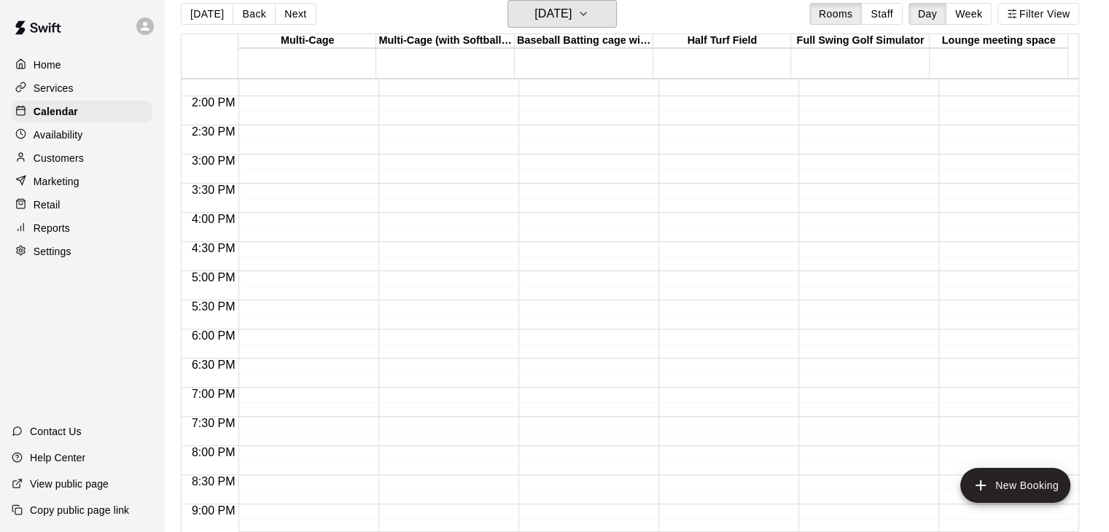
scroll to position [802, 0]
click at [572, 12] on h6 "Sunday Sep 14" at bounding box center [552, 14] width 37 height 20
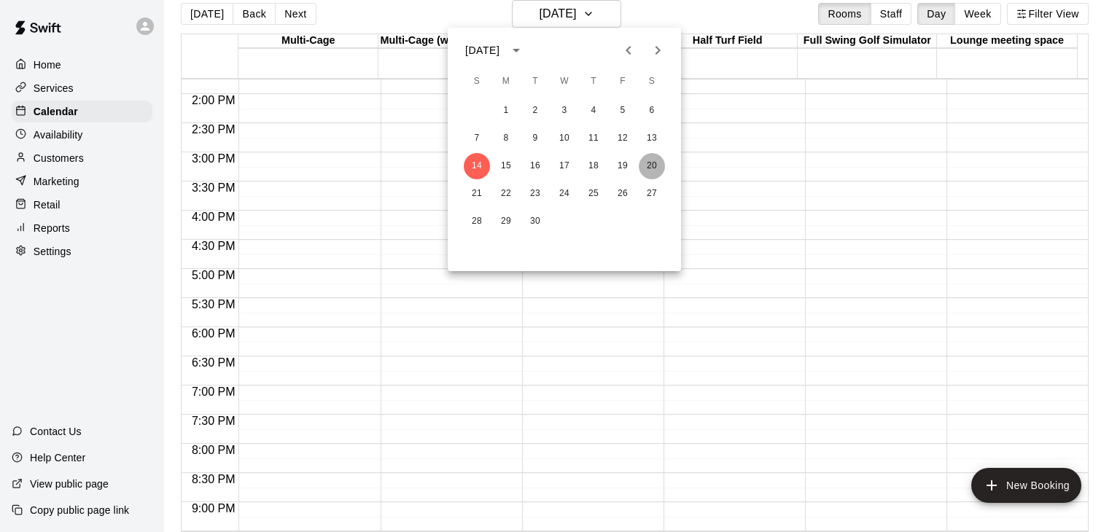
click at [650, 164] on button "20" at bounding box center [652, 166] width 26 height 26
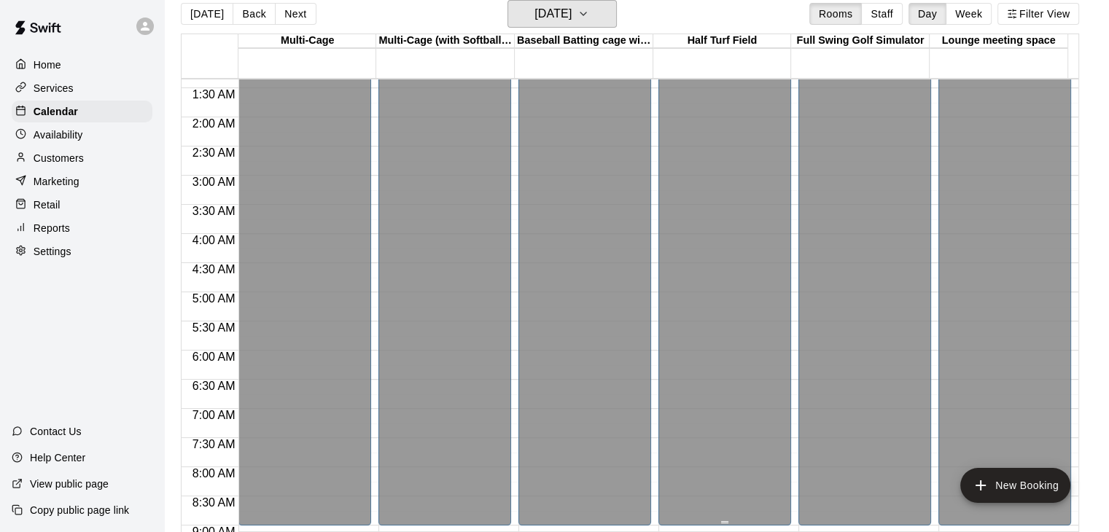
scroll to position [0, 0]
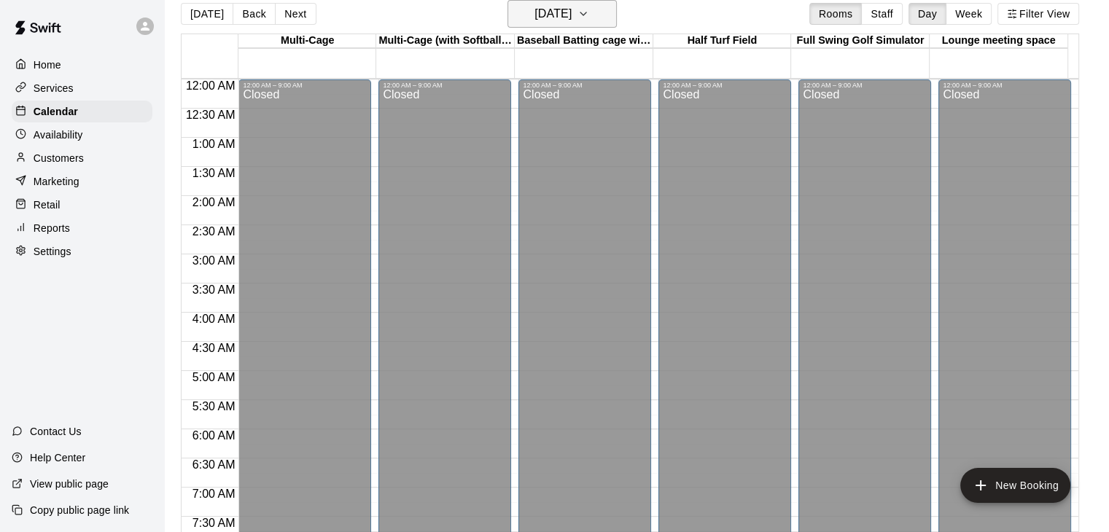
click at [589, 9] on icon "button" at bounding box center [583, 13] width 12 height 17
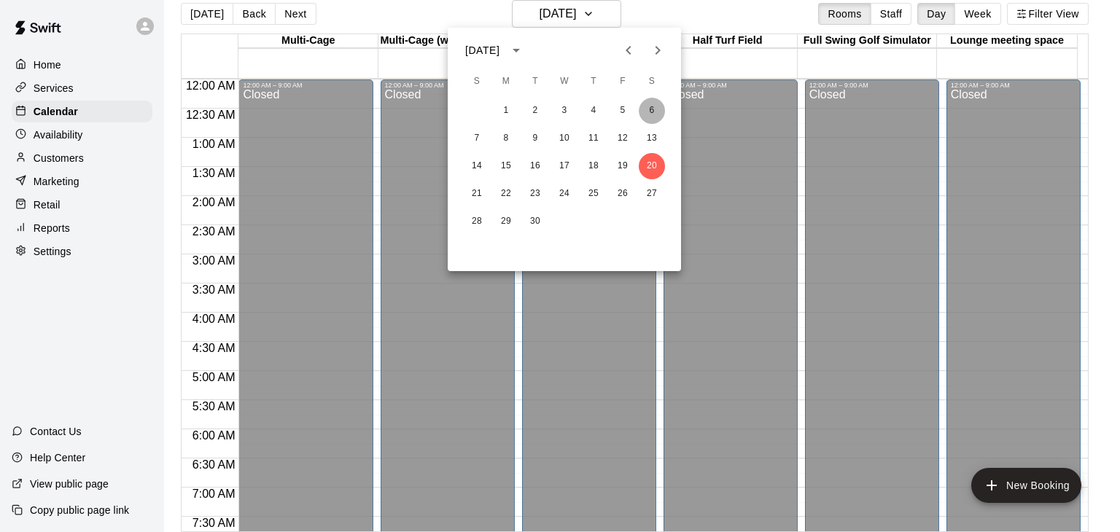
click at [658, 106] on button "6" at bounding box center [652, 111] width 26 height 26
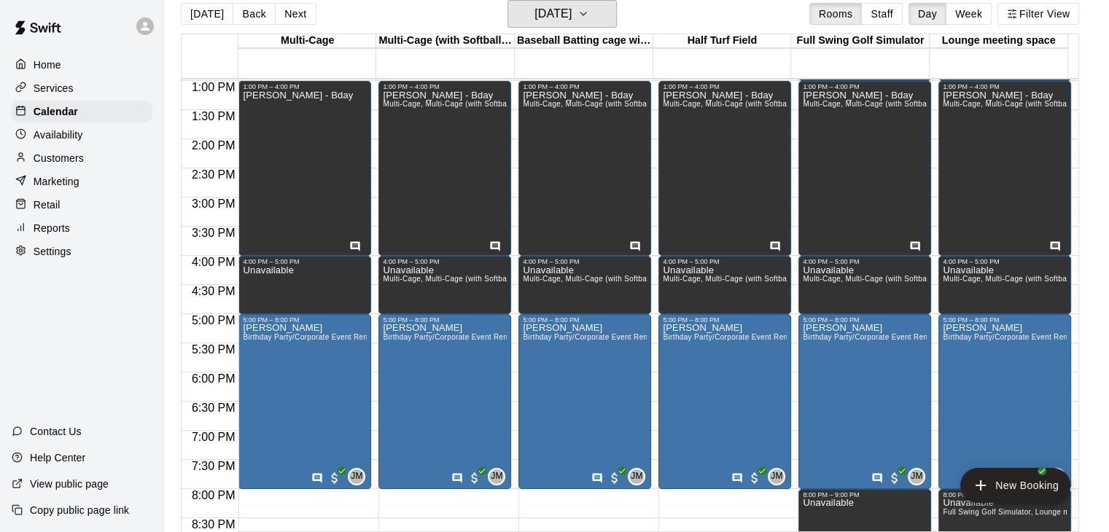
scroll to position [510, 0]
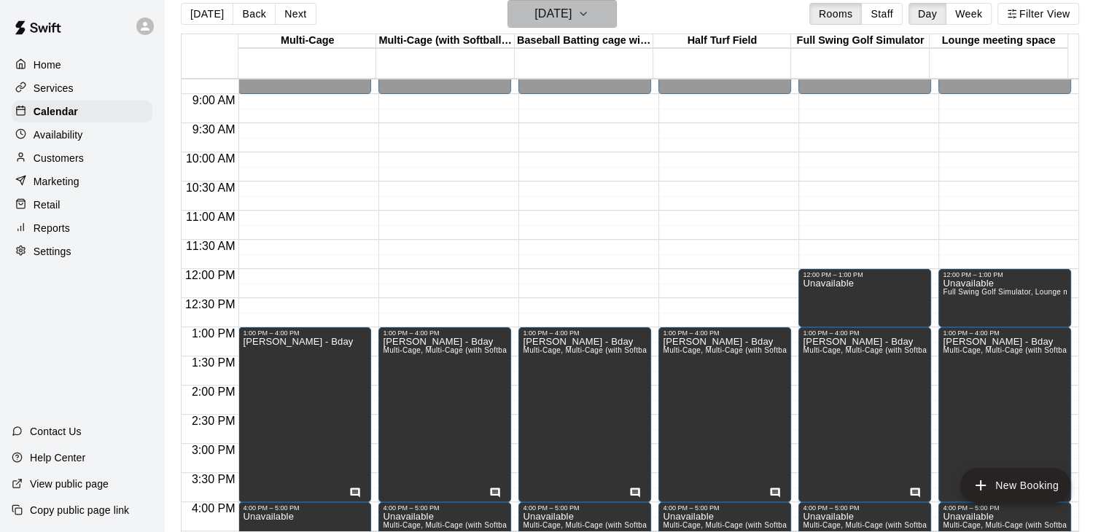
click at [589, 15] on icon "button" at bounding box center [583, 13] width 12 height 17
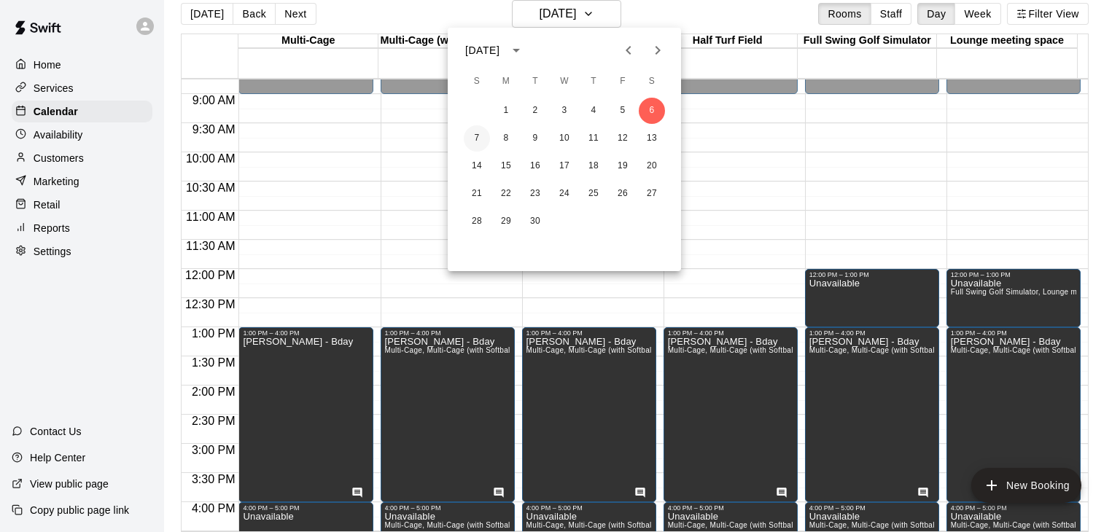
click at [478, 138] on button "7" at bounding box center [477, 138] width 26 height 26
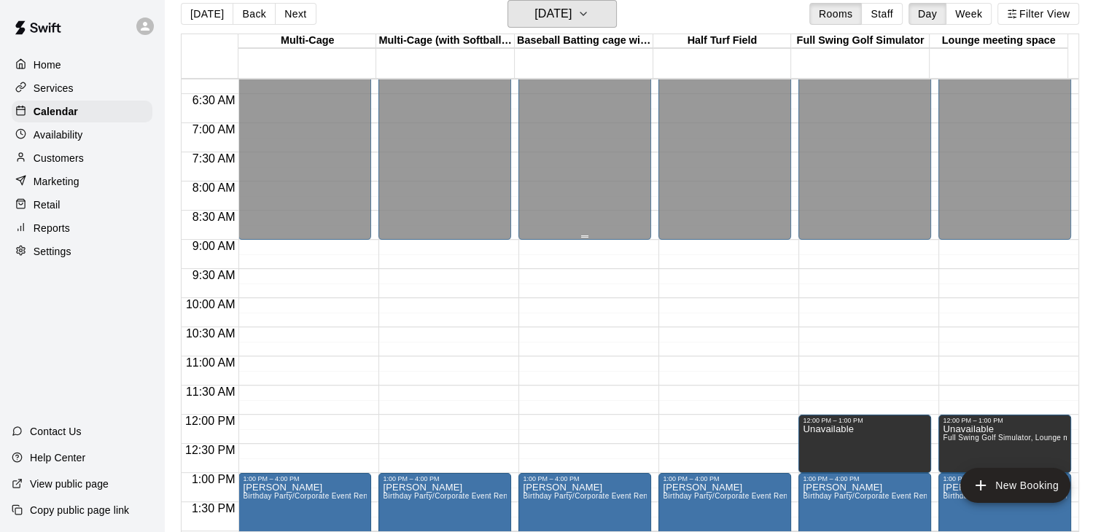
scroll to position [0, 0]
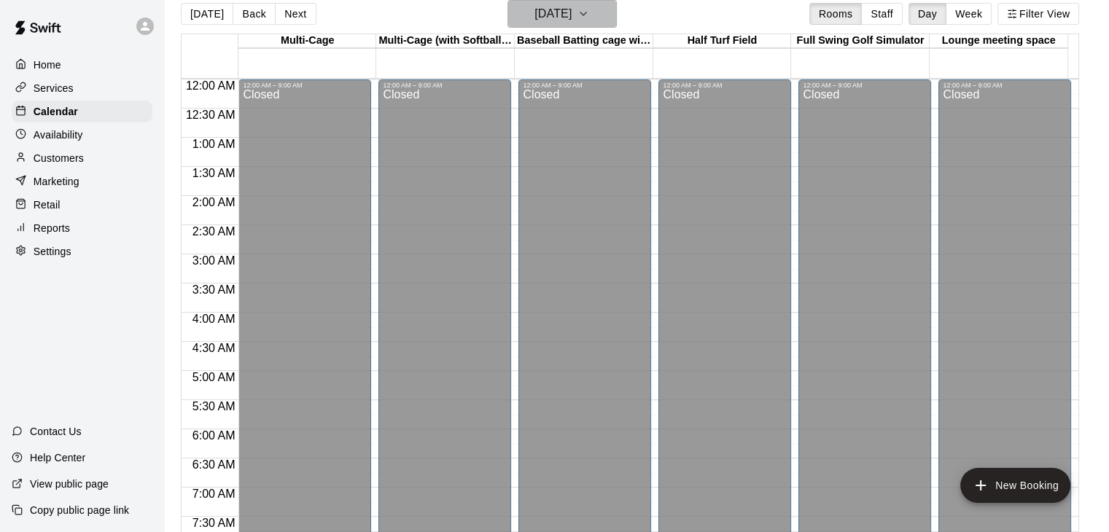
click at [572, 15] on h6 "Sunday Sep 07" at bounding box center [552, 14] width 37 height 20
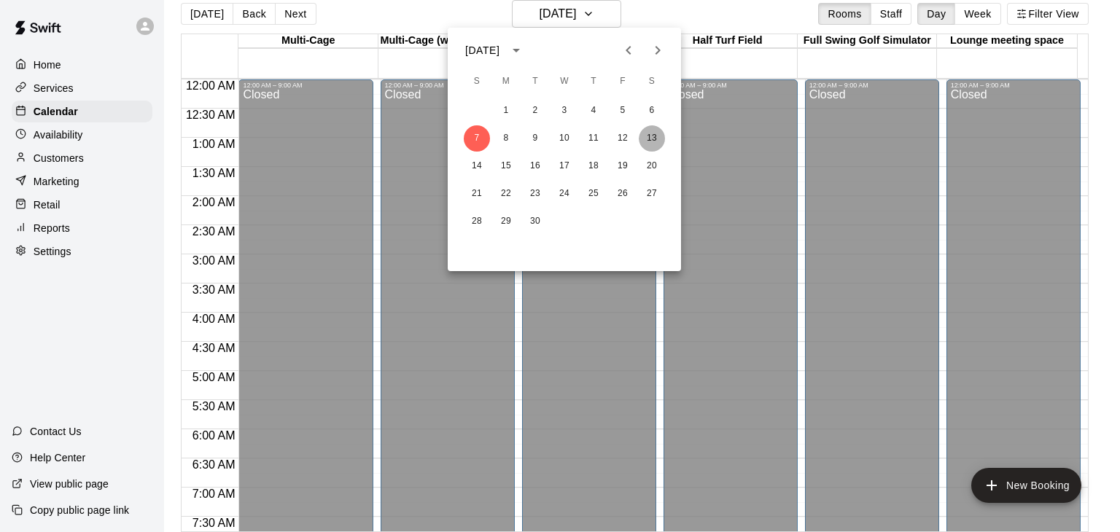
click at [647, 136] on button "13" at bounding box center [652, 138] width 26 height 26
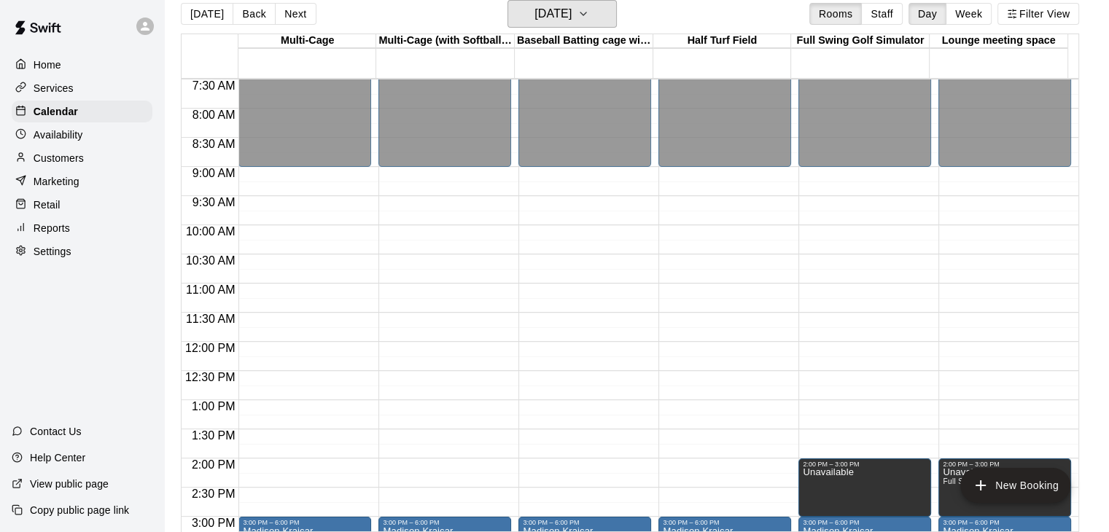
scroll to position [437, 0]
click at [586, 14] on icon "button" at bounding box center [583, 13] width 6 height 3
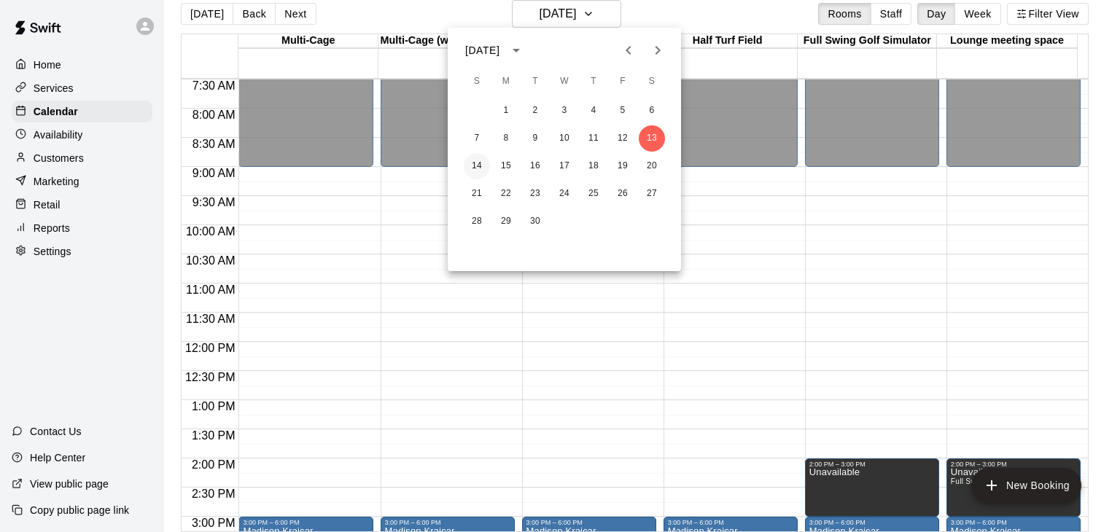
click at [476, 163] on button "14" at bounding box center [477, 166] width 26 height 26
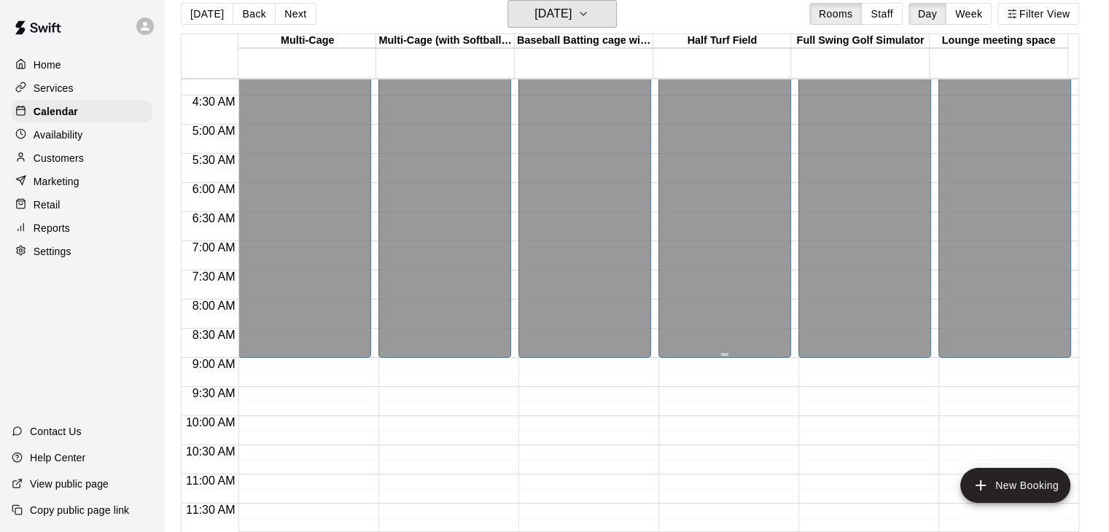
scroll to position [73, 0]
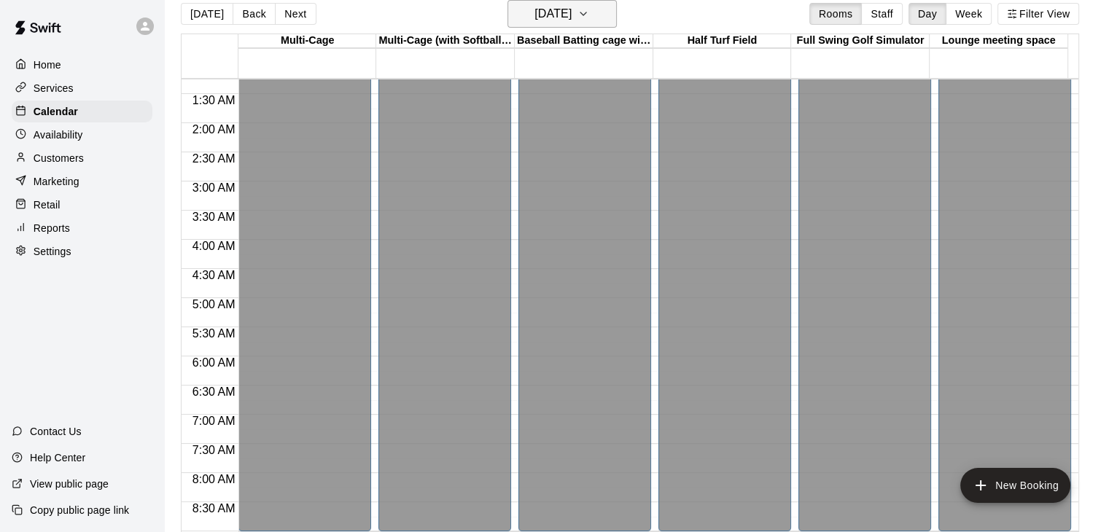
click at [589, 15] on icon "button" at bounding box center [583, 13] width 12 height 17
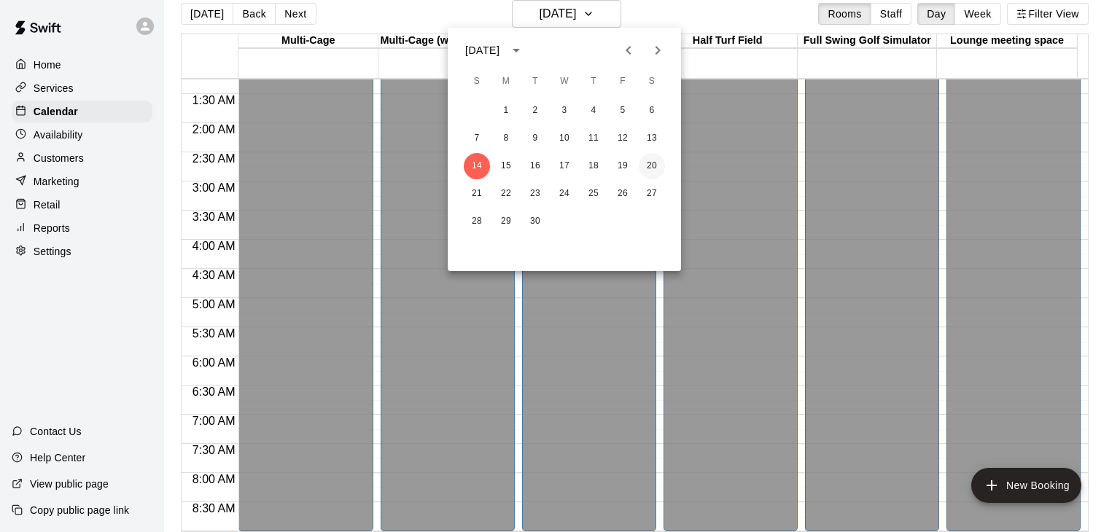
click at [655, 167] on button "20" at bounding box center [652, 166] width 26 height 26
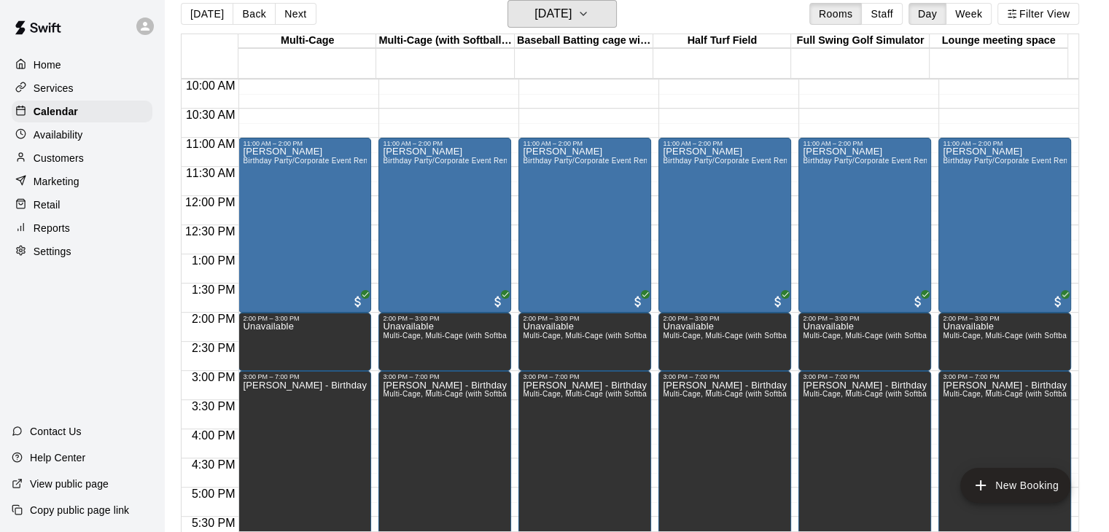
scroll to position [219, 0]
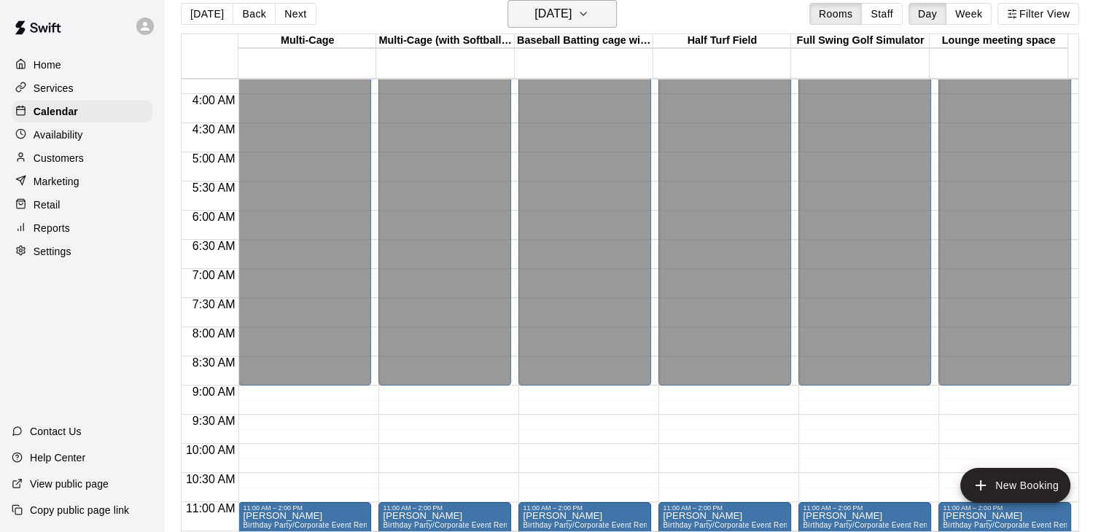
click at [589, 7] on icon "button" at bounding box center [583, 13] width 12 height 17
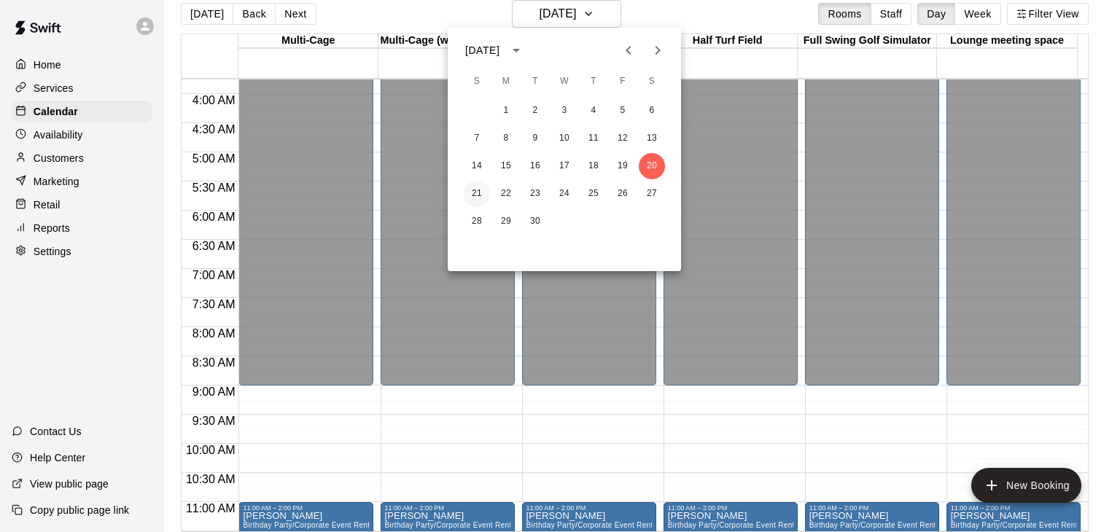
click at [472, 195] on button "21" at bounding box center [477, 194] width 26 height 26
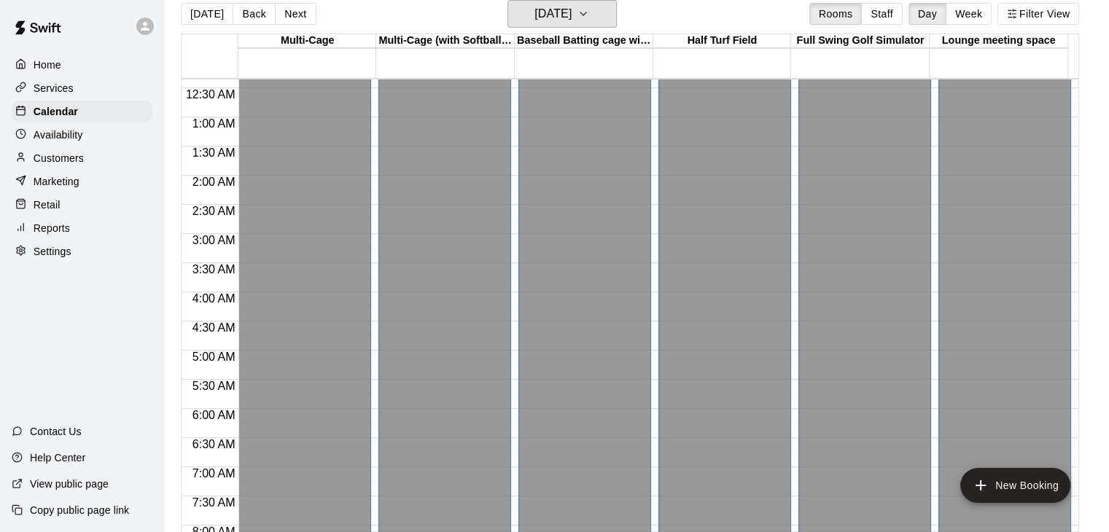
scroll to position [0, 0]
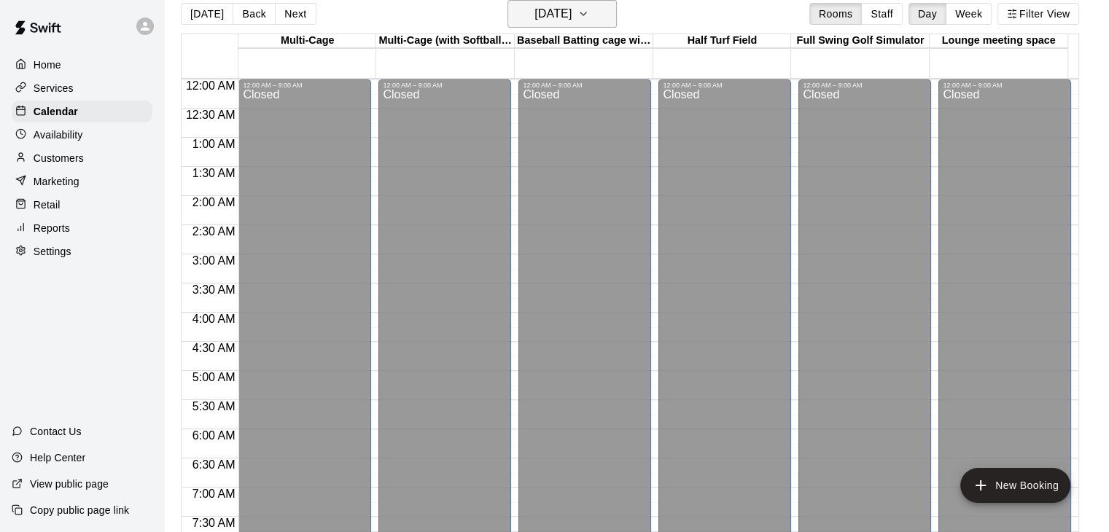
click at [589, 14] on icon "button" at bounding box center [583, 13] width 12 height 17
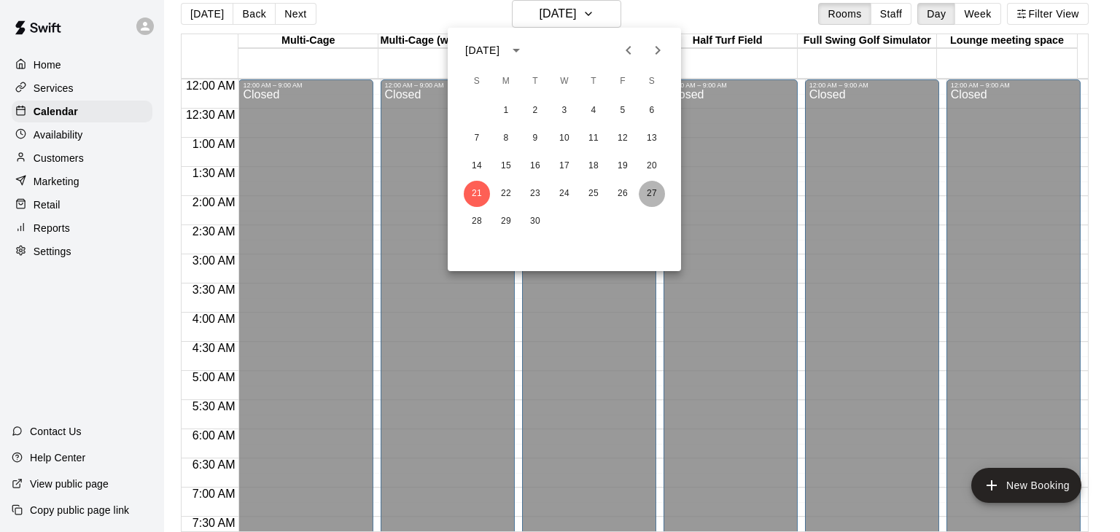
click at [655, 193] on button "27" at bounding box center [652, 194] width 26 height 26
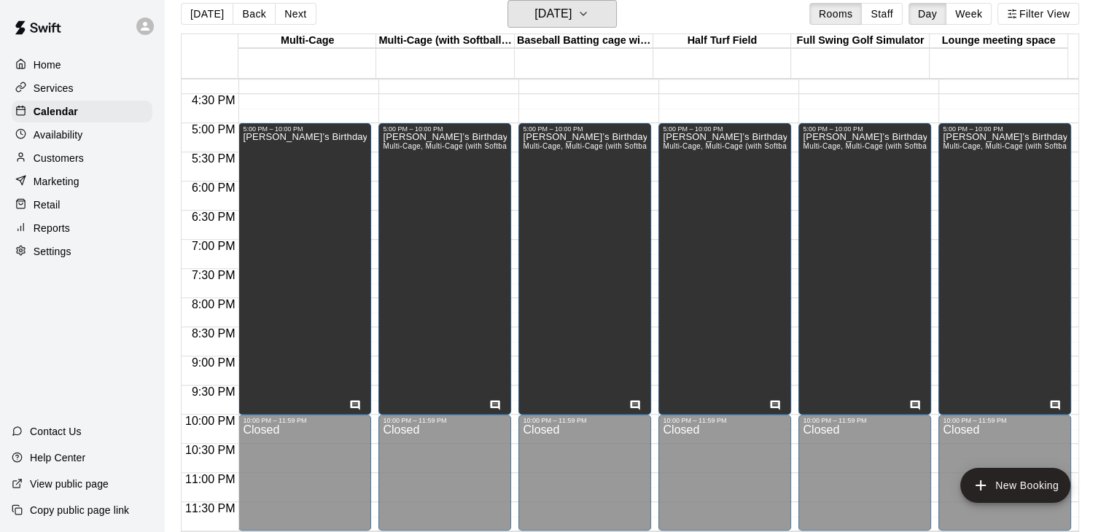
scroll to position [583, 0]
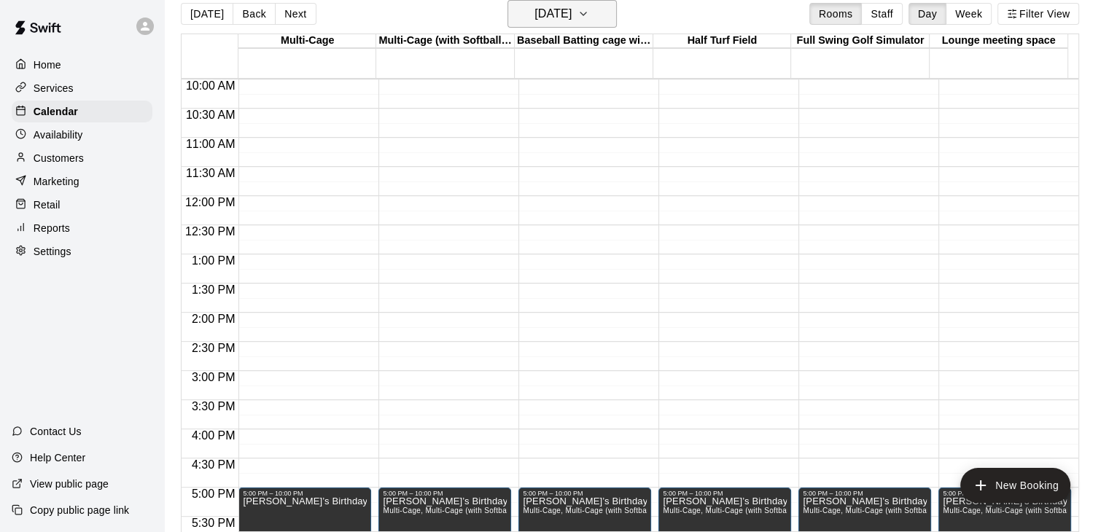
click at [589, 7] on icon "button" at bounding box center [583, 13] width 12 height 17
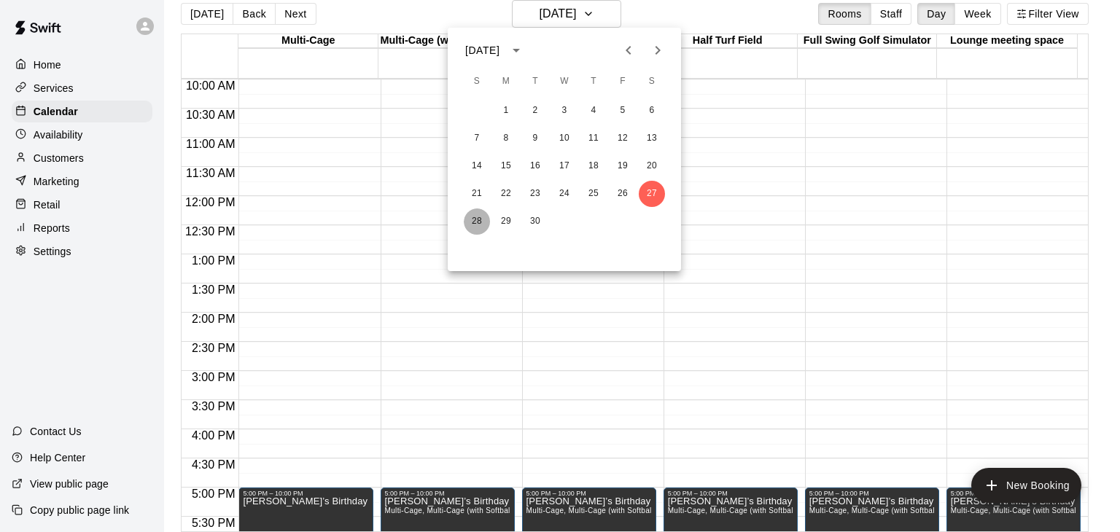
click at [472, 218] on button "28" at bounding box center [477, 221] width 26 height 26
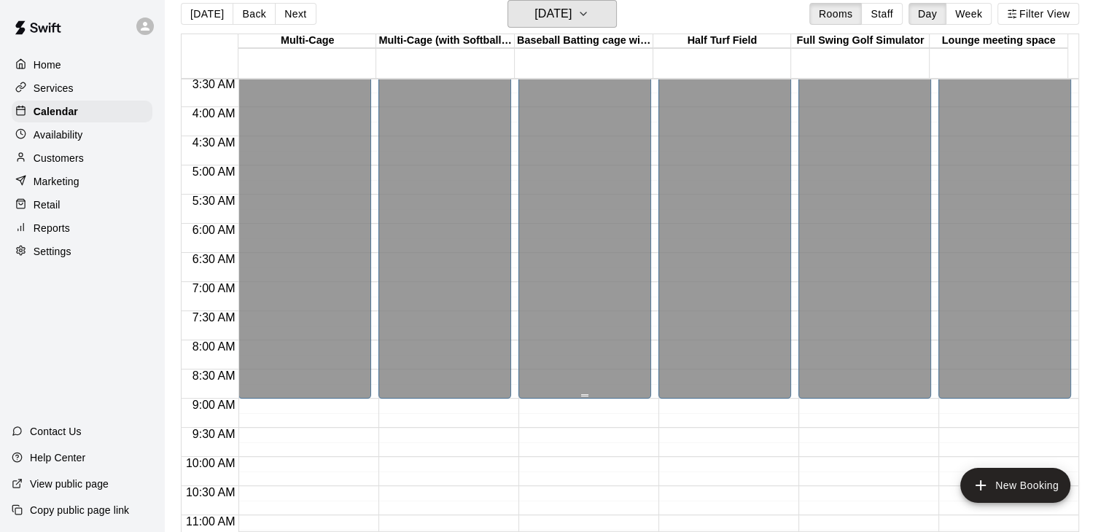
scroll to position [73, 0]
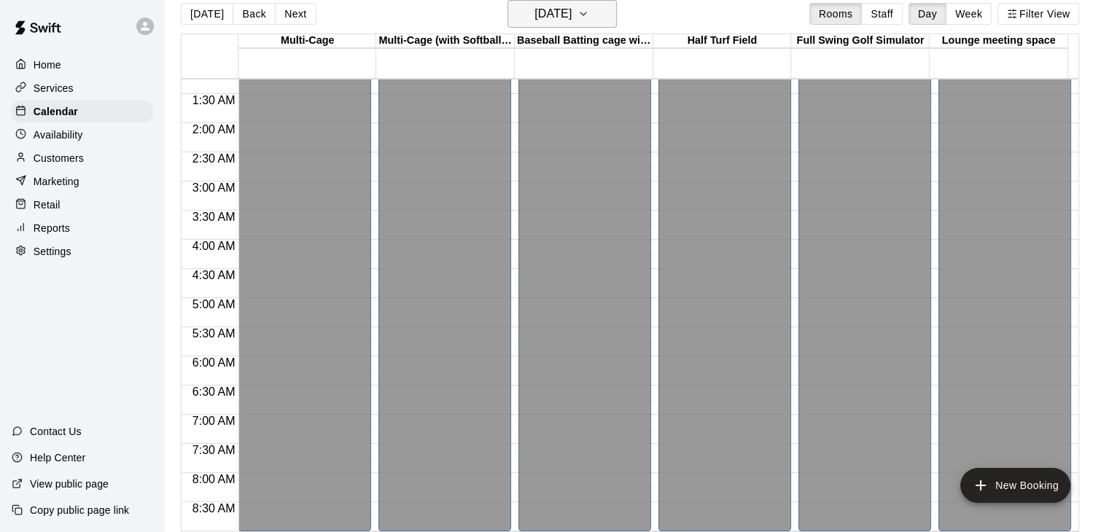
click at [598, 9] on button "Sunday Sep 28" at bounding box center [561, 14] width 109 height 28
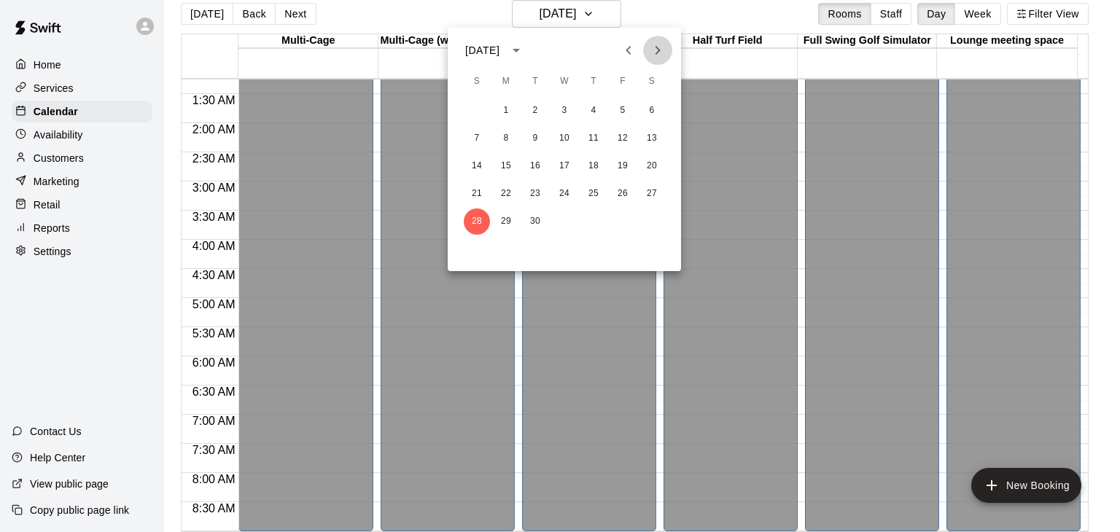
click at [663, 52] on icon "Next month" at bounding box center [657, 50] width 17 height 17
click at [656, 112] on button "4" at bounding box center [652, 111] width 26 height 26
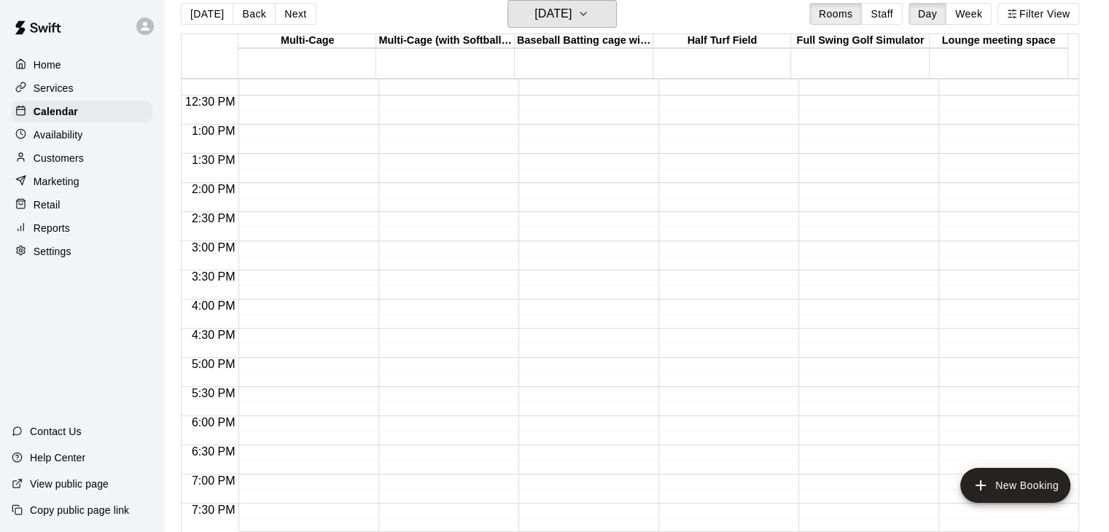
scroll to position [365, 0]
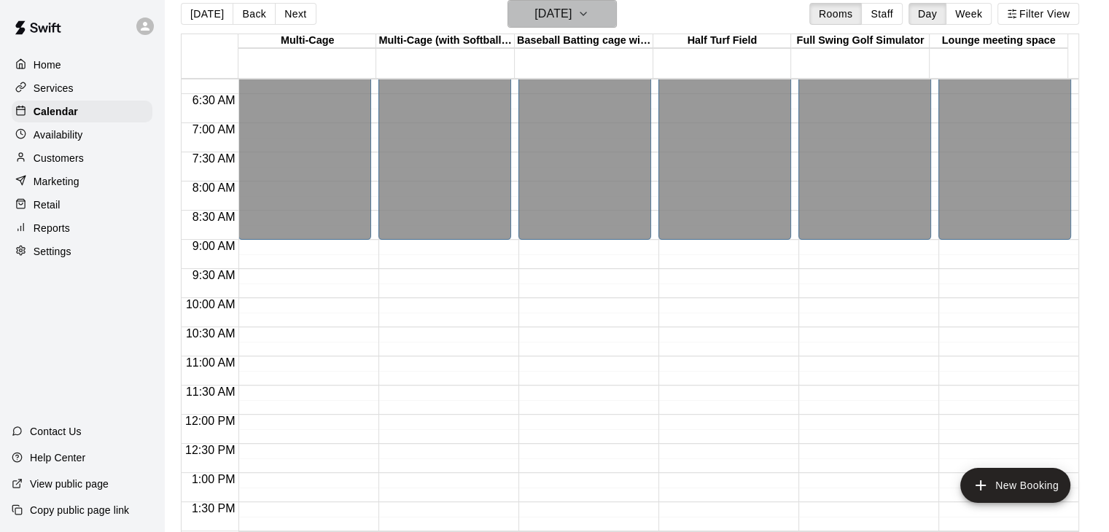
click at [602, 14] on button "Saturday Oct 04" at bounding box center [561, 14] width 109 height 28
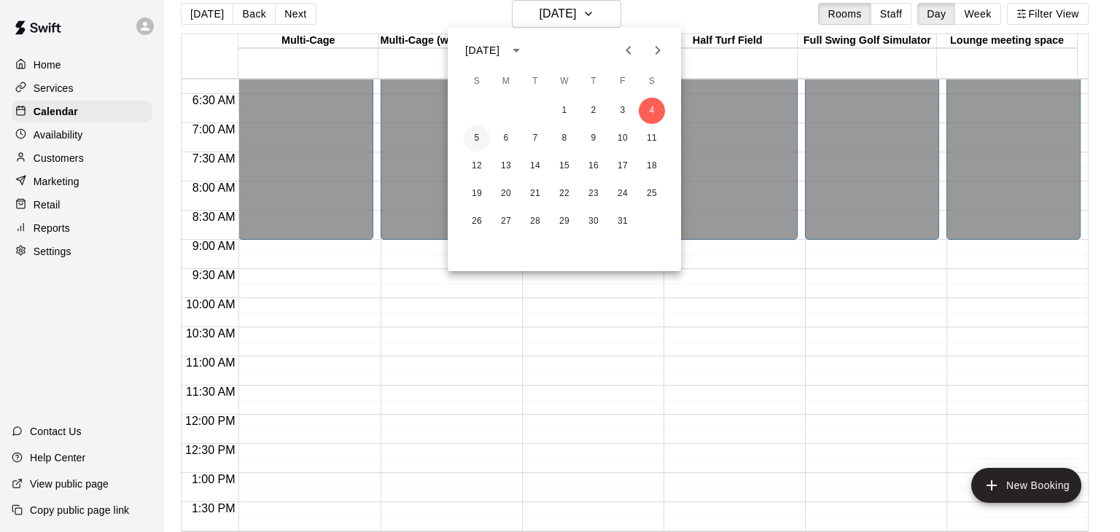
click at [473, 135] on button "5" at bounding box center [477, 138] width 26 height 26
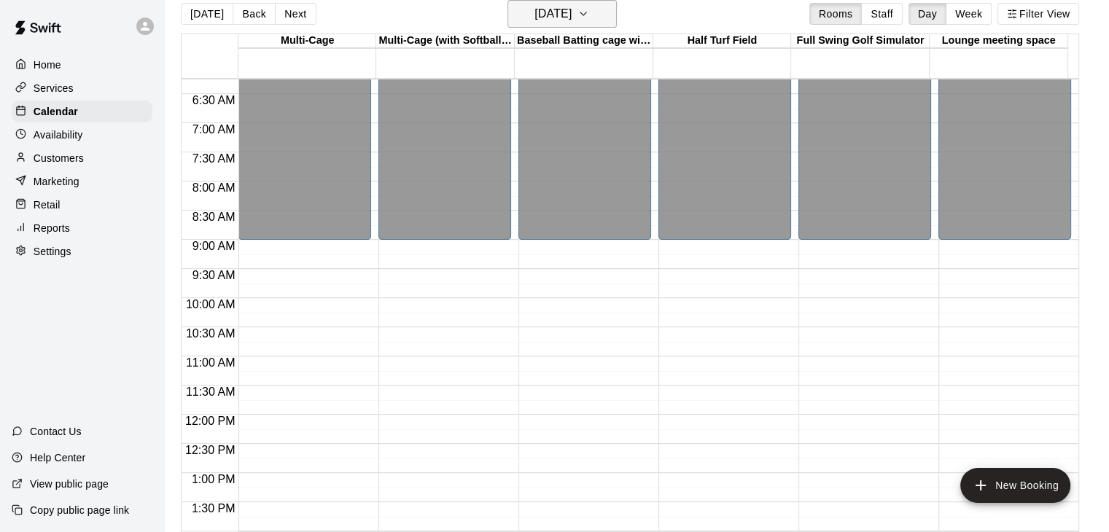
click at [589, 15] on icon "button" at bounding box center [583, 13] width 12 height 17
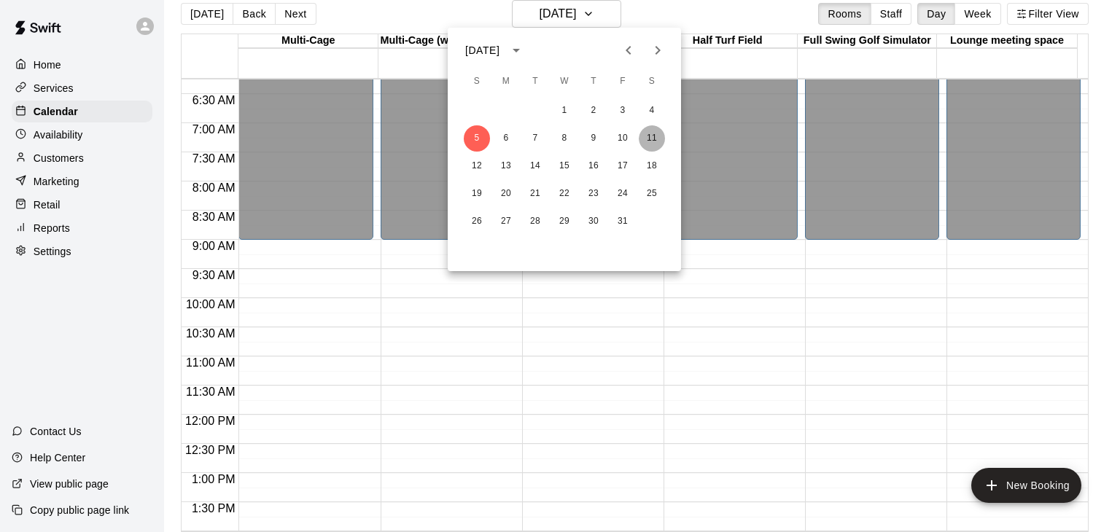
click at [653, 140] on button "11" at bounding box center [652, 138] width 26 height 26
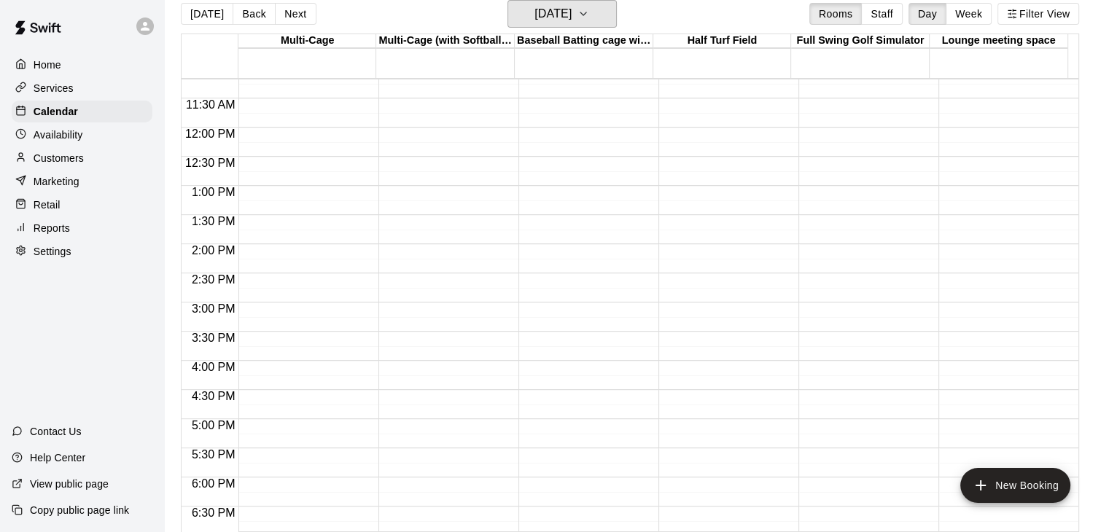
scroll to position [437, 0]
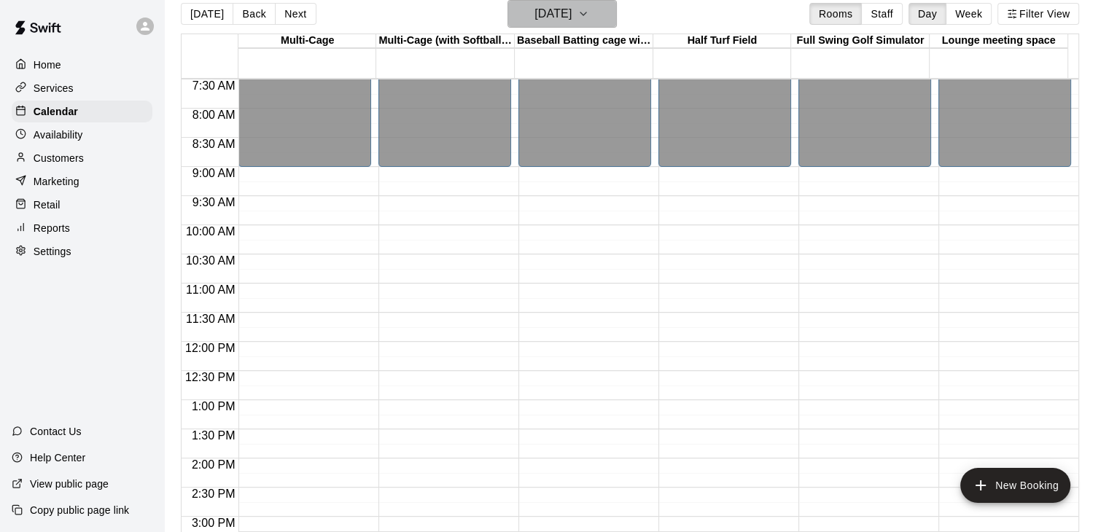
click at [572, 23] on h6 "Saturday Oct 11" at bounding box center [552, 14] width 37 height 20
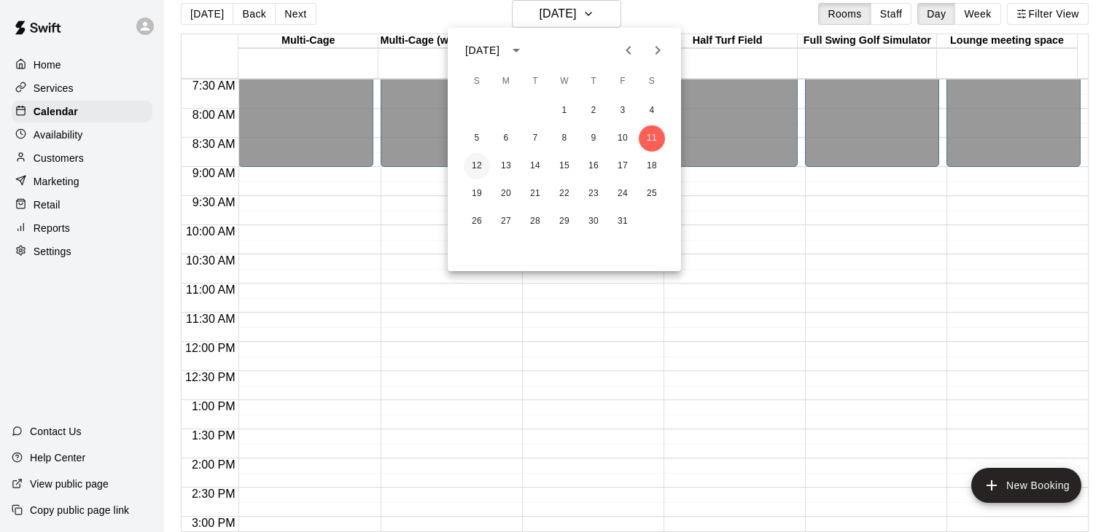
click at [484, 163] on button "12" at bounding box center [477, 166] width 26 height 26
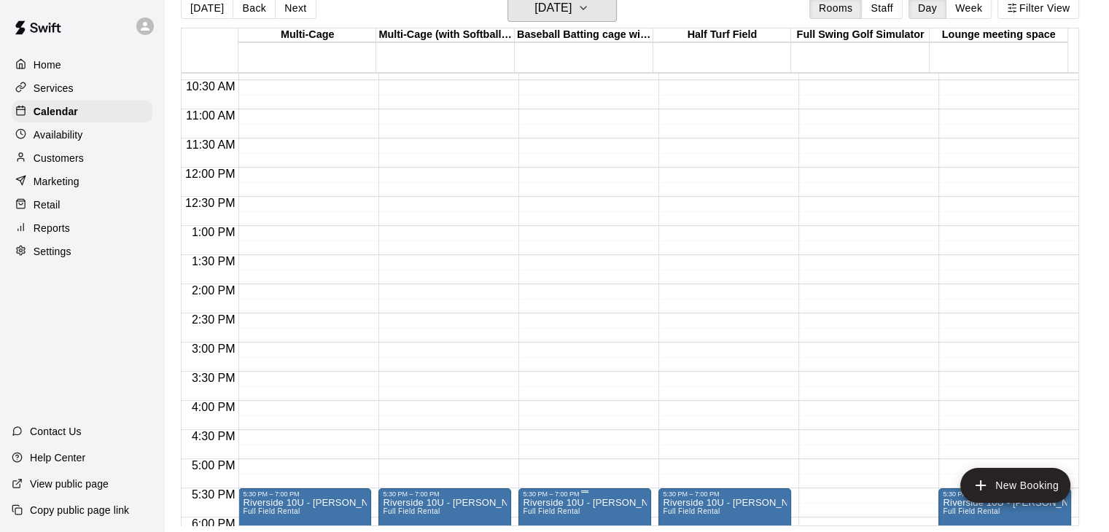
scroll to position [948, 0]
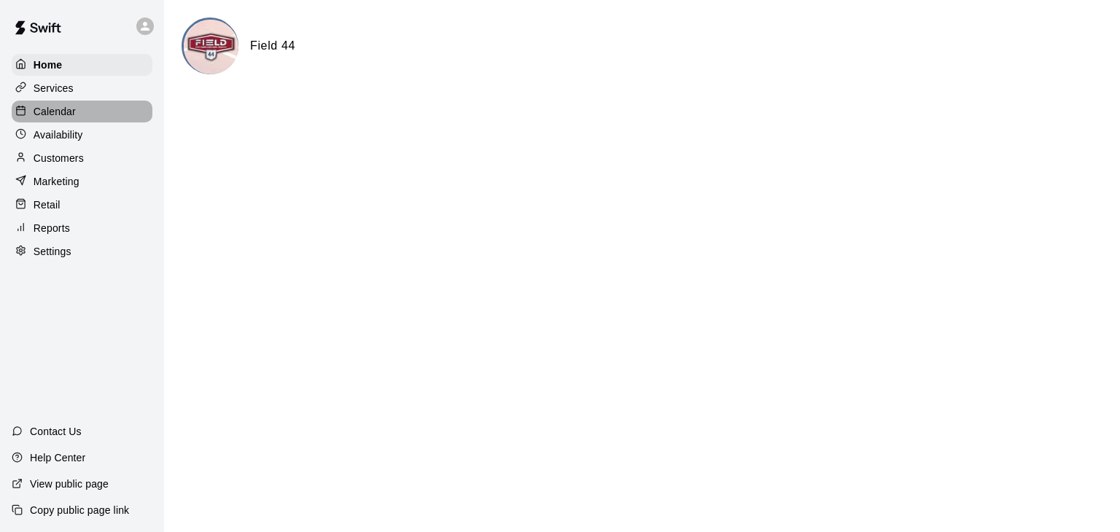
click at [71, 113] on p "Calendar" at bounding box center [55, 111] width 42 height 15
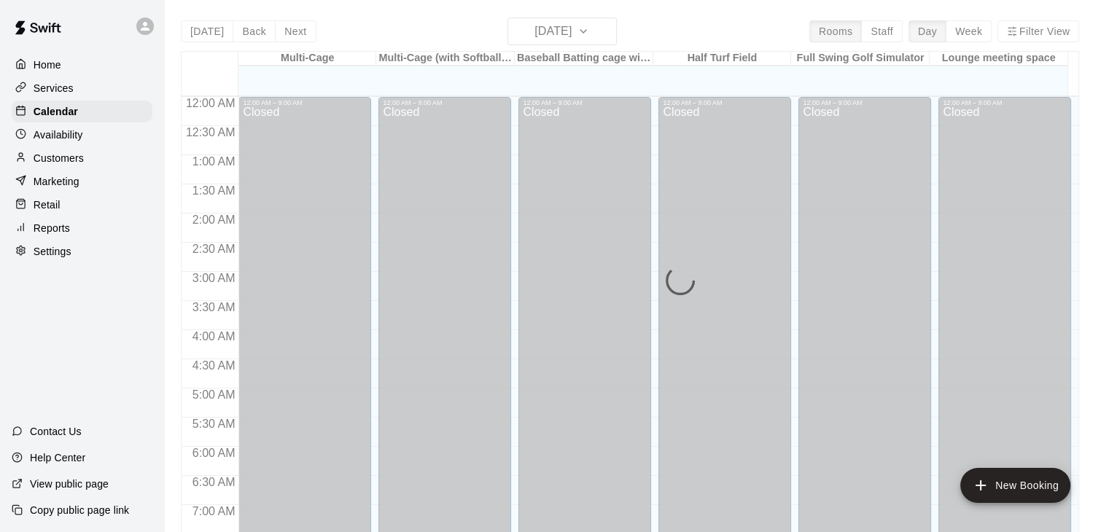
scroll to position [566, 0]
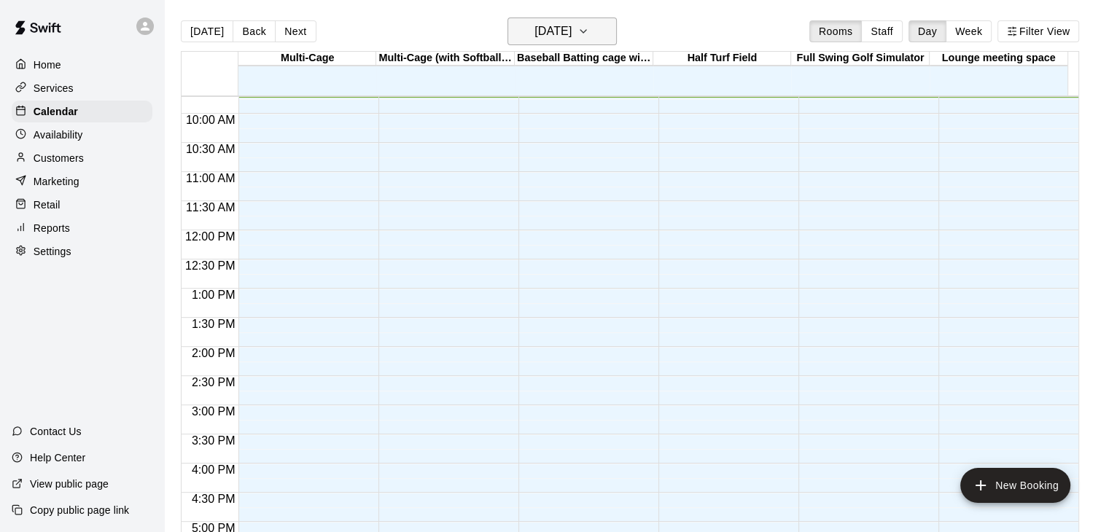
click at [589, 36] on icon "button" at bounding box center [583, 31] width 12 height 17
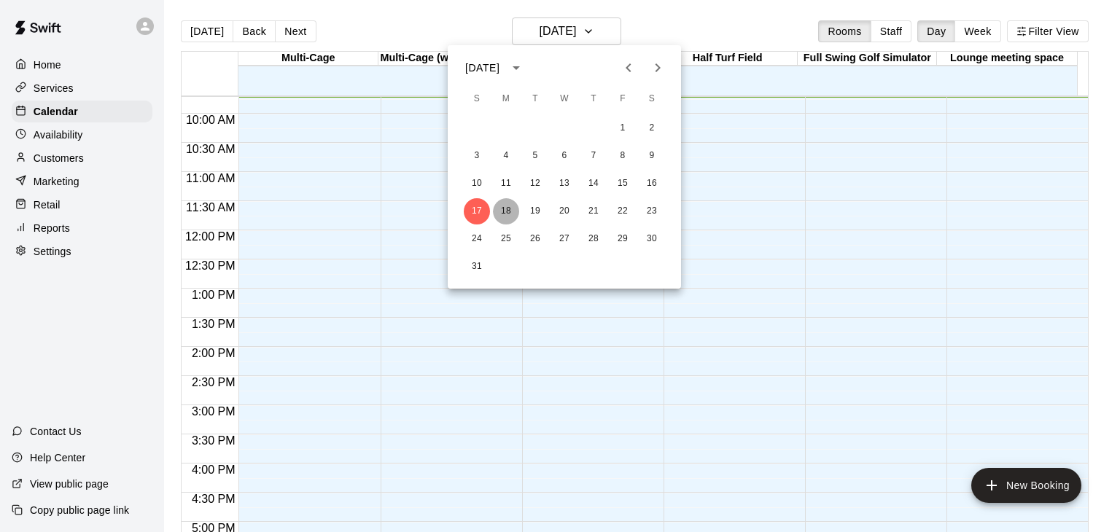
click at [509, 212] on button "18" at bounding box center [506, 211] width 26 height 26
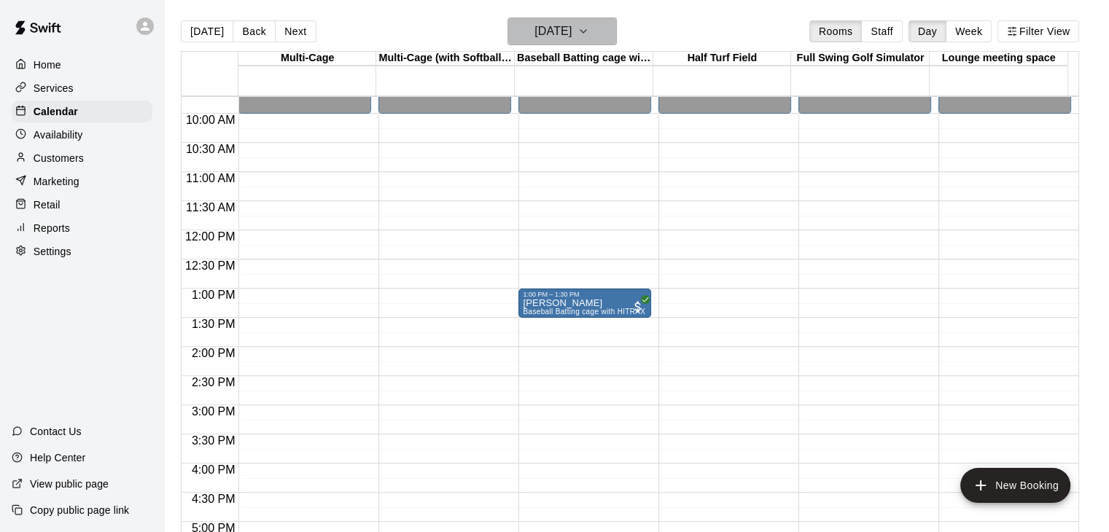
click at [572, 30] on h6 "[DATE]" at bounding box center [552, 31] width 37 height 20
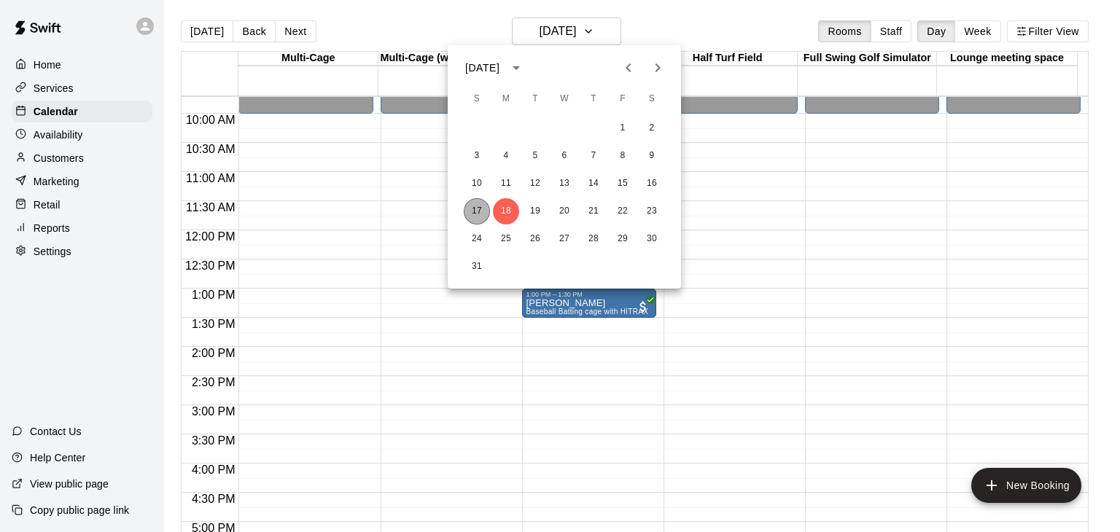
click at [479, 208] on button "17" at bounding box center [477, 211] width 26 height 26
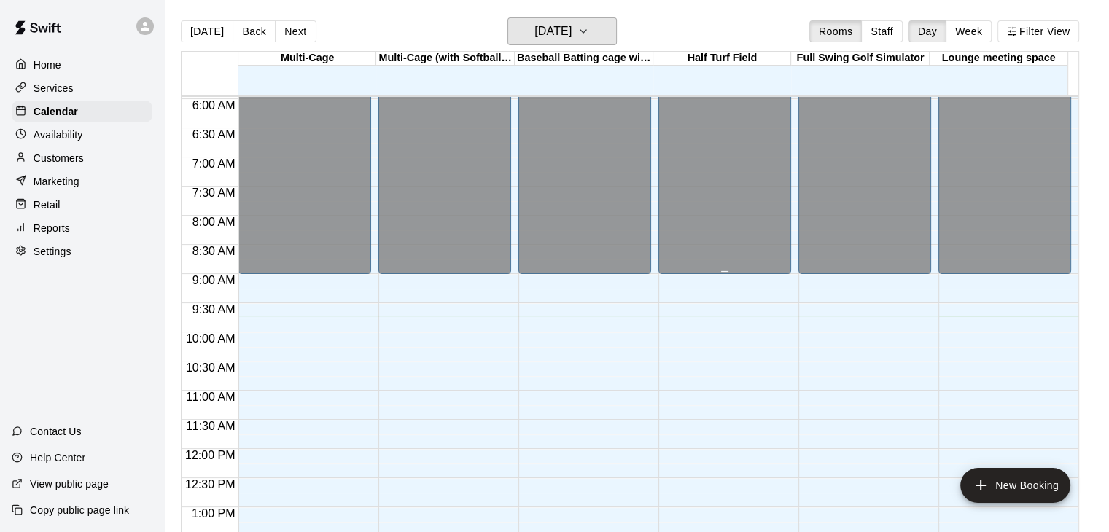
scroll to position [712, 0]
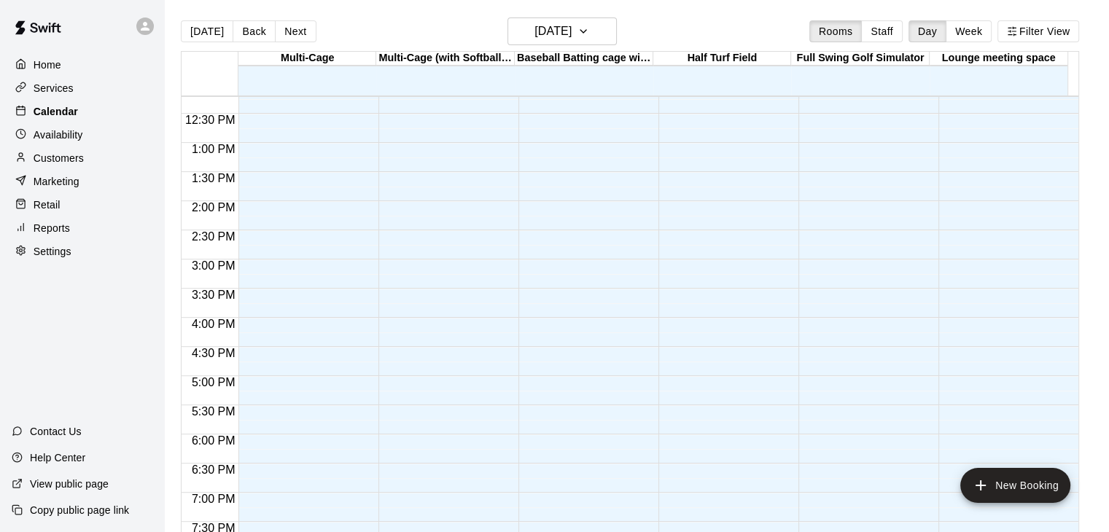
click at [59, 112] on p "Calendar" at bounding box center [56, 111] width 44 height 15
click at [1026, 488] on button "New Booking" at bounding box center [1015, 485] width 110 height 35
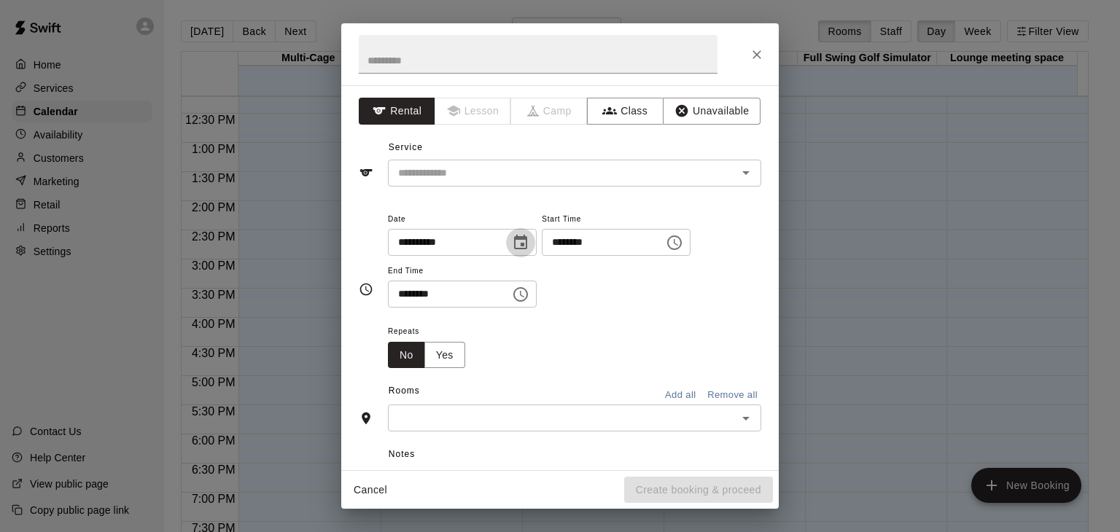
click at [529, 242] on icon "Choose date, selected date is Aug 17, 2025" at bounding box center [520, 242] width 17 height 17
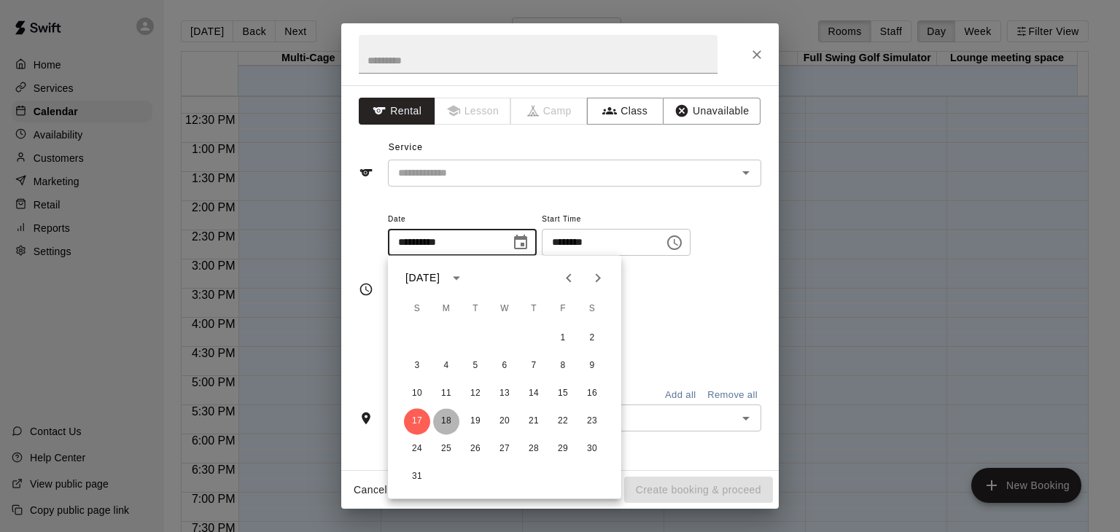
click at [448, 421] on button "18" at bounding box center [446, 421] width 26 height 26
type input "**********"
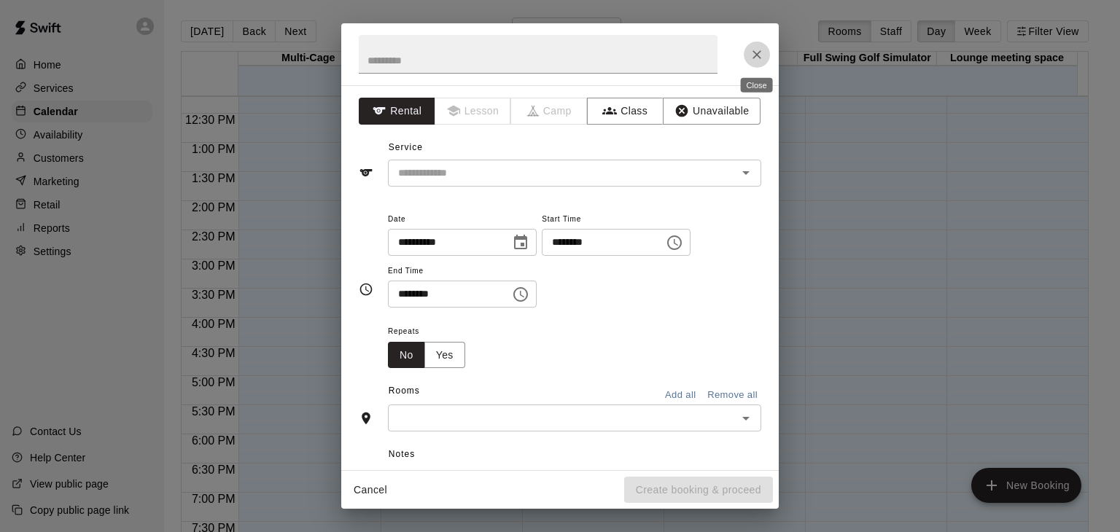
drag, startPoint x: 766, startPoint y: 57, endPoint x: 694, endPoint y: 45, distance: 73.1
click at [766, 58] on button "Close" at bounding box center [757, 55] width 26 height 26
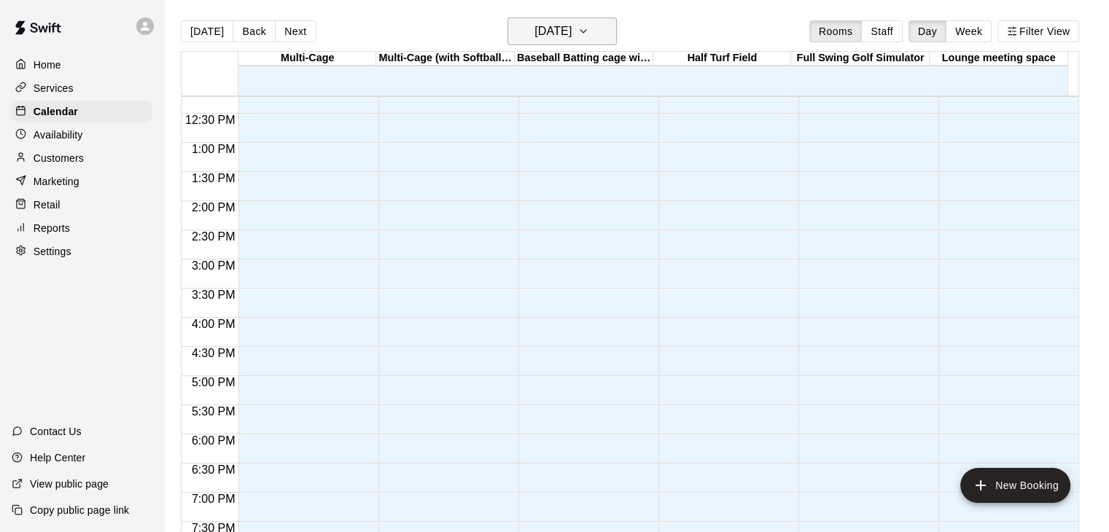
click at [597, 39] on button "[DATE]" at bounding box center [561, 31] width 109 height 28
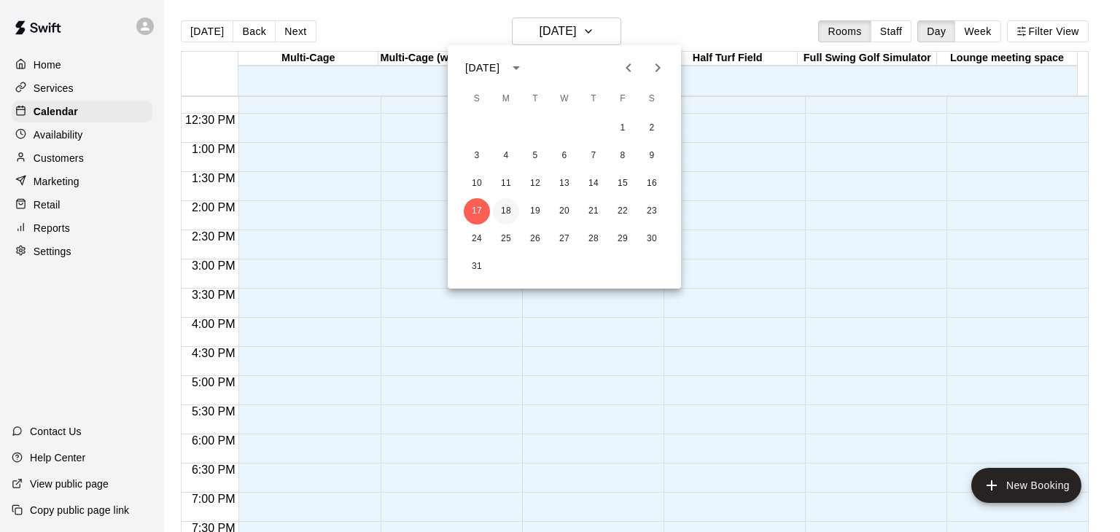
click at [510, 212] on button "18" at bounding box center [506, 211] width 26 height 26
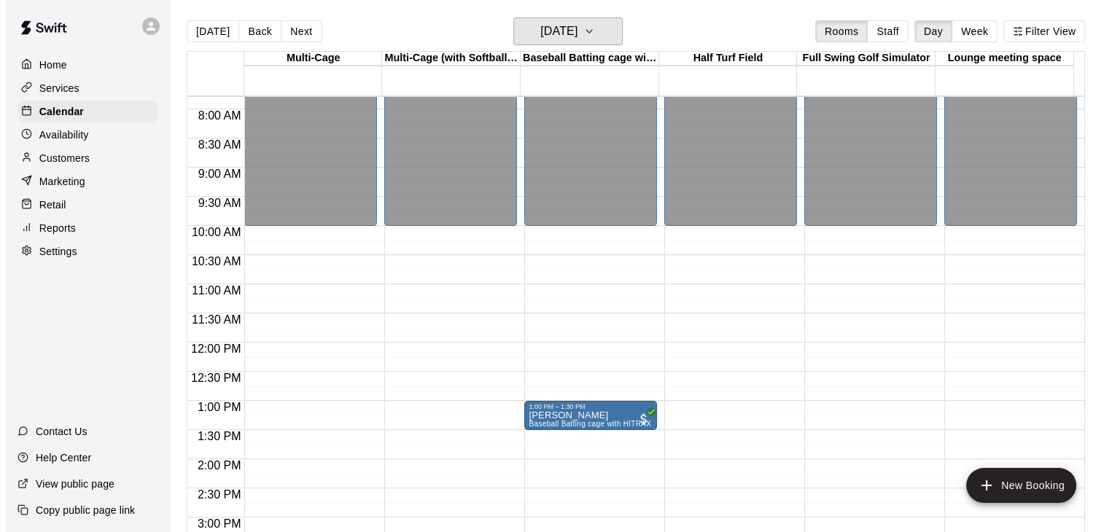
scroll to position [421, 0]
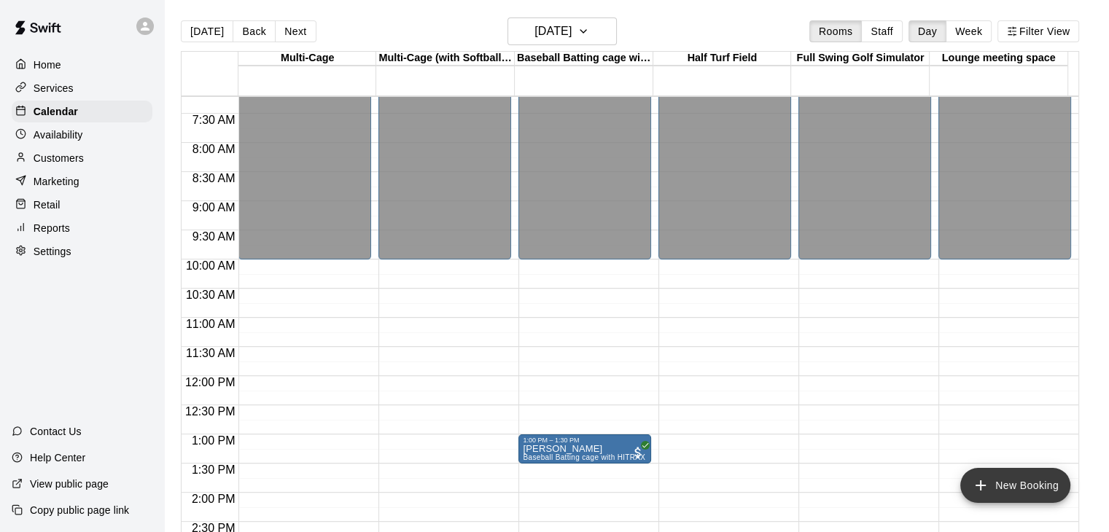
click at [1002, 487] on button "New Booking" at bounding box center [1015, 485] width 110 height 35
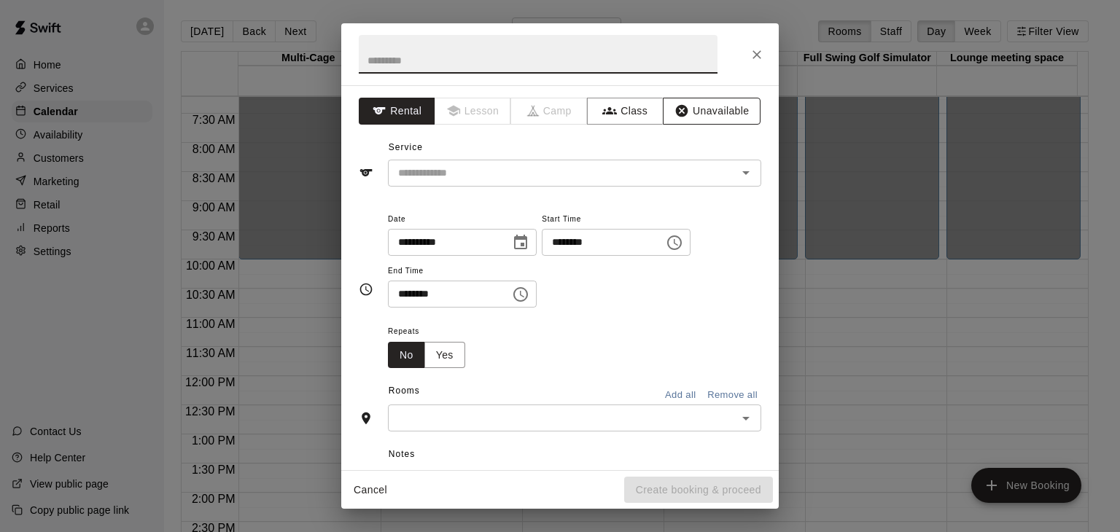
click at [702, 114] on button "Unavailable" at bounding box center [712, 111] width 98 height 27
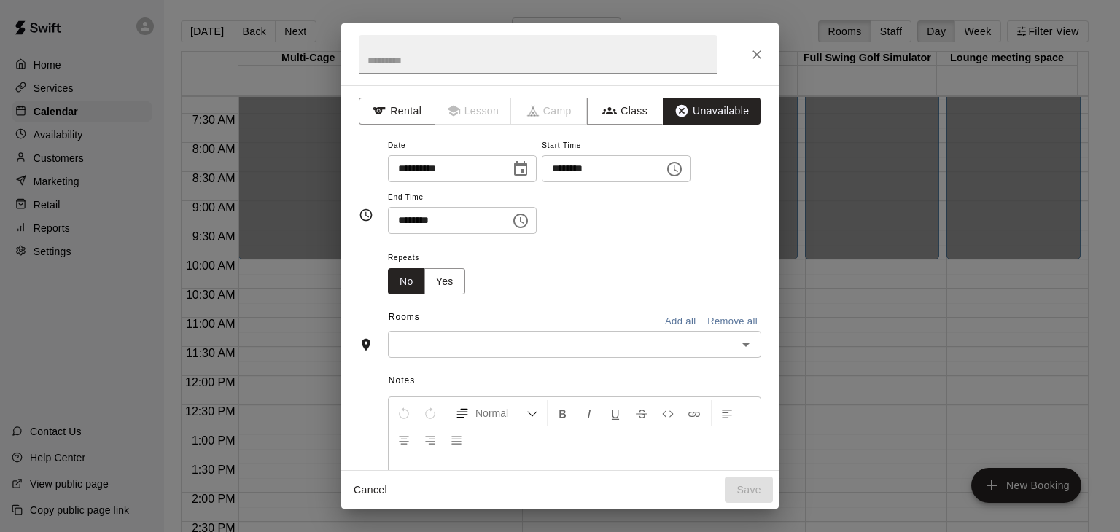
click at [682, 165] on icon "Choose time, selected time is 9:00 AM" at bounding box center [674, 169] width 15 height 15
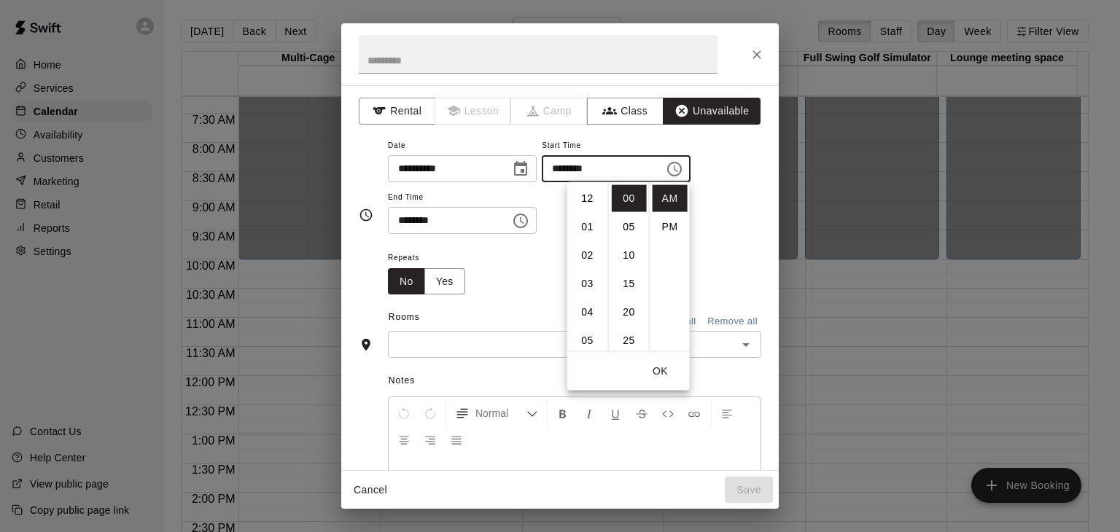
scroll to position [256, 0]
click at [587, 221] on li "10" at bounding box center [587, 227] width 35 height 27
type input "********"
click at [524, 220] on icon "Choose time, selected time is 9:30 AM" at bounding box center [522, 220] width 4 height 7
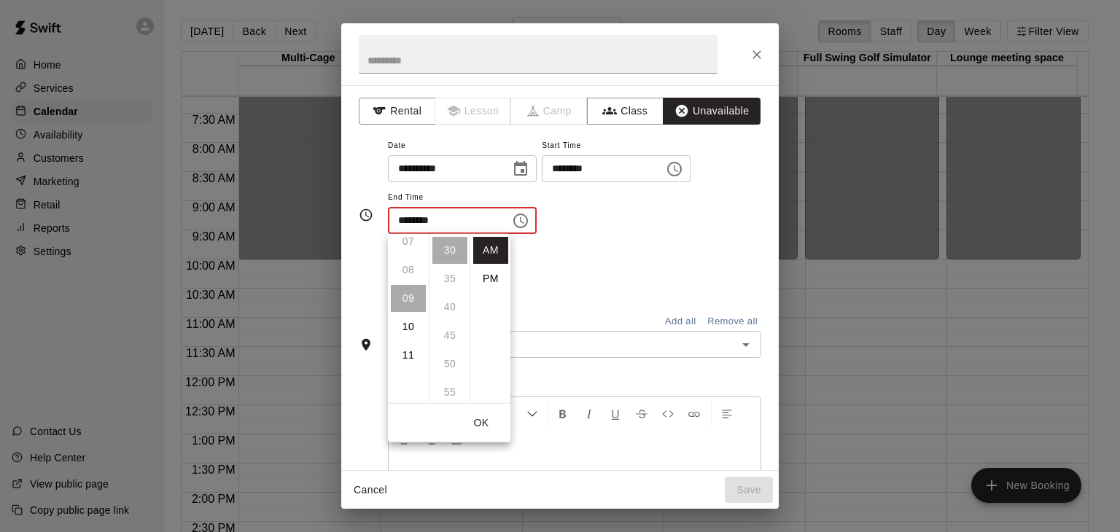
scroll to position [183, 0]
drag, startPoint x: 486, startPoint y: 278, endPoint x: 434, endPoint y: 285, distance: 52.3
click at [485, 280] on li "PM" at bounding box center [490, 278] width 35 height 27
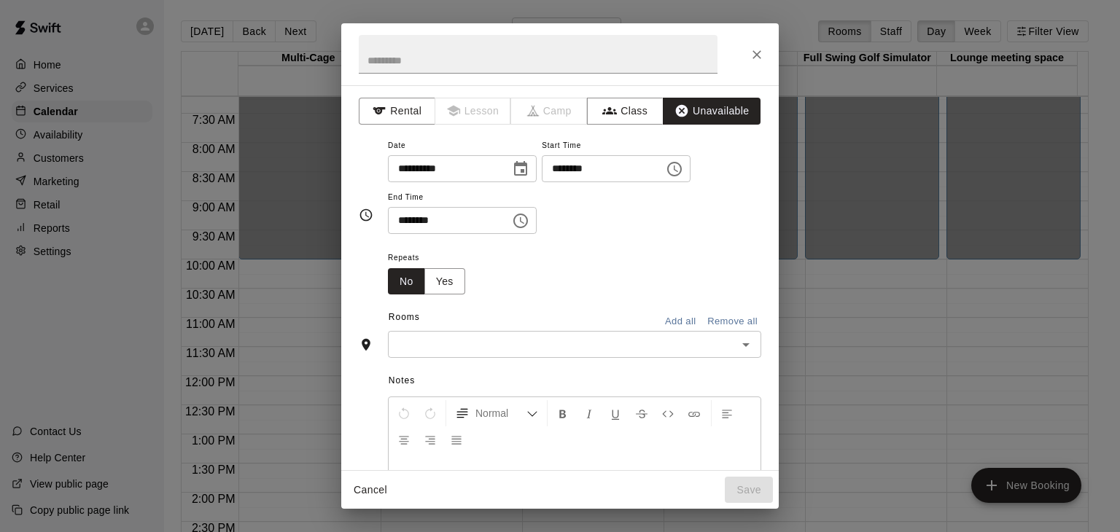
click at [529, 219] on icon "Choose time, selected time is 9:30 PM" at bounding box center [520, 220] width 17 height 17
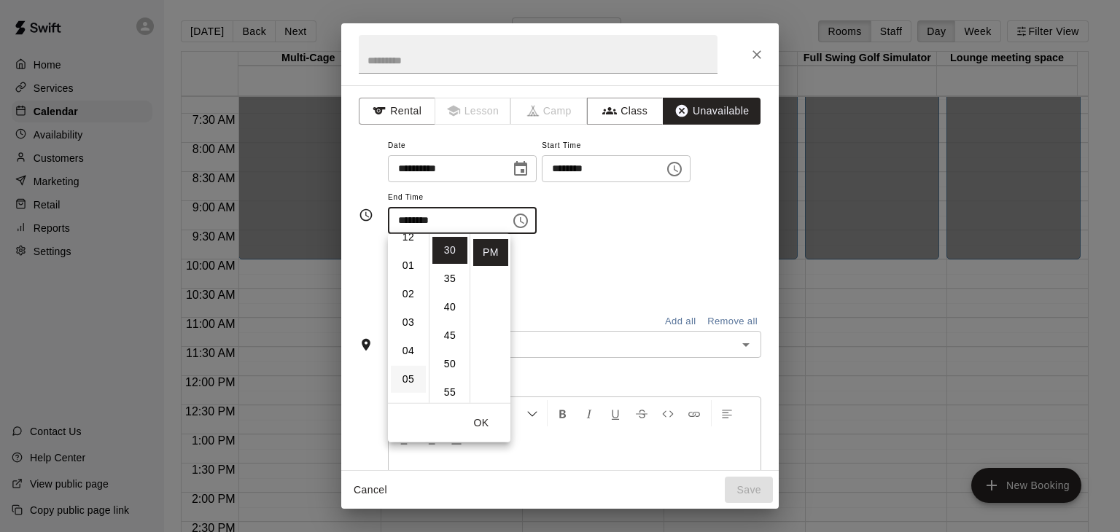
scroll to position [0, 0]
click at [408, 269] on li "01" at bounding box center [408, 278] width 35 height 27
click at [452, 248] on li "00" at bounding box center [449, 250] width 35 height 27
type input "********"
click at [636, 276] on div "Repeats No Yes" at bounding box center [574, 272] width 373 height 46
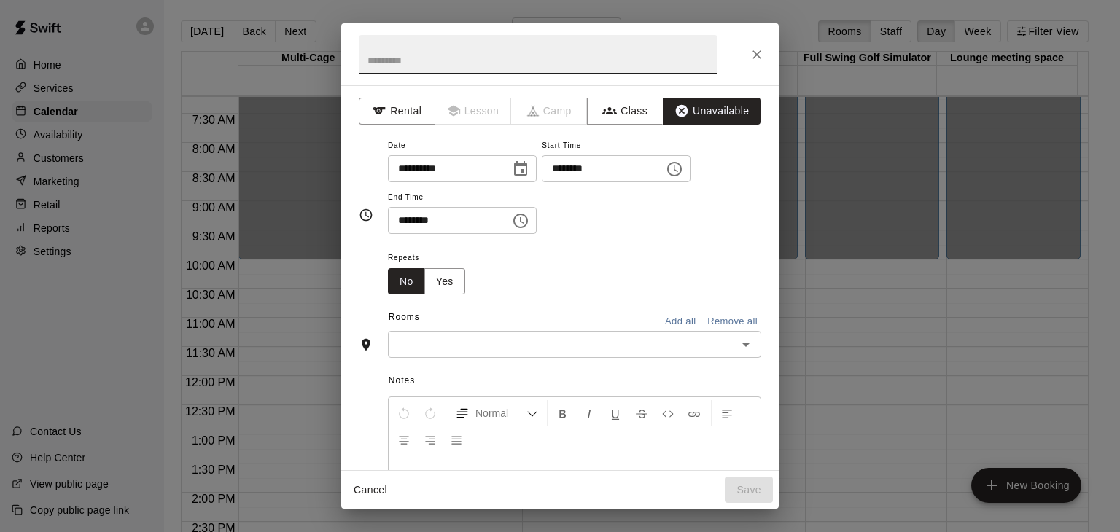
click at [433, 55] on input "text" at bounding box center [538, 54] width 359 height 39
type input "******"
click at [661, 321] on button "Add all" at bounding box center [680, 322] width 47 height 23
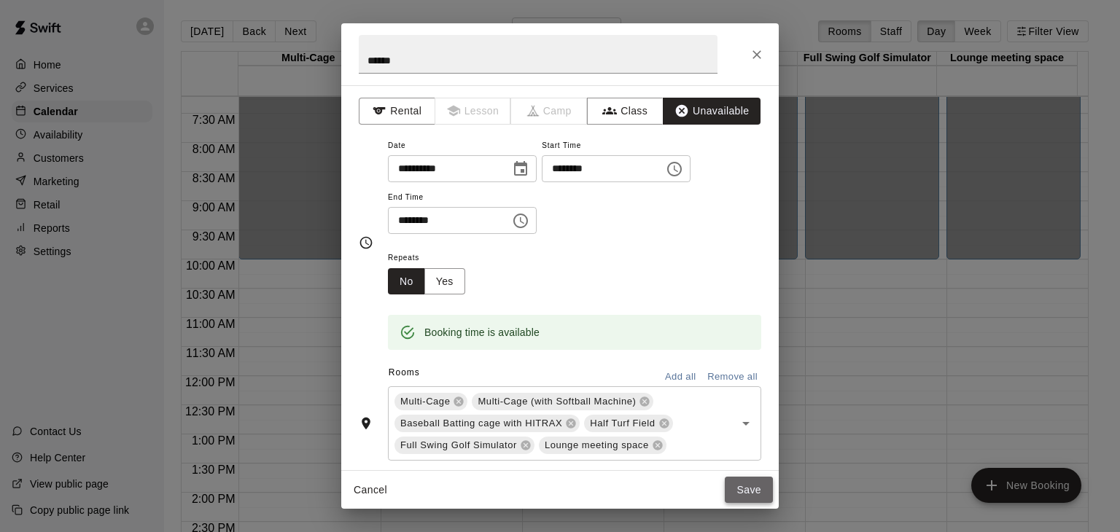
click at [744, 491] on button "Save" at bounding box center [749, 490] width 48 height 27
